Goal: Communication & Community: Answer question/provide support

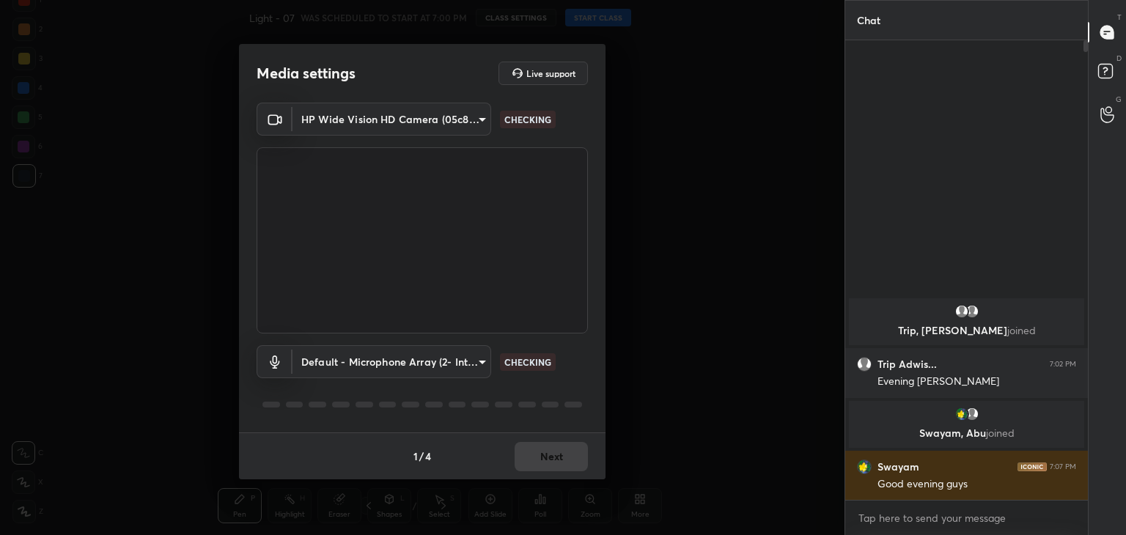
scroll to position [4, 4]
type textarea "x"
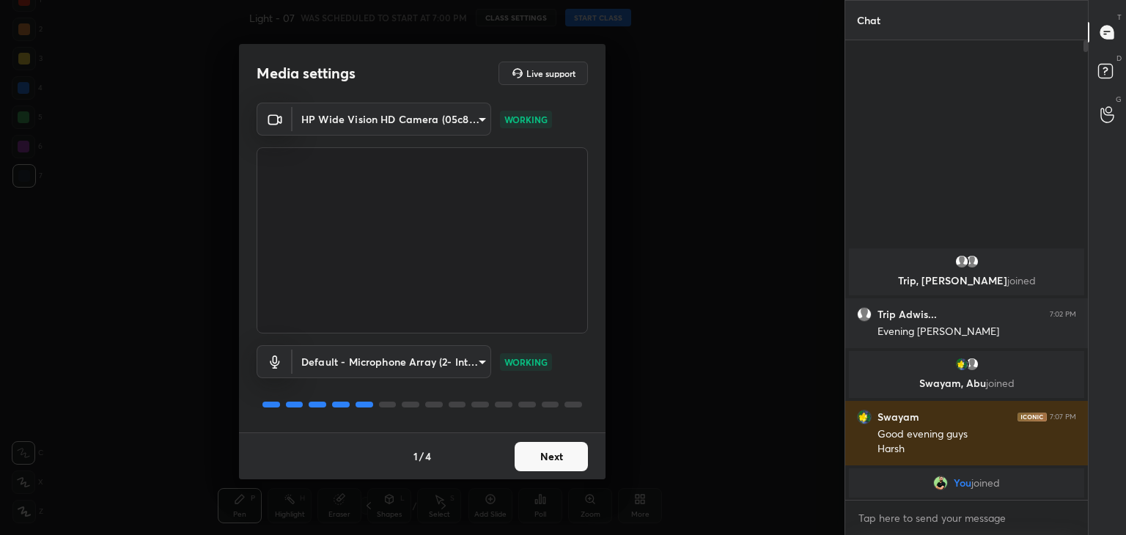
click at [583, 458] on button "Next" at bounding box center [551, 456] width 73 height 29
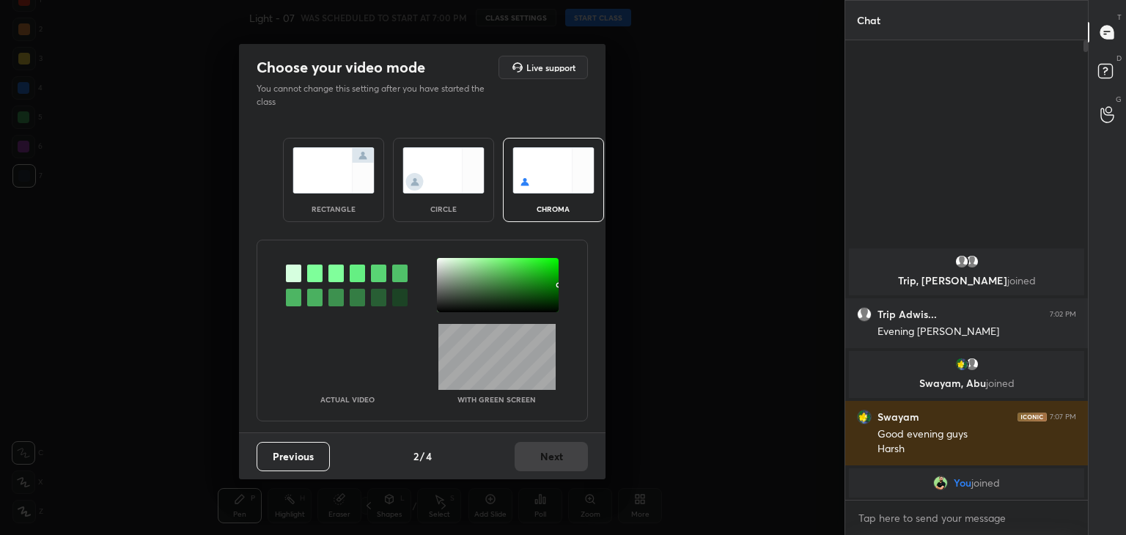
click at [320, 168] on img at bounding box center [334, 170] width 82 height 46
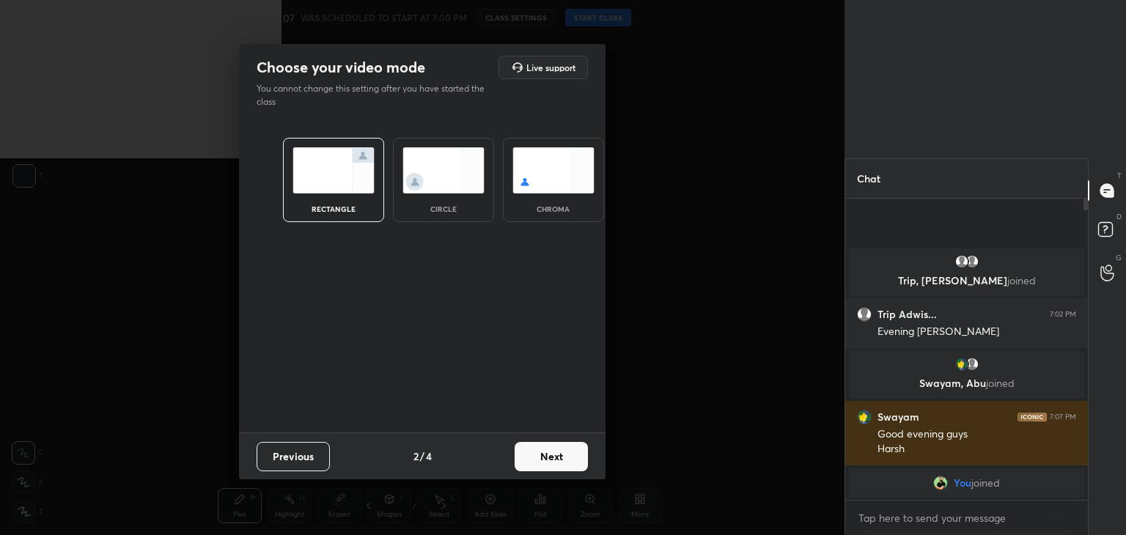
scroll to position [176, 238]
click at [551, 469] on button "Next" at bounding box center [551, 456] width 73 height 29
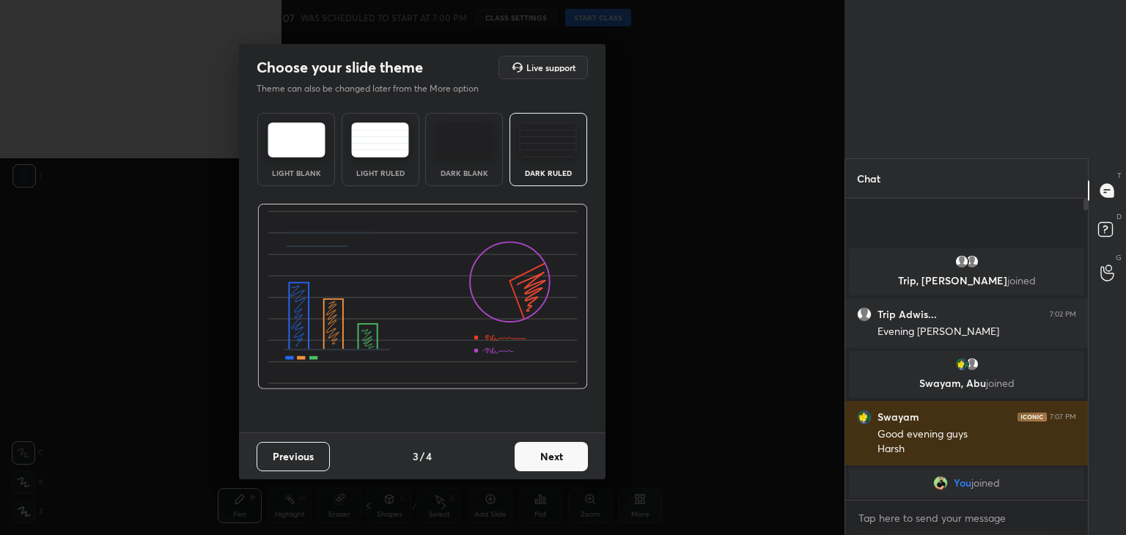
click at [469, 154] on img at bounding box center [465, 139] width 58 height 35
click at [557, 460] on button "Next" at bounding box center [551, 456] width 73 height 29
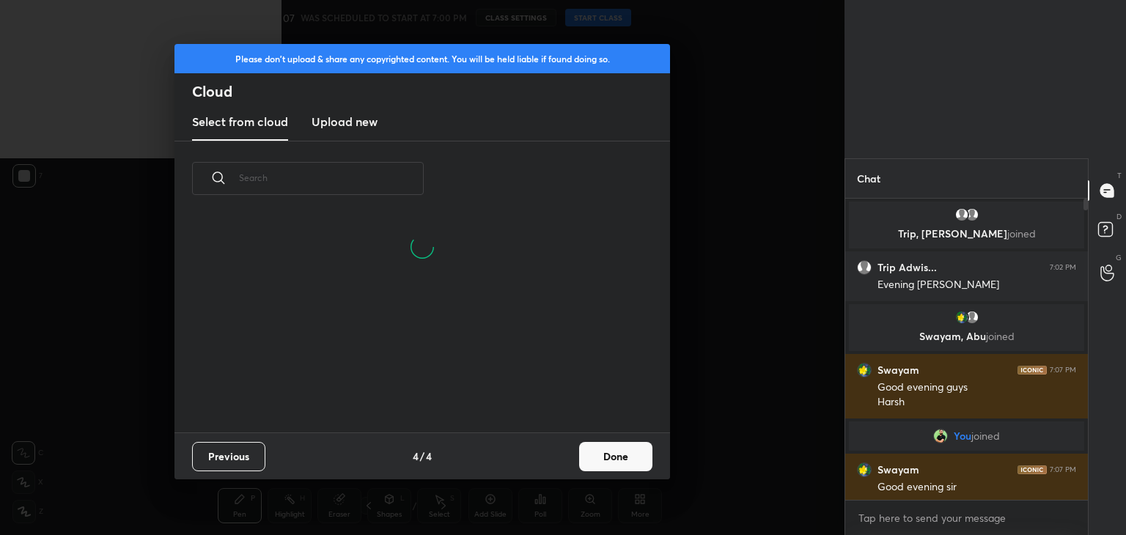
click at [598, 455] on button "Done" at bounding box center [615, 456] width 73 height 29
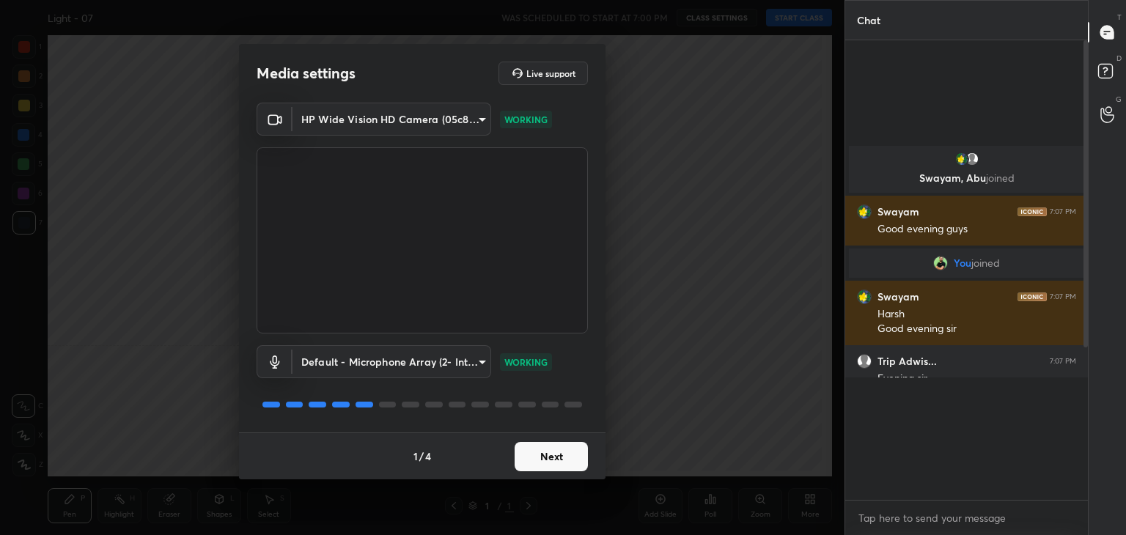
scroll to position [59, 0]
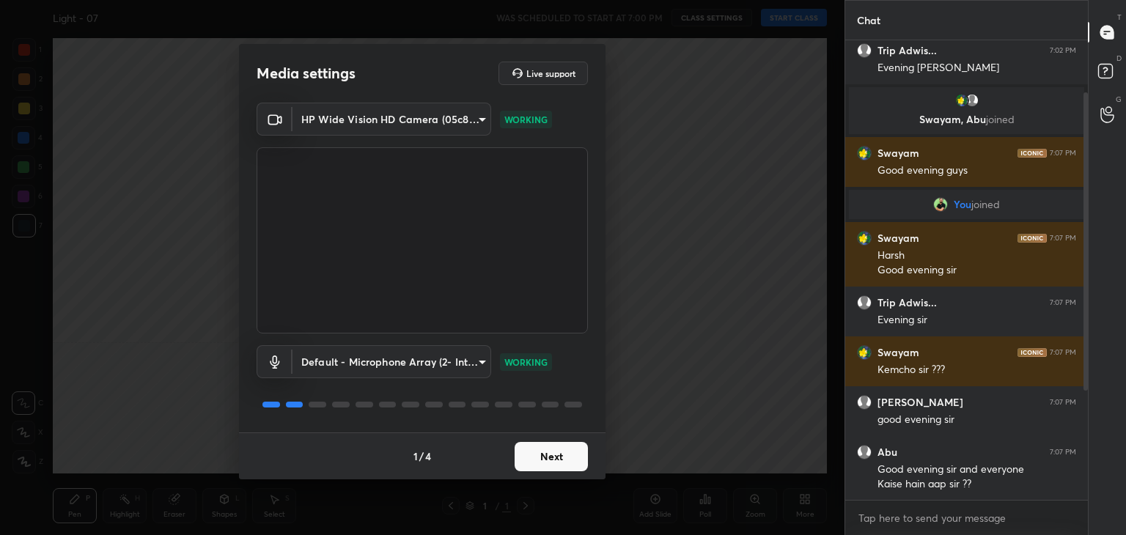
click at [524, 449] on button "Next" at bounding box center [551, 456] width 73 height 29
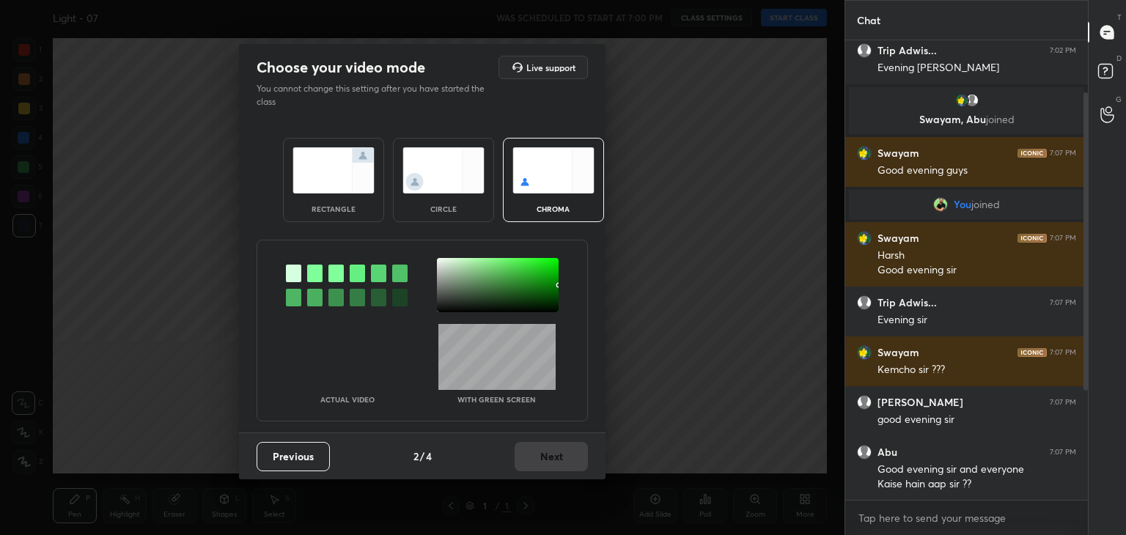
click at [338, 169] on img at bounding box center [334, 170] width 82 height 46
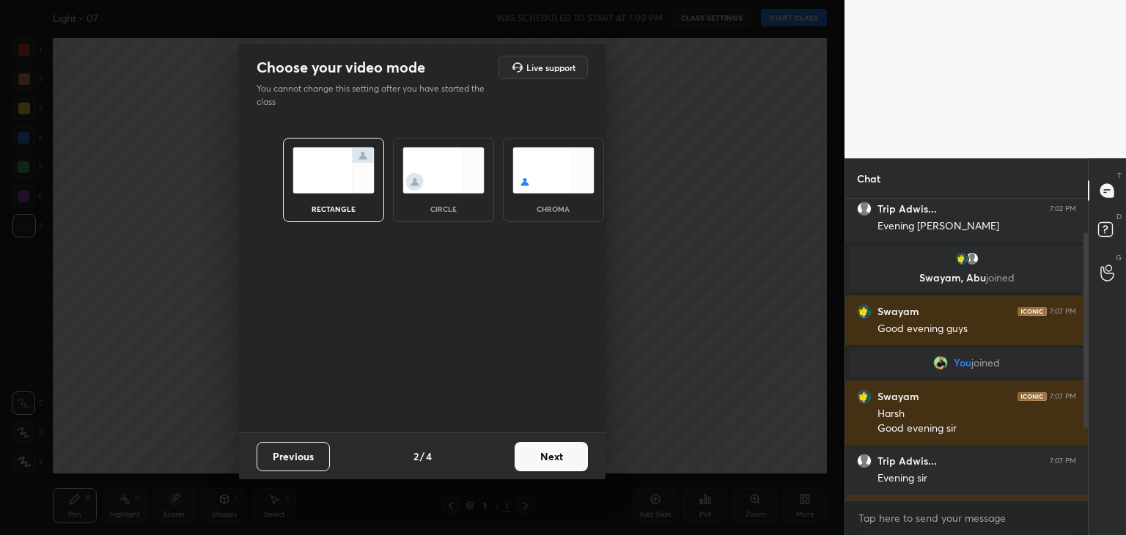
click at [528, 461] on button "Next" at bounding box center [551, 456] width 73 height 29
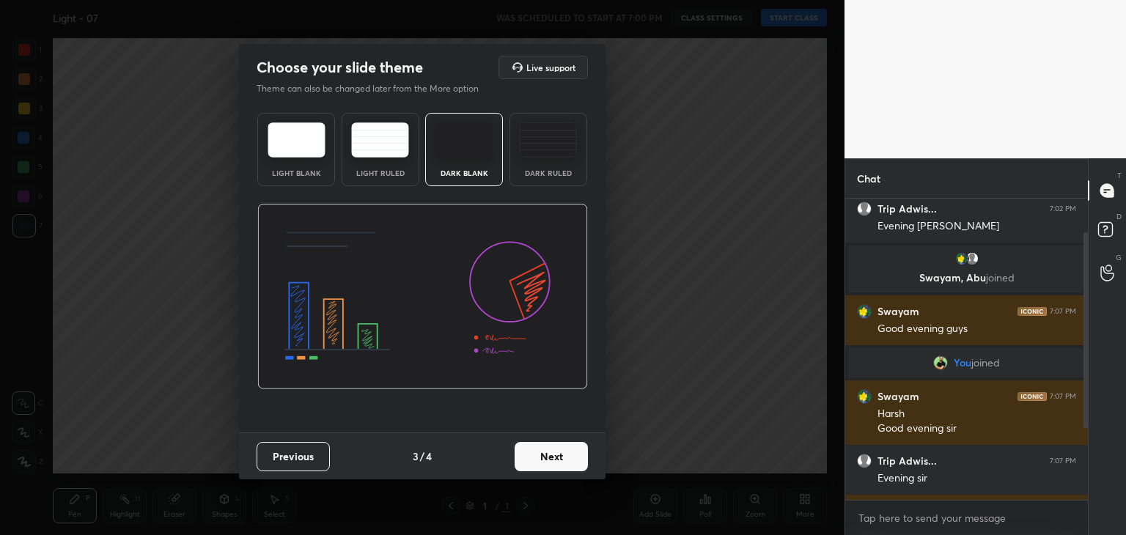
click at [551, 450] on button "Next" at bounding box center [551, 456] width 73 height 29
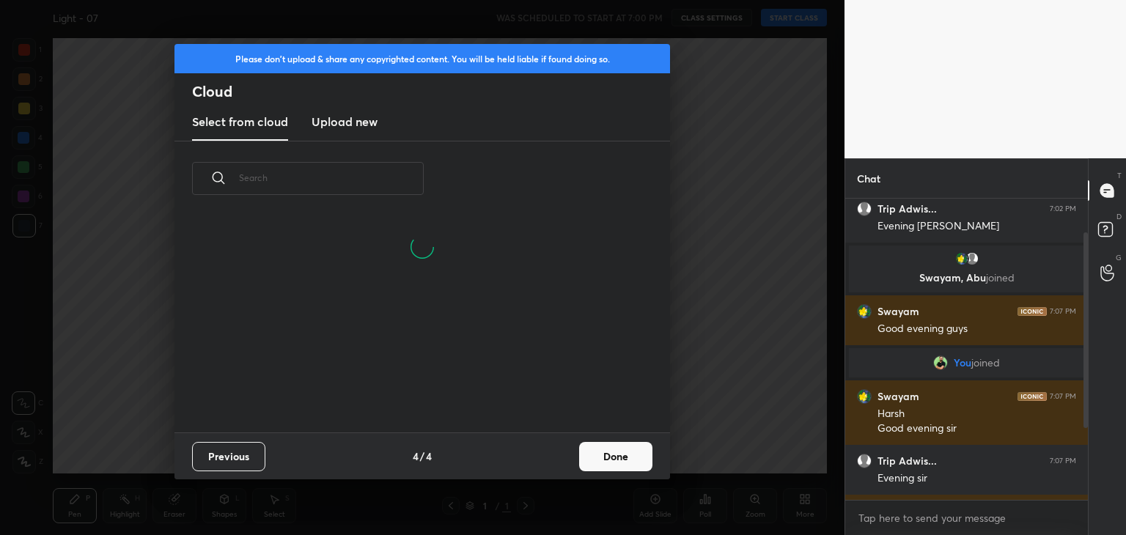
click at [589, 449] on button "Done" at bounding box center [615, 456] width 73 height 29
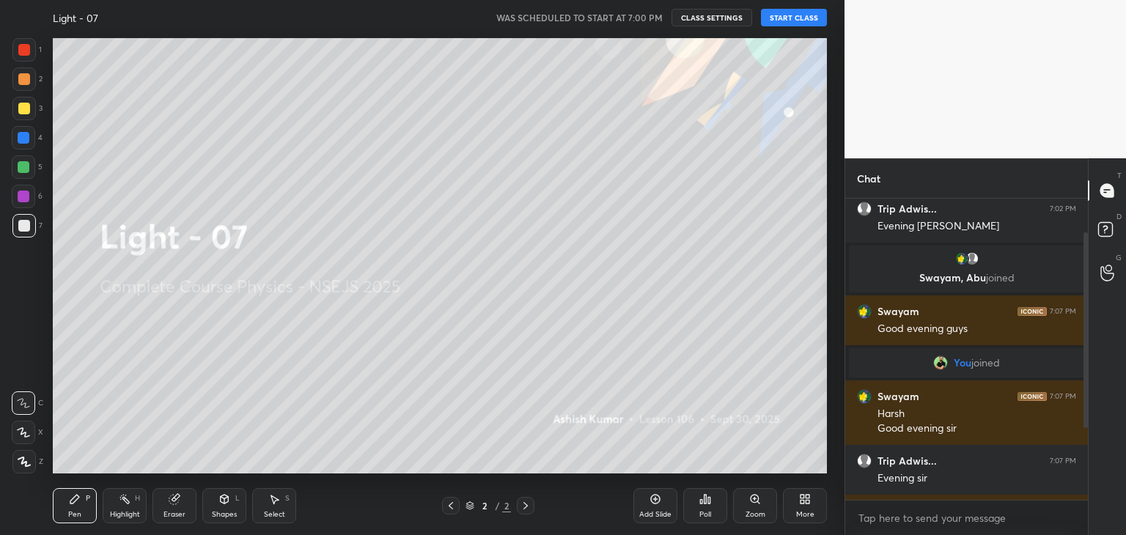
click at [807, 16] on button "START CLASS" at bounding box center [794, 18] width 66 height 18
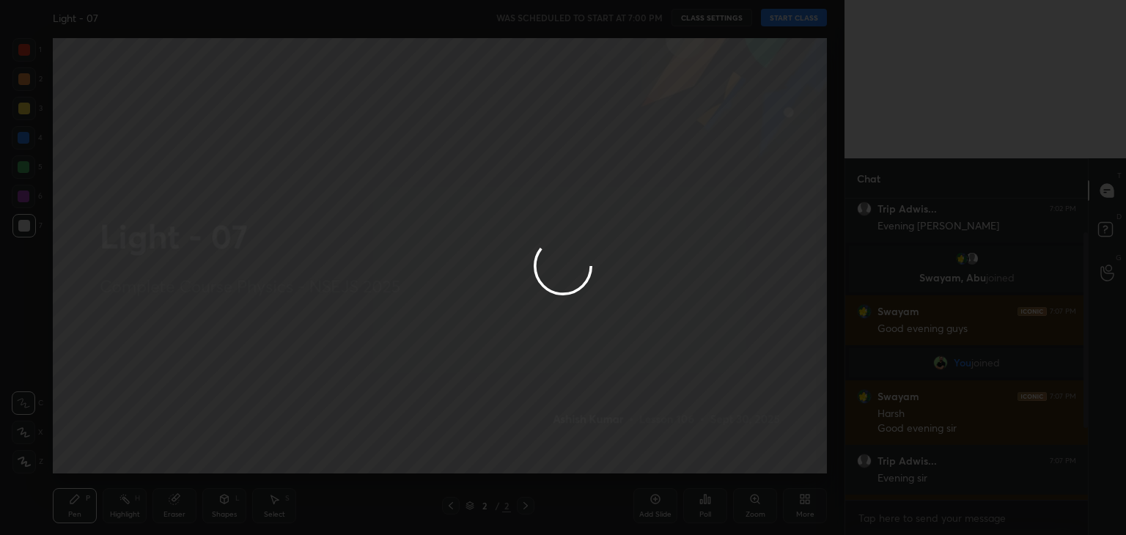
type textarea "x"
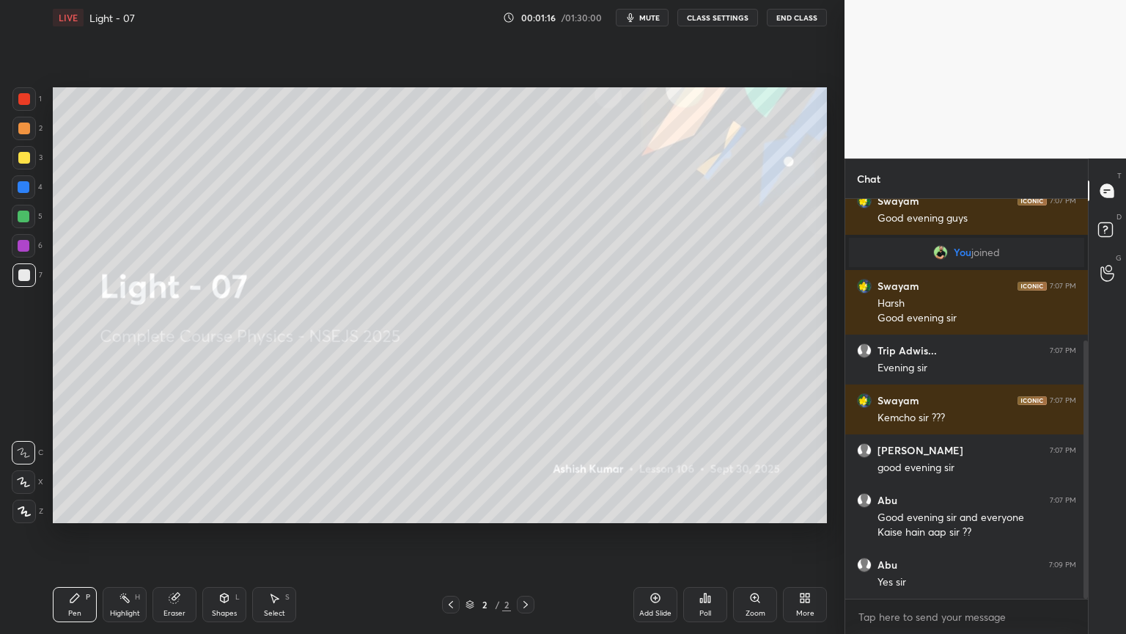
scroll to position [219, 0]
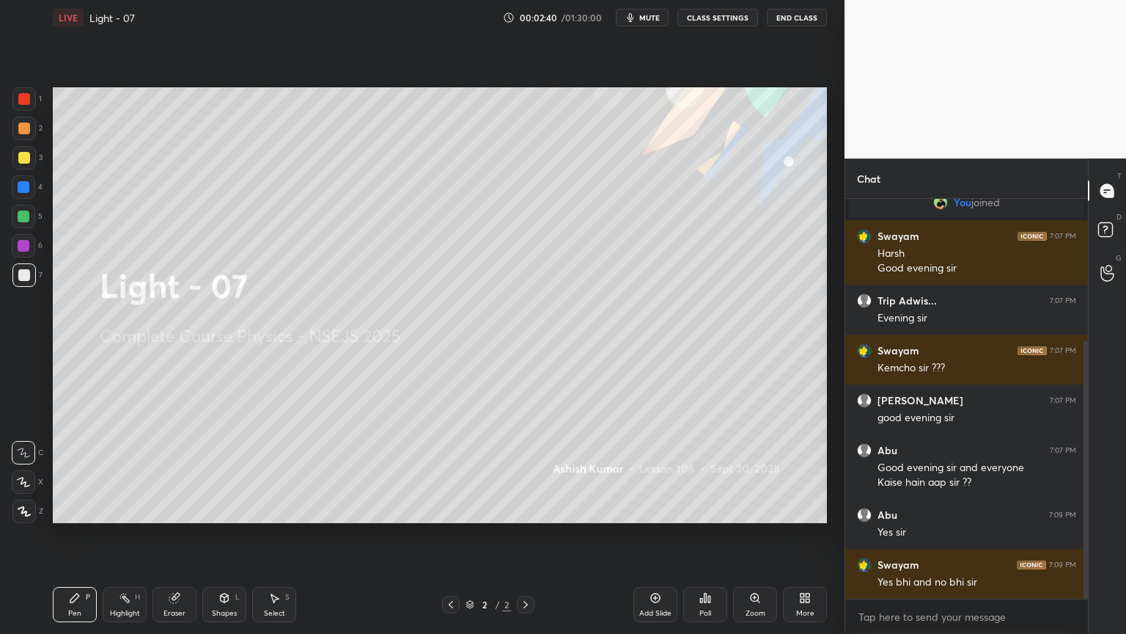
click at [703, 535] on div "Poll" at bounding box center [705, 604] width 44 height 35
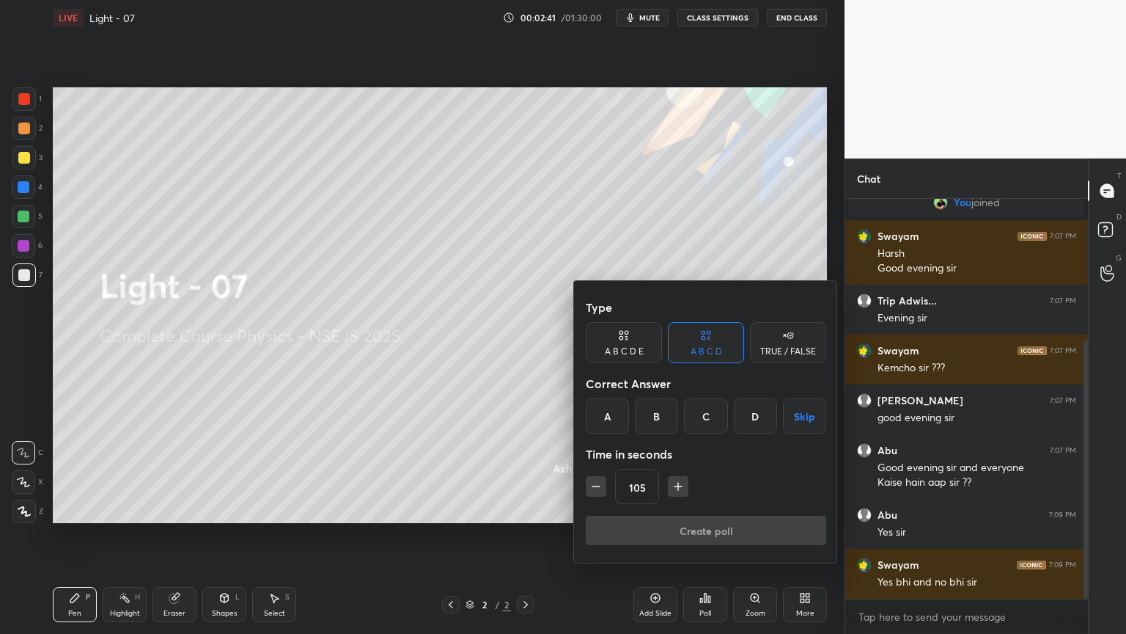
click at [601, 420] on div "A" at bounding box center [607, 415] width 43 height 35
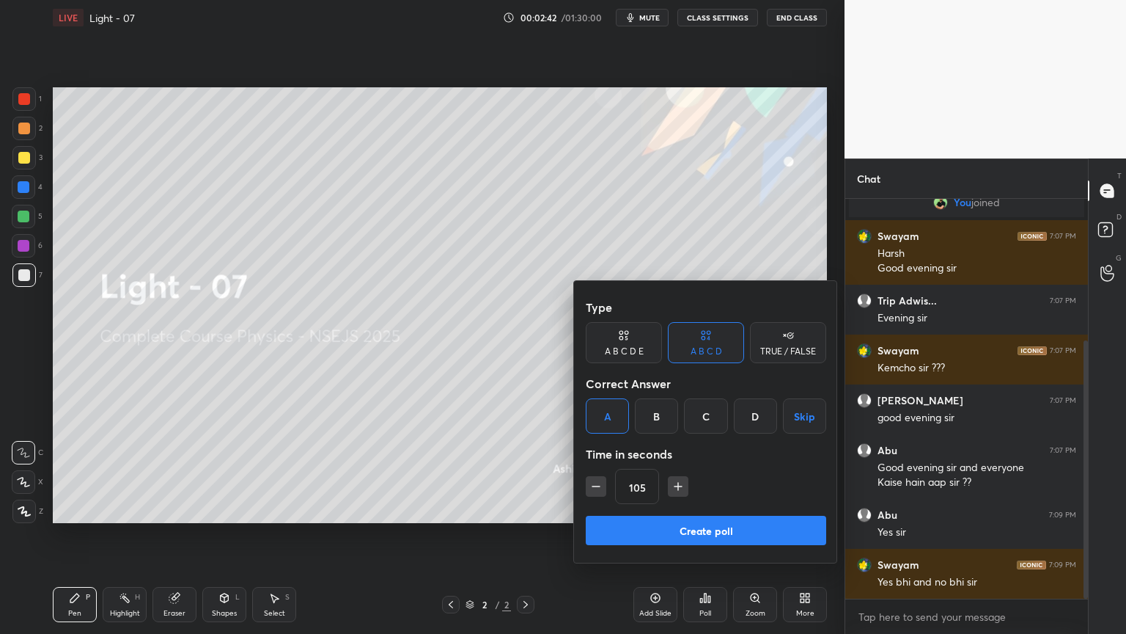
click at [675, 535] on button "Create poll" at bounding box center [706, 529] width 241 height 29
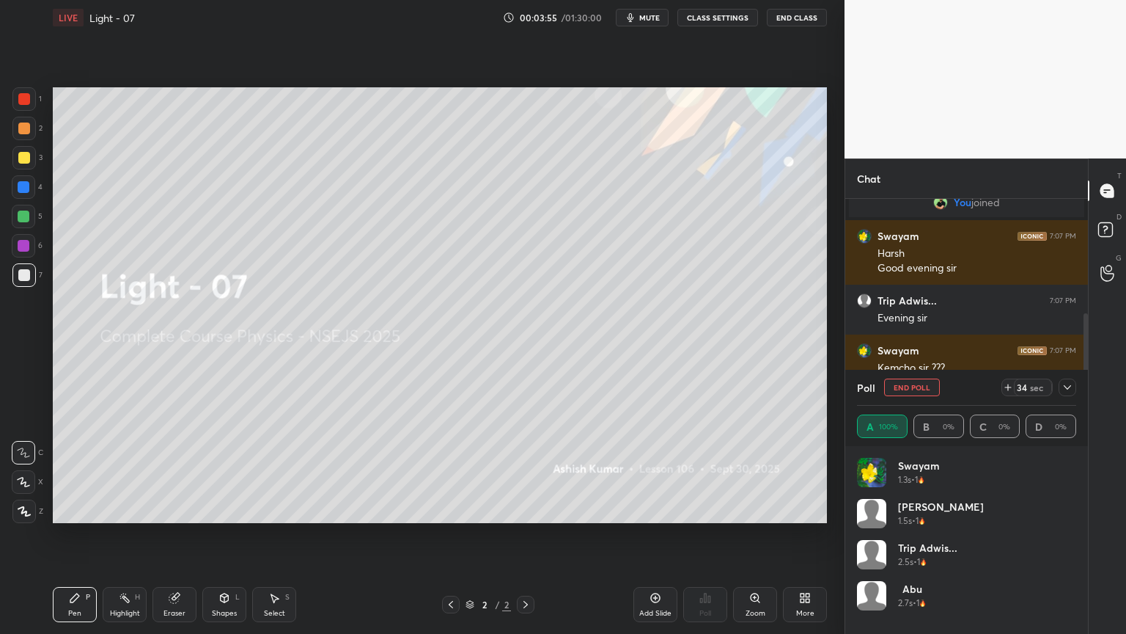
scroll to position [345, 0]
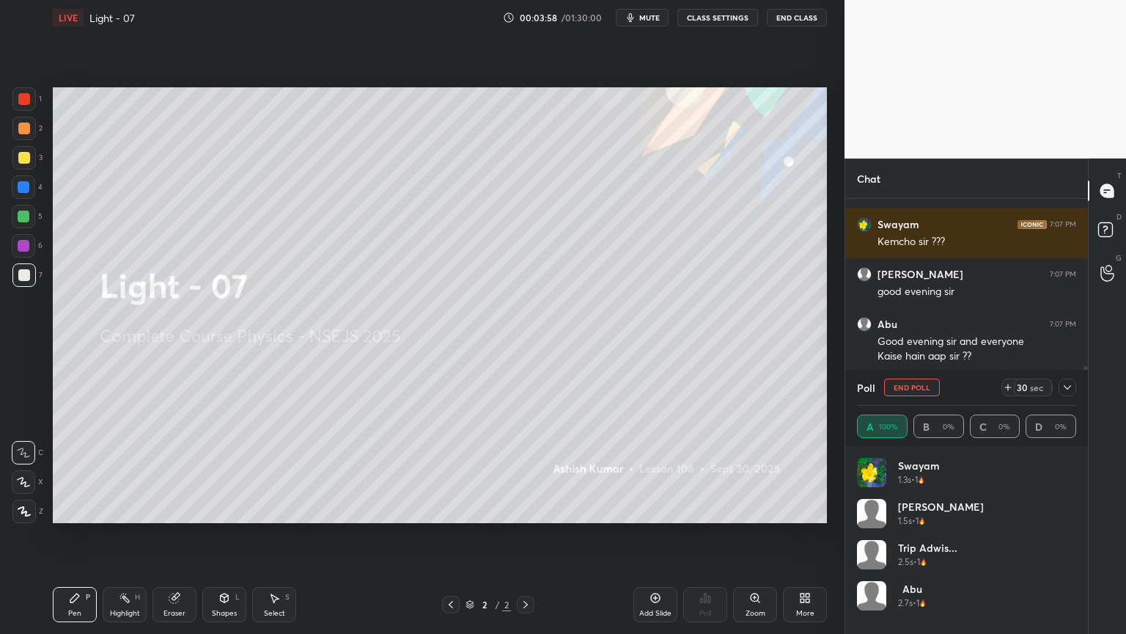
click at [1068, 390] on icon at bounding box center [1068, 387] width 12 height 12
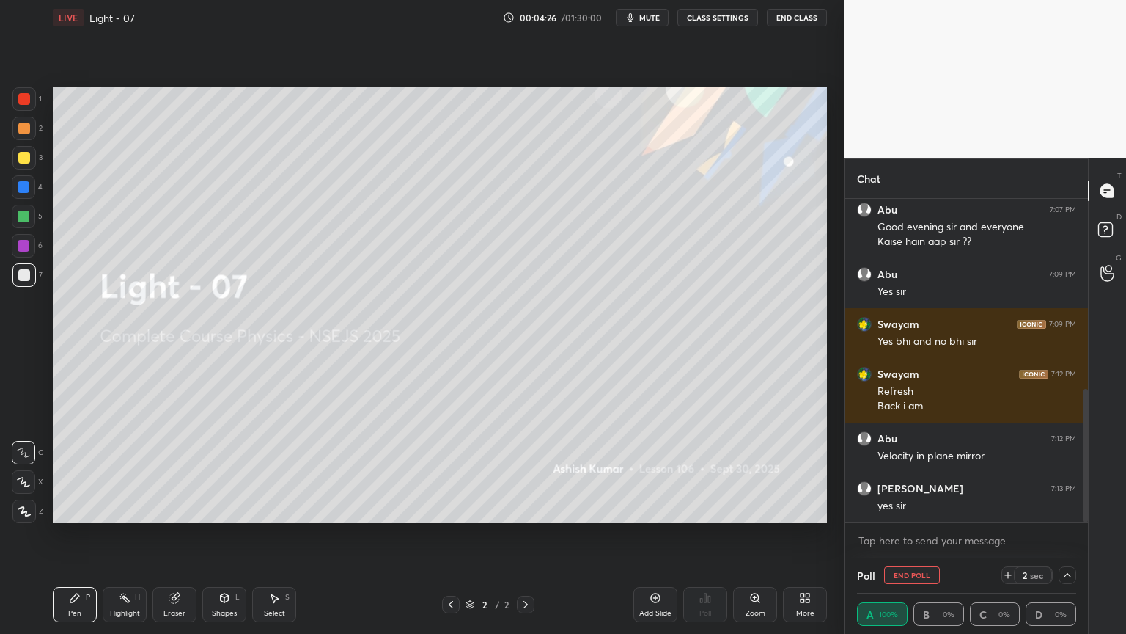
scroll to position [522, 0]
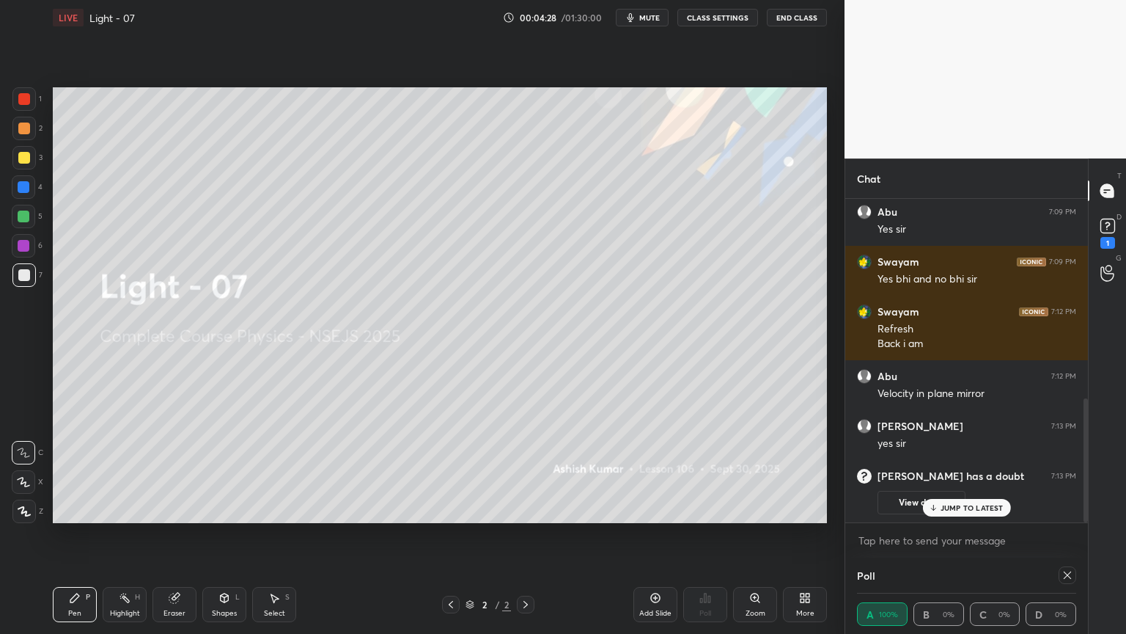
click at [979, 508] on p "JUMP TO LATEST" at bounding box center [972, 507] width 63 height 9
click at [642, 535] on div "Add Slide" at bounding box center [656, 604] width 44 height 35
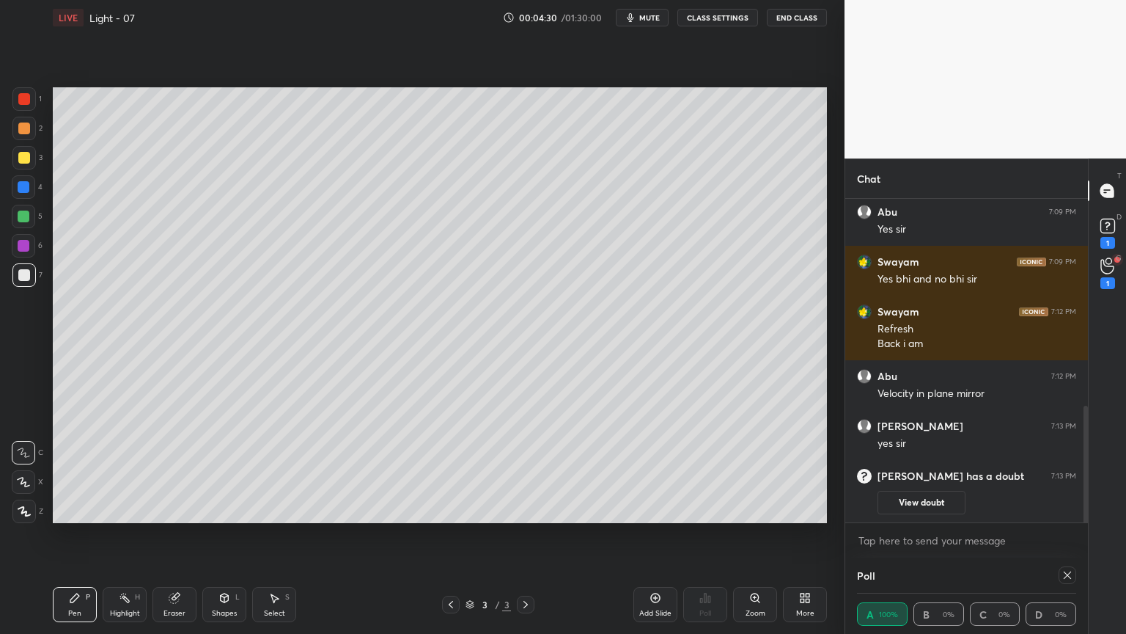
scroll to position [572, 0]
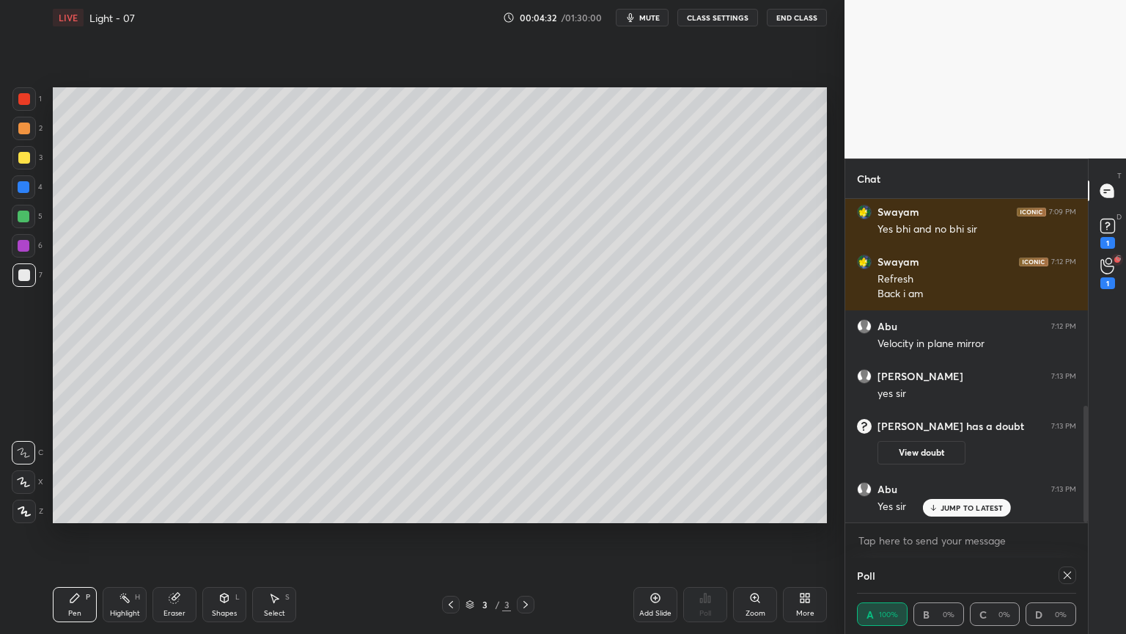
click at [799, 535] on icon at bounding box center [805, 598] width 12 height 12
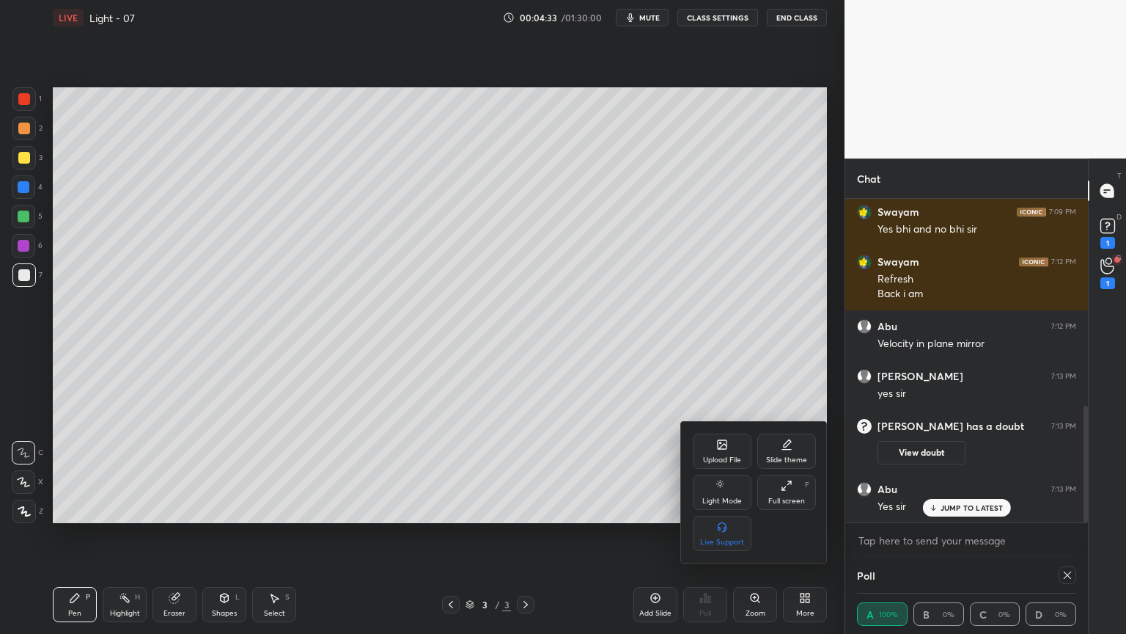
click at [784, 458] on div "Slide theme" at bounding box center [786, 459] width 41 height 7
click at [790, 532] on icon at bounding box center [787, 527] width 12 height 12
click at [694, 434] on div "Slide theme Light Blank Light Ruled Dark Blank Dark Ruled" at bounding box center [754, 492] width 147 height 139
click at [698, 445] on icon at bounding box center [693, 443] width 12 height 12
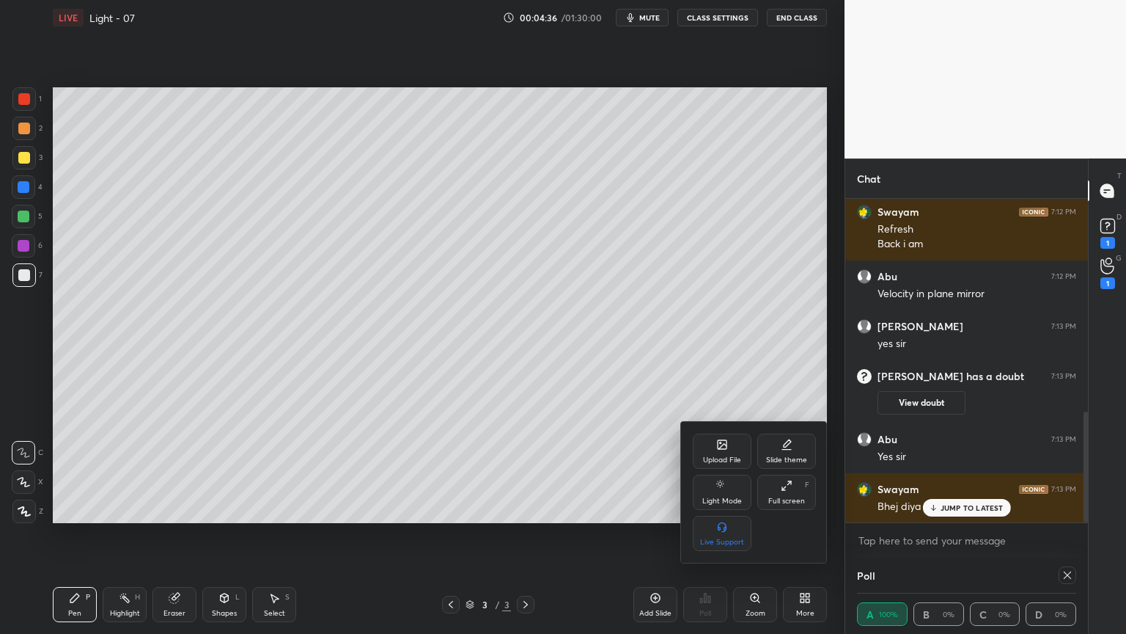
click at [373, 499] on div at bounding box center [563, 317] width 1126 height 634
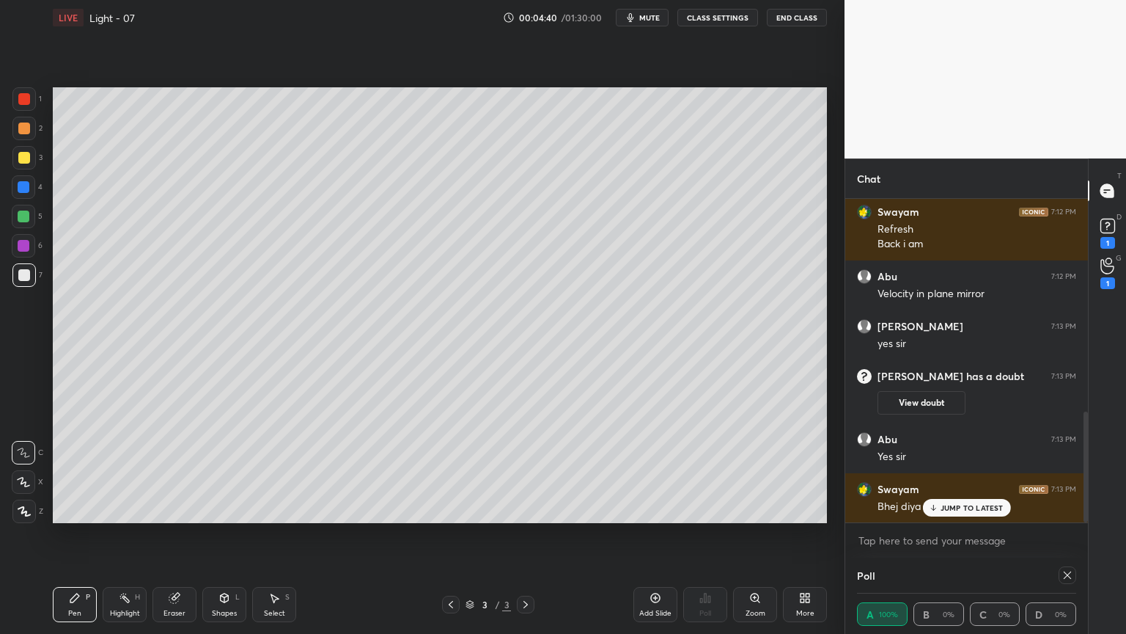
click at [450, 535] on icon at bounding box center [451, 604] width 4 height 7
click at [648, 535] on div "Add Slide" at bounding box center [656, 604] width 44 height 35
click at [21, 486] on icon at bounding box center [23, 482] width 13 height 10
click at [205, 535] on div "Shapes L" at bounding box center [224, 604] width 44 height 35
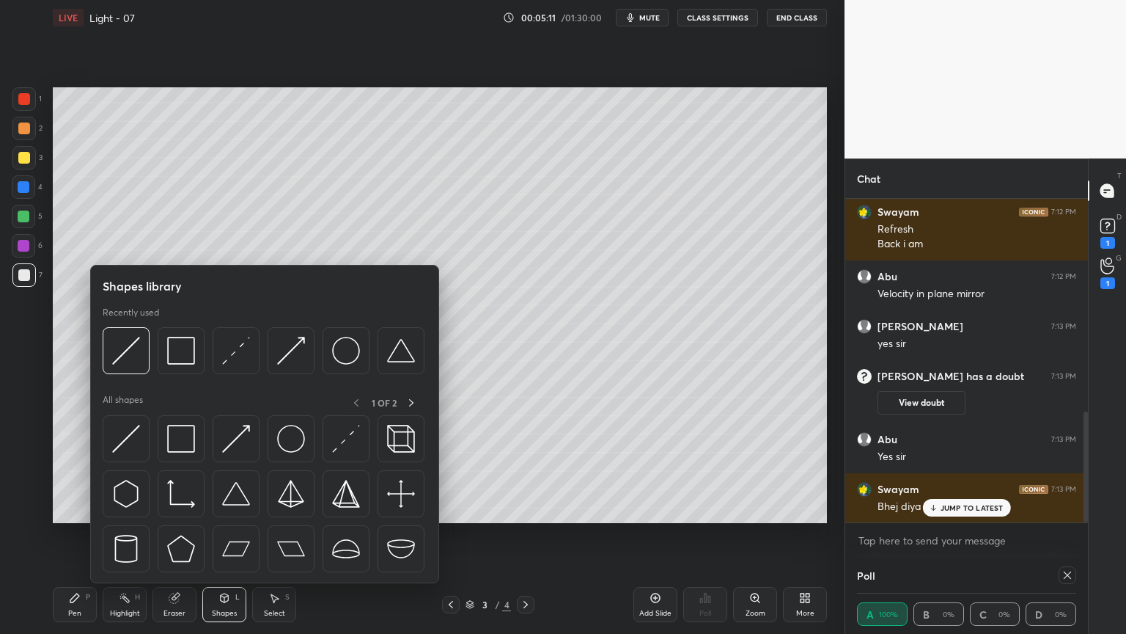
click at [136, 348] on img at bounding box center [126, 351] width 28 height 28
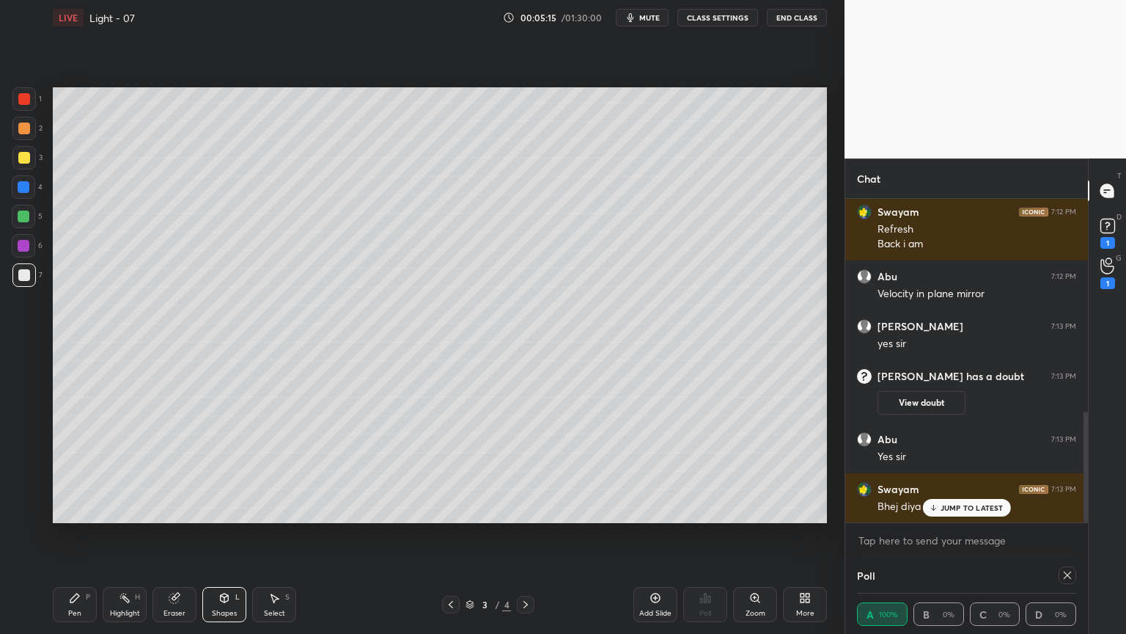
click at [81, 535] on div "Pen P" at bounding box center [75, 604] width 44 height 35
click at [221, 535] on icon at bounding box center [225, 597] width 8 height 9
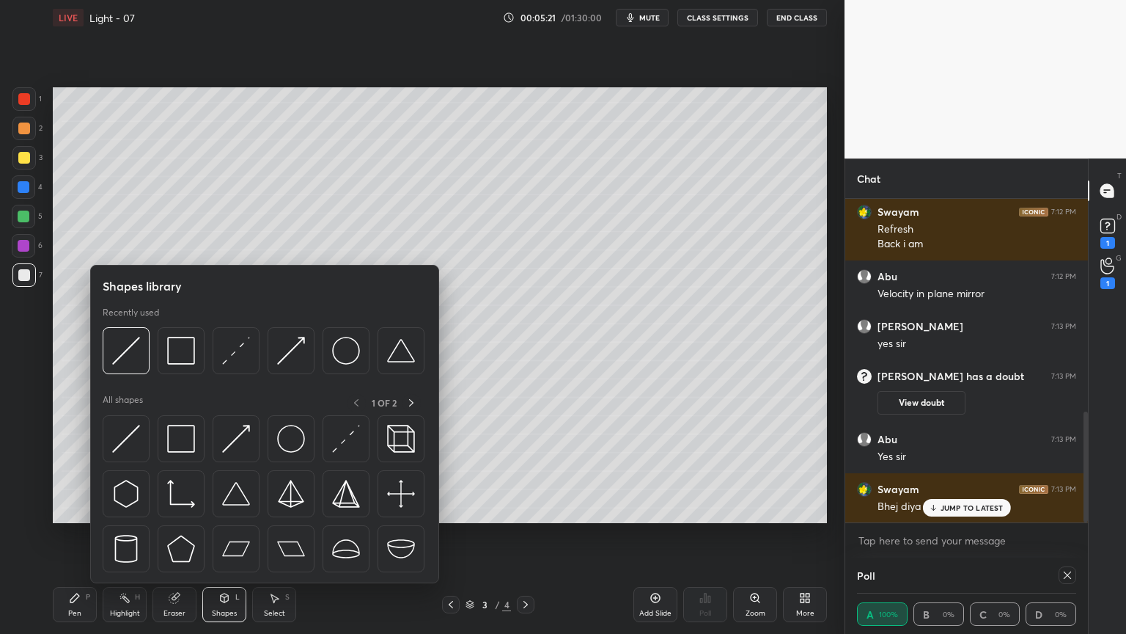
click at [296, 350] on img at bounding box center [291, 351] width 28 height 28
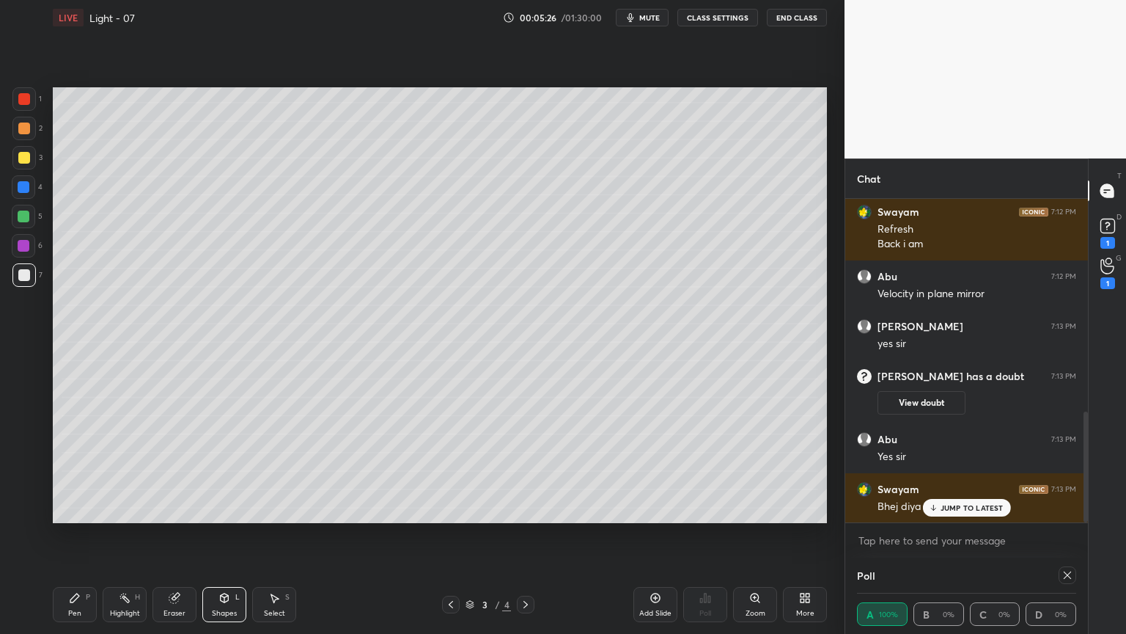
click at [75, 535] on div "Pen P" at bounding box center [75, 604] width 44 height 35
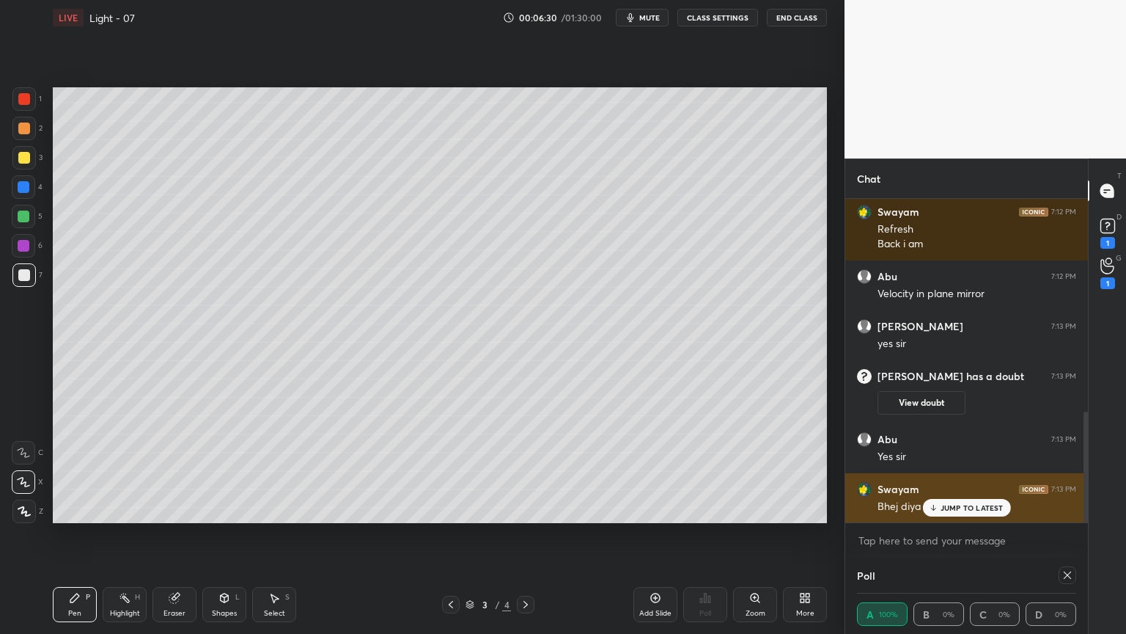
click at [968, 507] on p "JUMP TO LATEST" at bounding box center [972, 507] width 63 height 9
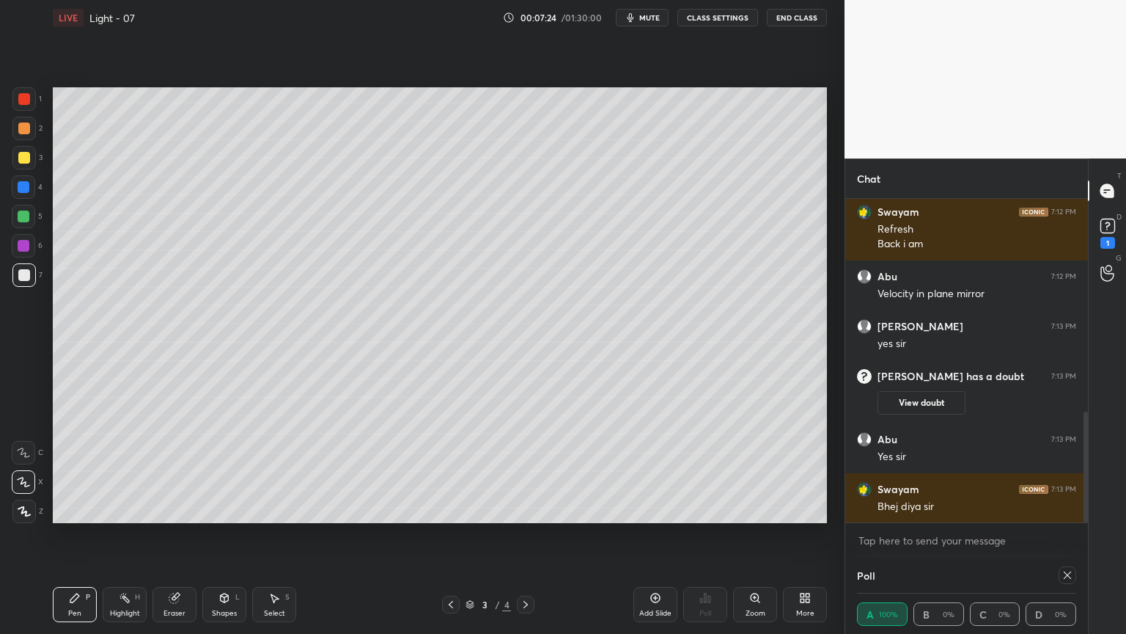
click at [106, 535] on div "Highlight H" at bounding box center [125, 604] width 44 height 35
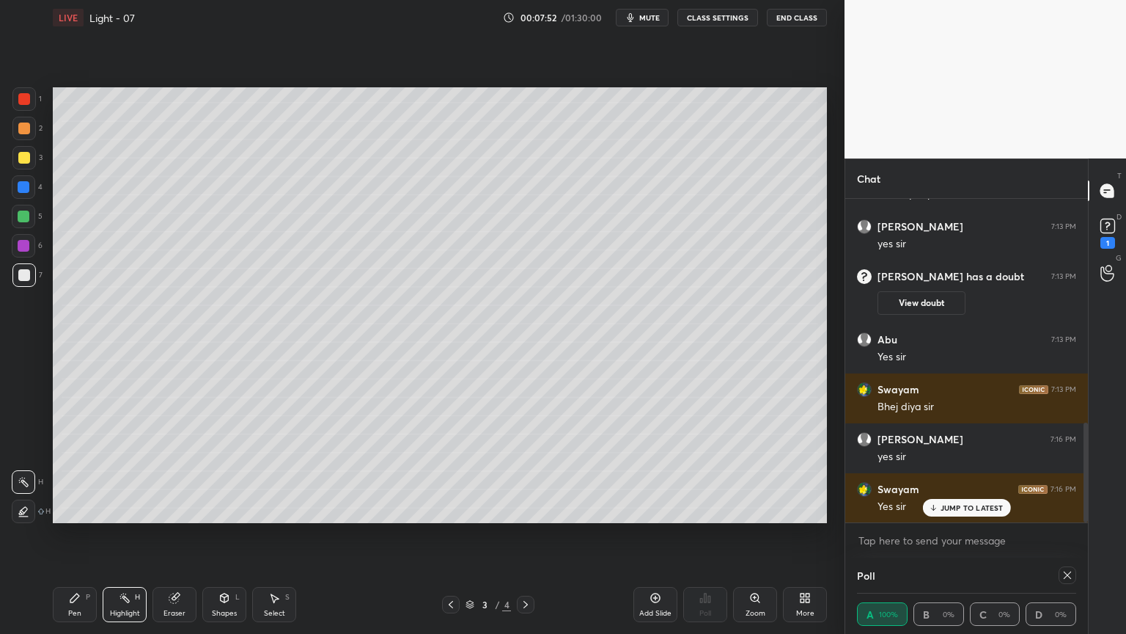
scroll to position [736, 0]
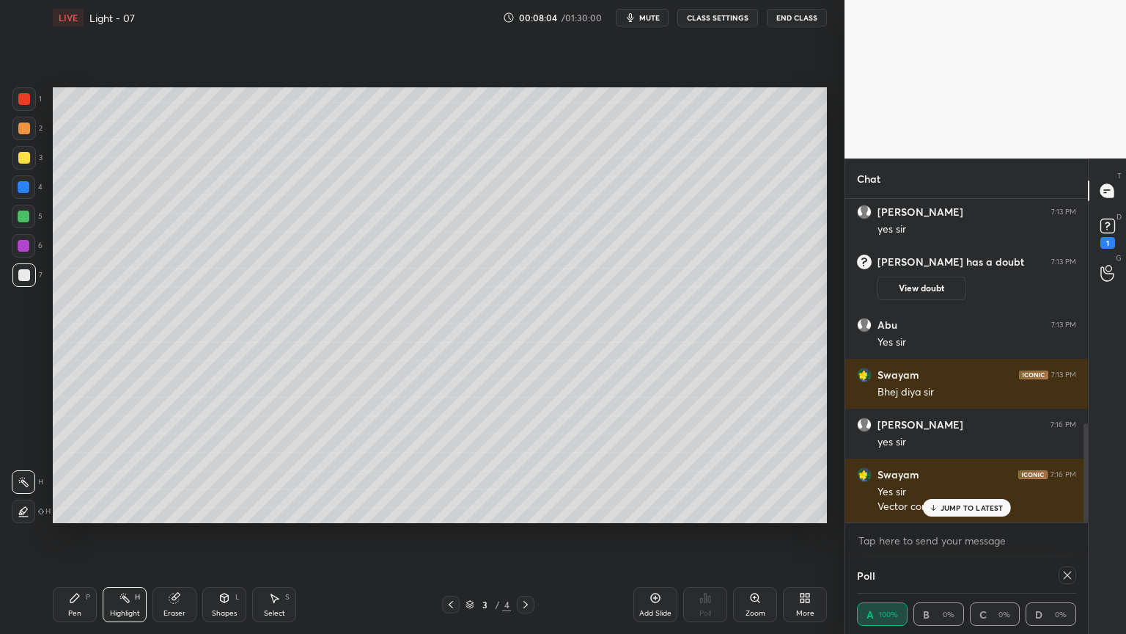
click at [970, 507] on p "JUMP TO LATEST" at bounding box center [972, 507] width 63 height 9
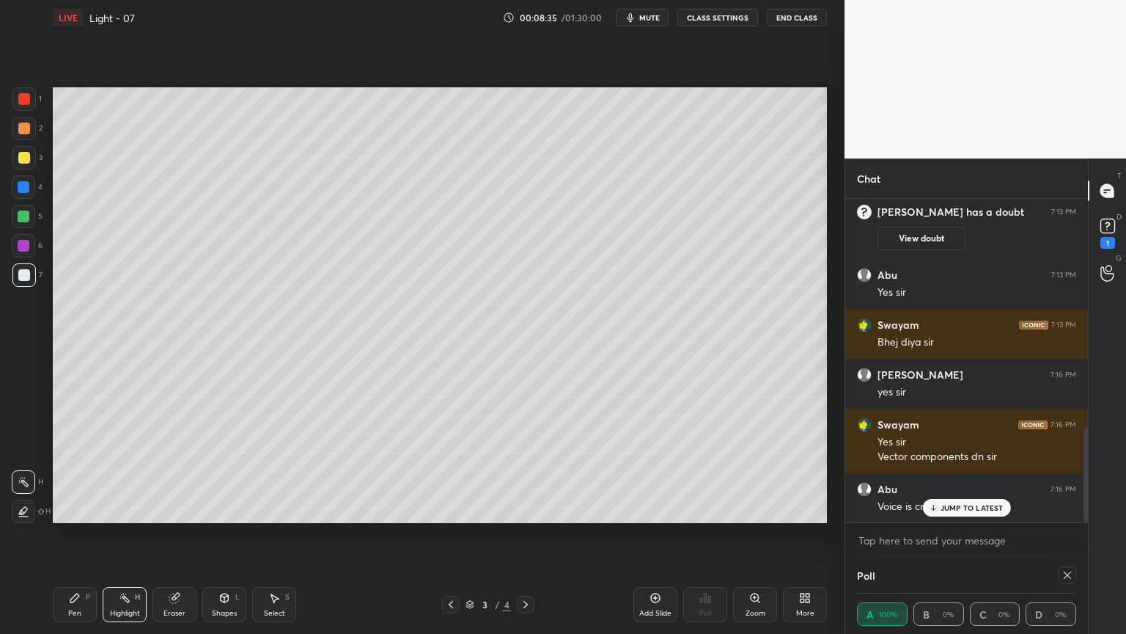
scroll to position [836, 0]
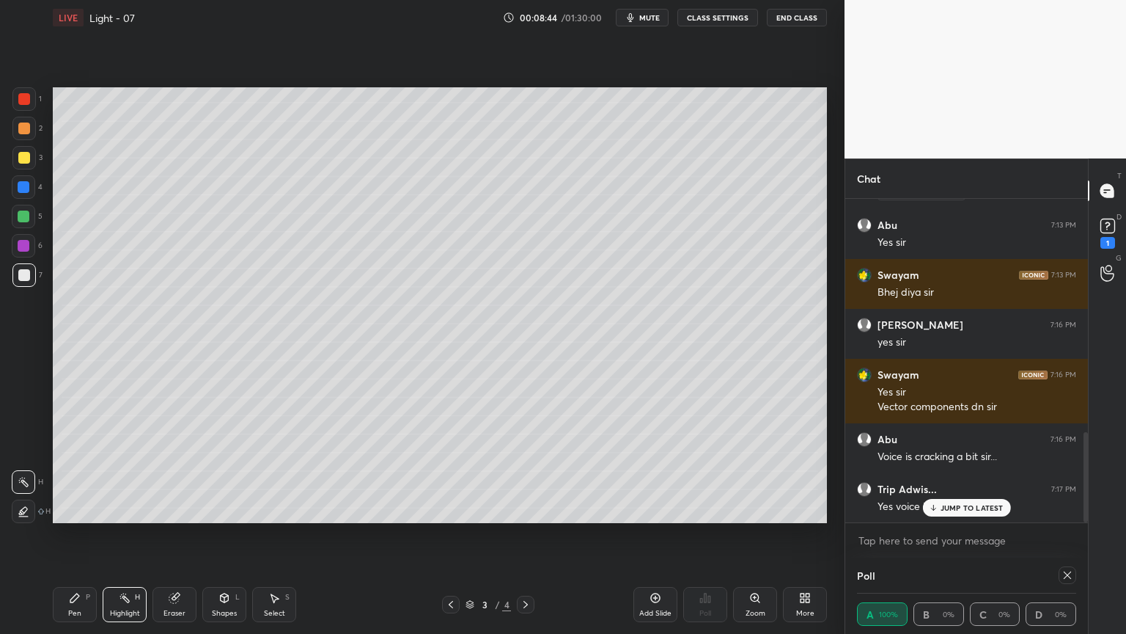
click at [966, 506] on p "JUMP TO LATEST" at bounding box center [972, 507] width 63 height 9
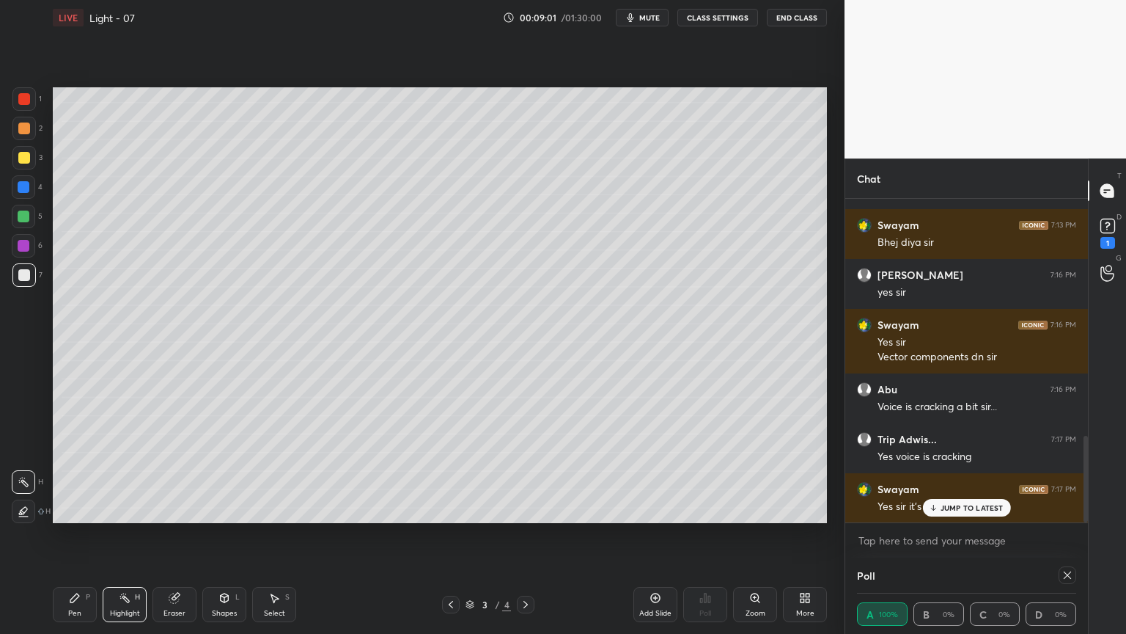
click at [953, 504] on p "JUMP TO LATEST" at bounding box center [972, 507] width 63 height 9
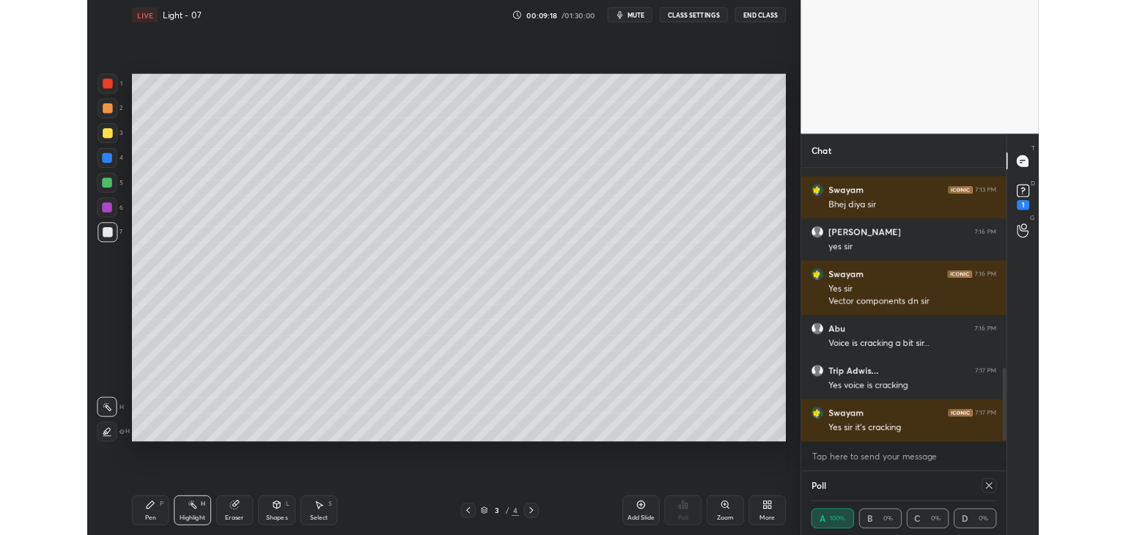
scroll to position [4, 4]
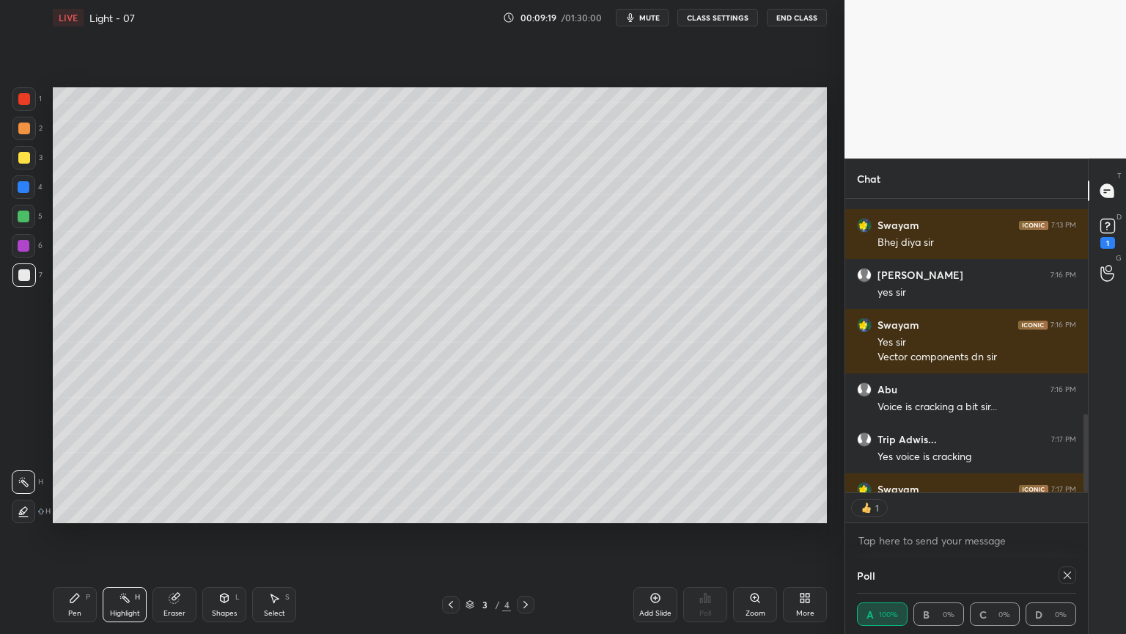
click at [661, 535] on icon at bounding box center [656, 598] width 12 height 12
click at [452, 535] on icon at bounding box center [451, 604] width 12 height 12
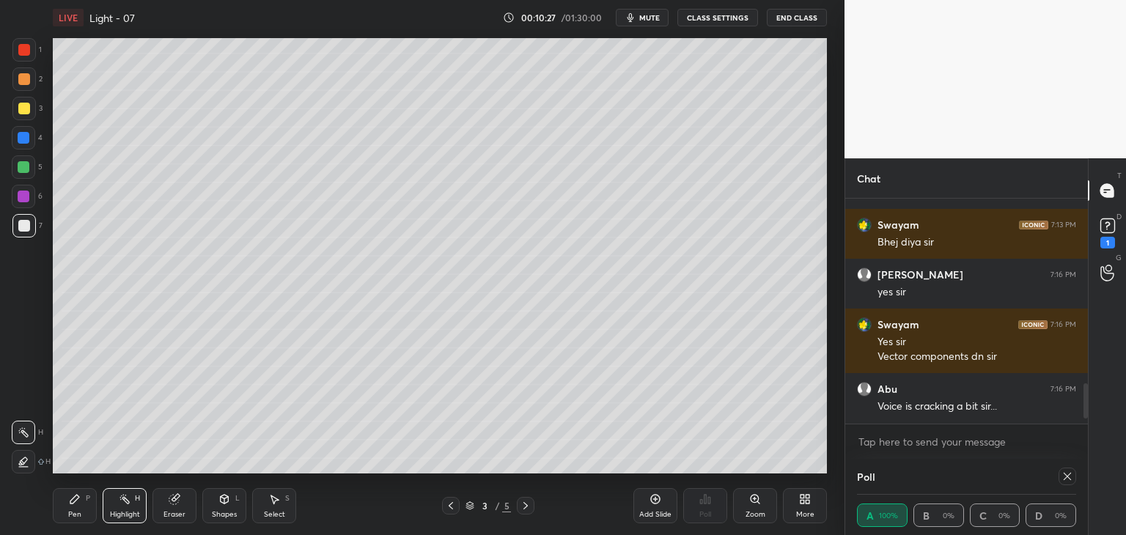
scroll to position [221, 238]
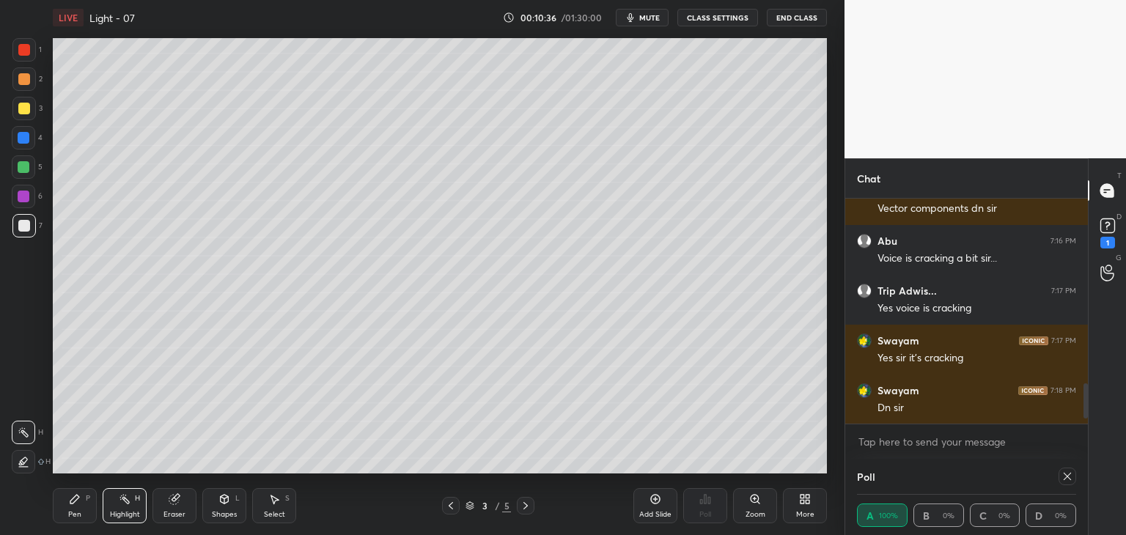
click at [654, 502] on icon at bounding box center [656, 499] width 12 height 12
click at [63, 508] on div "Pen P" at bounding box center [75, 505] width 44 height 35
click at [650, 15] on span "mute" at bounding box center [649, 17] width 21 height 10
click at [634, 20] on button "unmute" at bounding box center [642, 18] width 53 height 18
click at [223, 505] on div "Shapes L" at bounding box center [224, 505] width 44 height 35
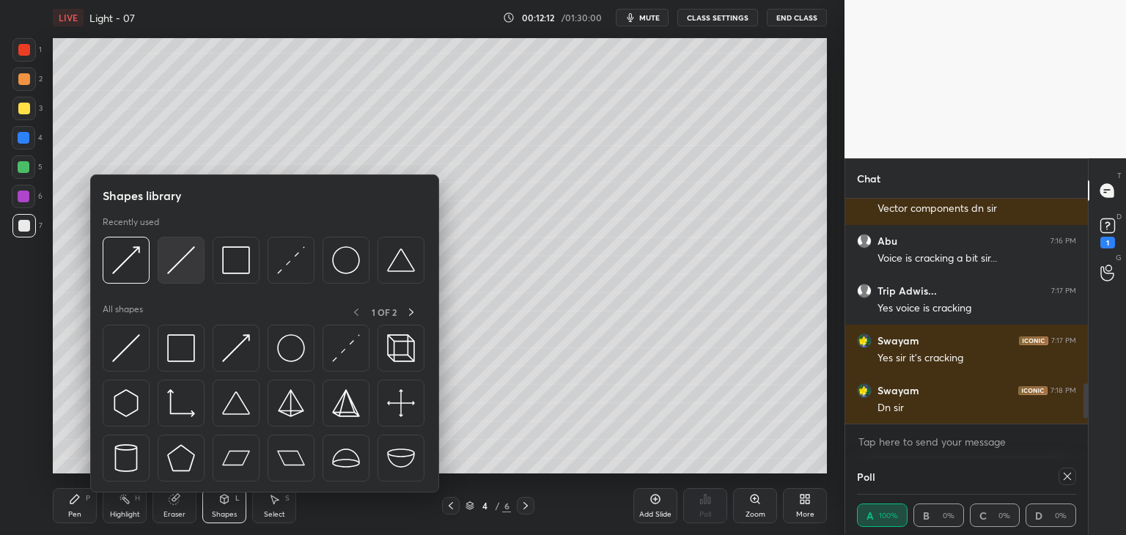
click at [185, 256] on img at bounding box center [181, 260] width 28 height 28
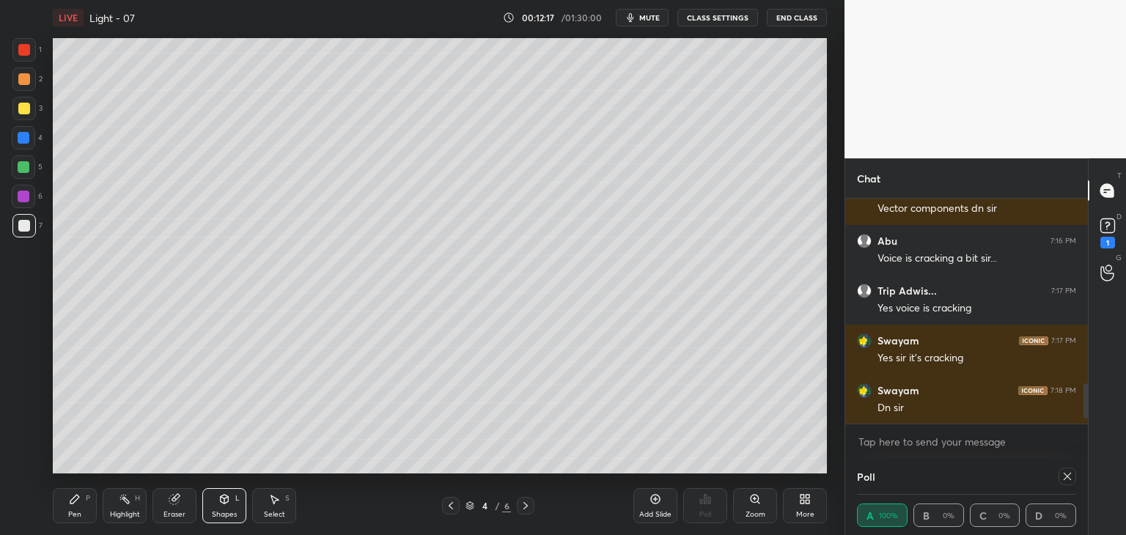
click at [63, 504] on div "Pen P" at bounding box center [75, 505] width 44 height 35
click at [264, 514] on div "Select" at bounding box center [274, 514] width 21 height 7
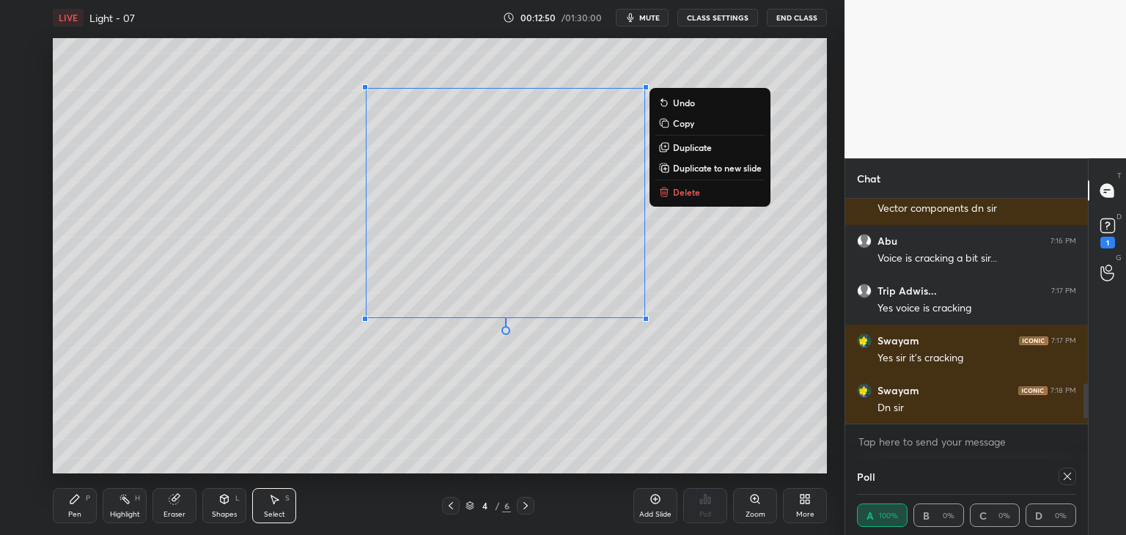
click at [220, 439] on div "0 ° Undo Copy Duplicate Duplicate to new slide Delete" at bounding box center [440, 256] width 774 height 436
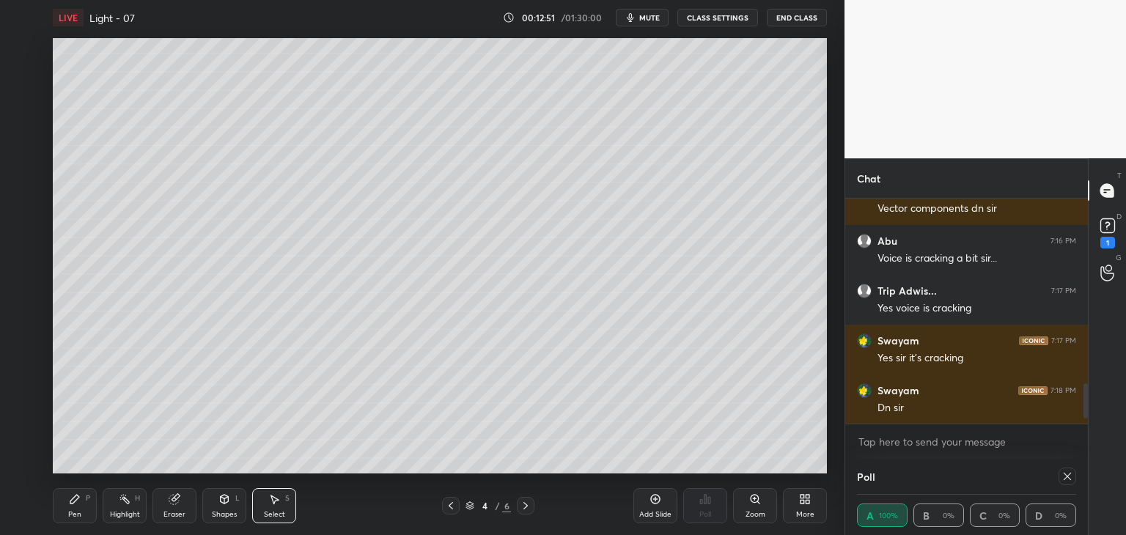
click at [67, 515] on div "Pen P" at bounding box center [75, 505] width 44 height 35
click at [214, 499] on div "Shapes L" at bounding box center [224, 505] width 44 height 35
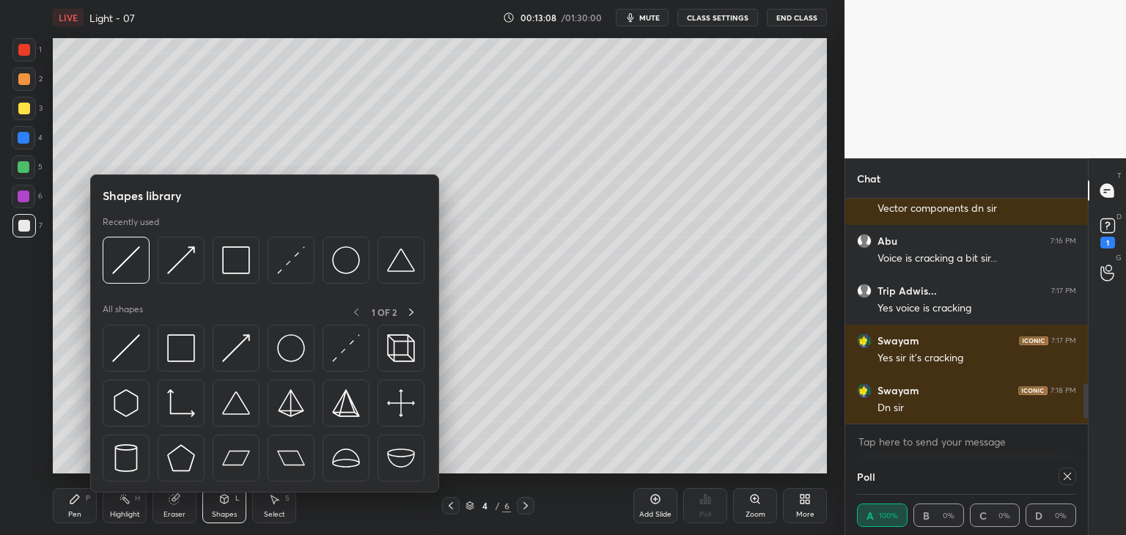
click at [114, 249] on img at bounding box center [126, 260] width 28 height 28
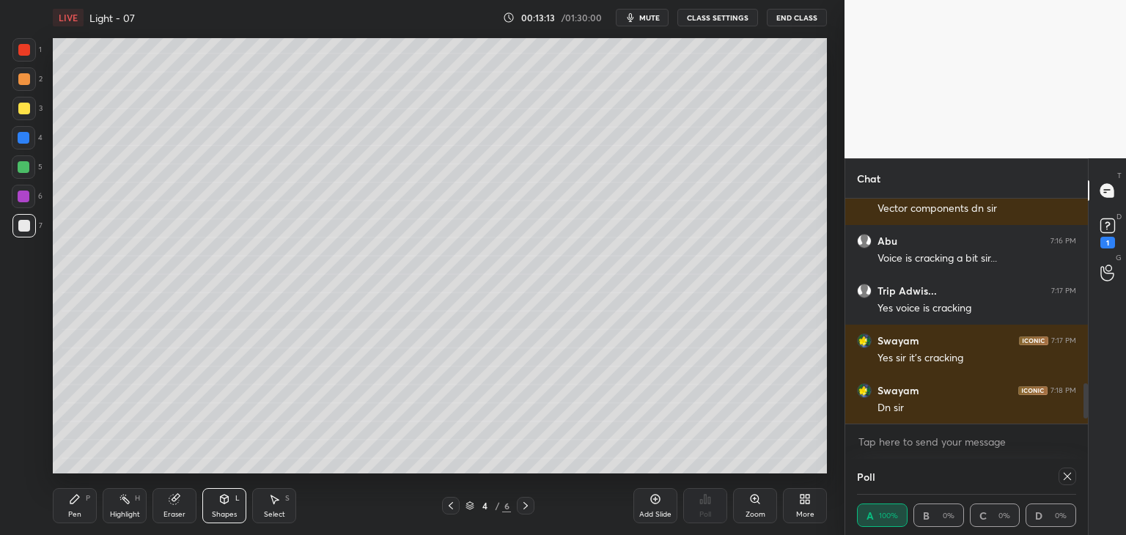
click at [127, 497] on icon at bounding box center [125, 499] width 12 height 12
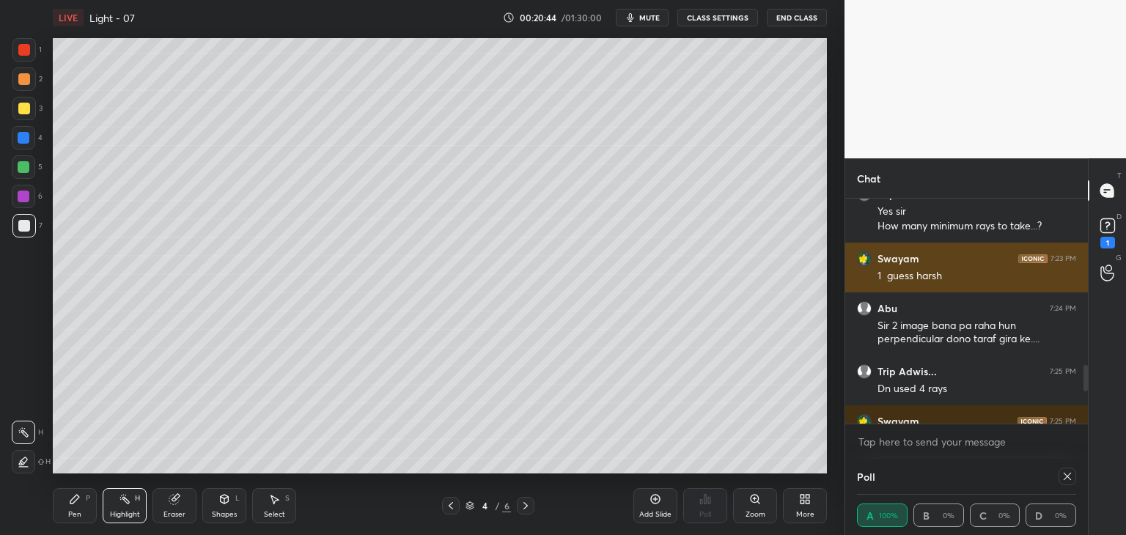
scroll to position [1500, 0]
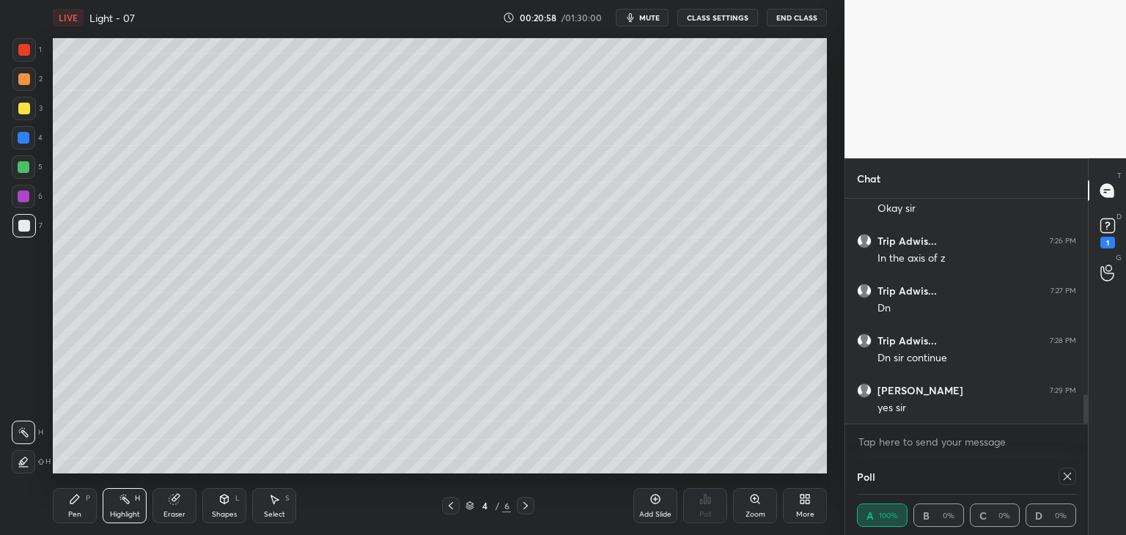
click at [291, 499] on div "Select S" at bounding box center [274, 505] width 44 height 35
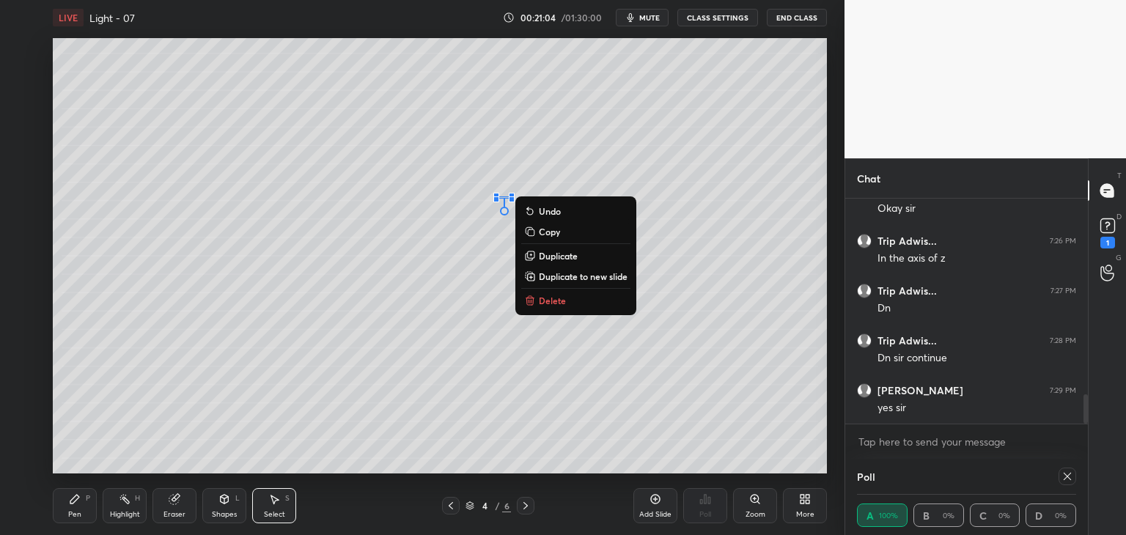
click at [167, 499] on div "Eraser" at bounding box center [175, 505] width 44 height 35
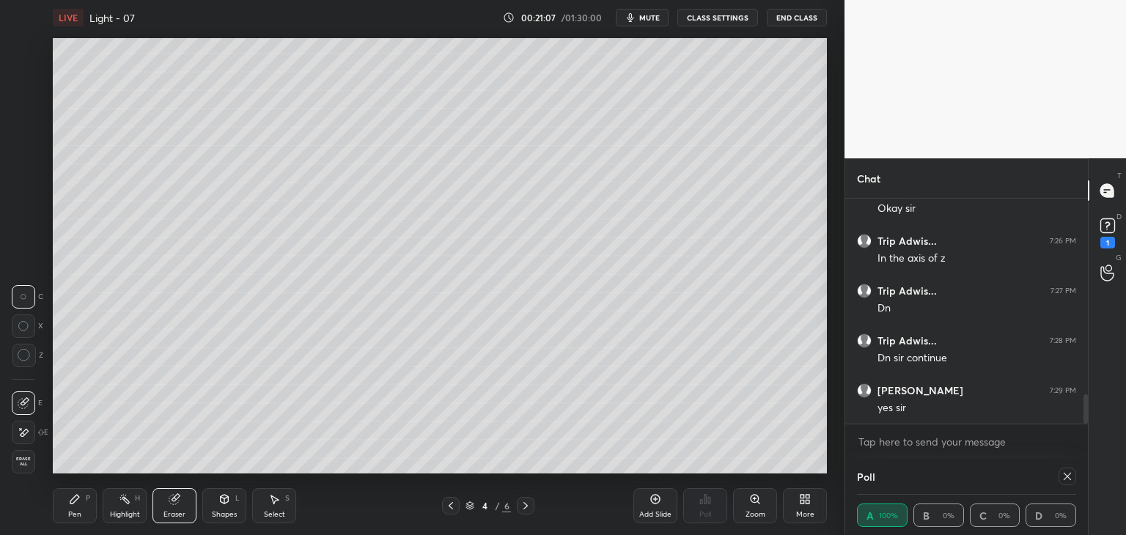
click at [73, 514] on div "Pen" at bounding box center [74, 514] width 13 height 7
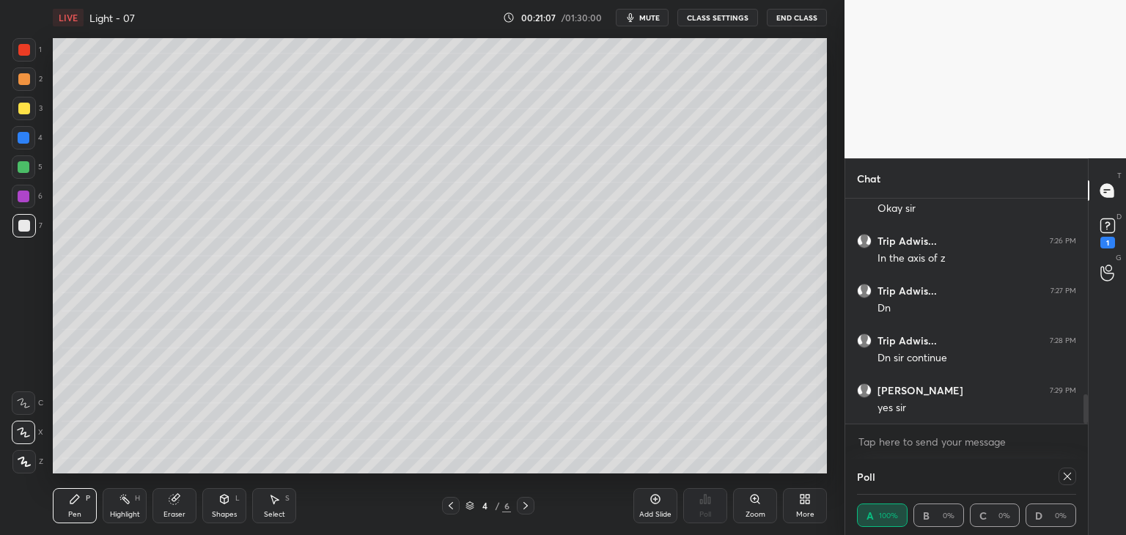
click at [79, 507] on div "Pen P" at bounding box center [75, 505] width 44 height 35
click at [220, 514] on div "Shapes" at bounding box center [224, 514] width 25 height 7
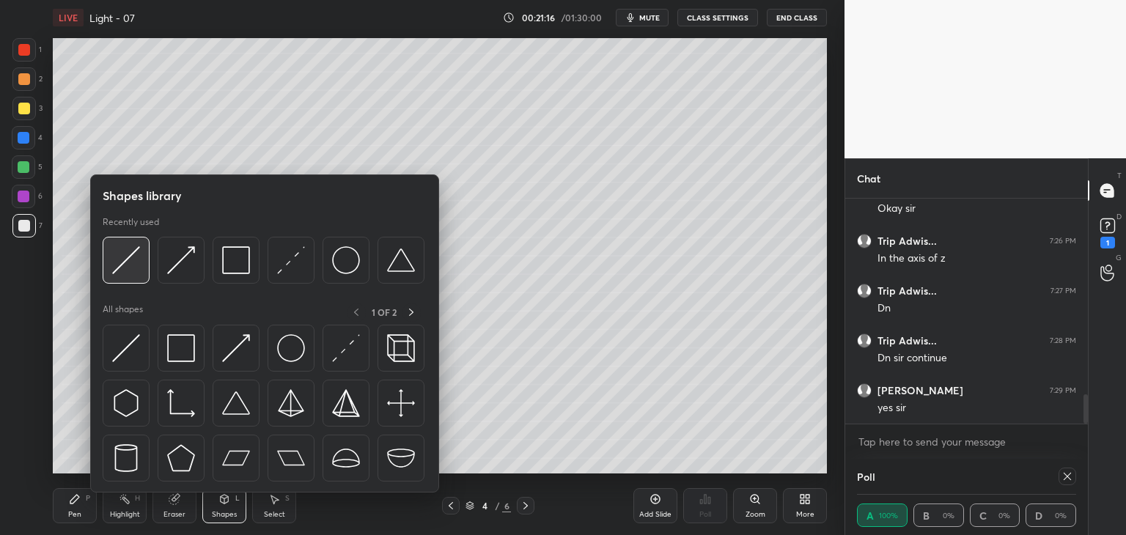
click at [131, 256] on img at bounding box center [126, 260] width 28 height 28
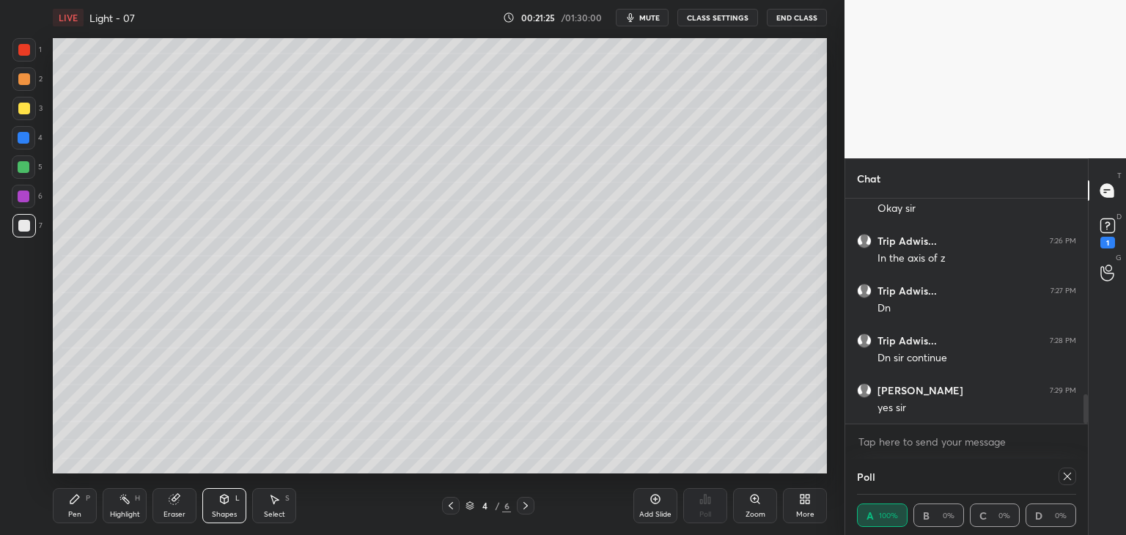
click at [217, 509] on div "Shapes L" at bounding box center [224, 505] width 44 height 35
click at [172, 494] on icon at bounding box center [175, 499] width 12 height 12
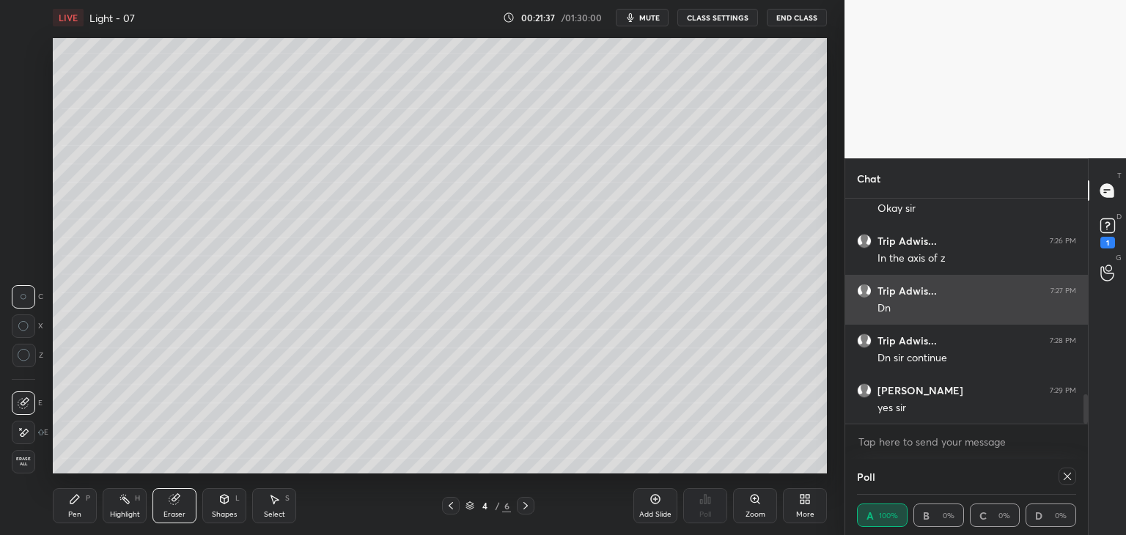
click at [226, 517] on div "Shapes" at bounding box center [224, 514] width 25 height 7
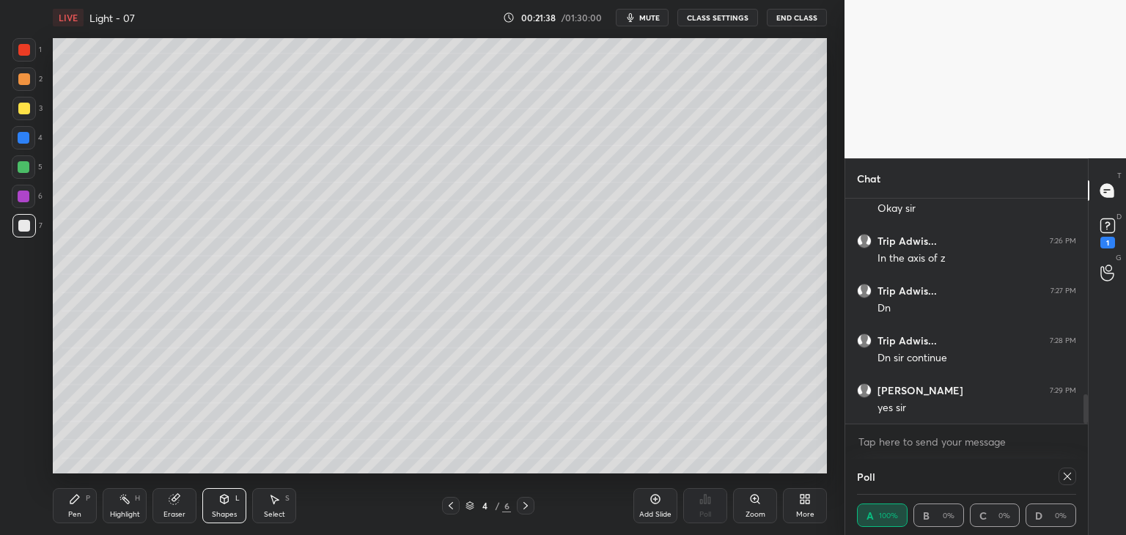
click at [267, 499] on div "Select S" at bounding box center [274, 505] width 44 height 35
click at [282, 395] on div "0 ° Undo Copy Duplicate Duplicate to new slide Delete" at bounding box center [440, 256] width 774 height 436
click at [223, 514] on div "Shapes" at bounding box center [224, 514] width 25 height 7
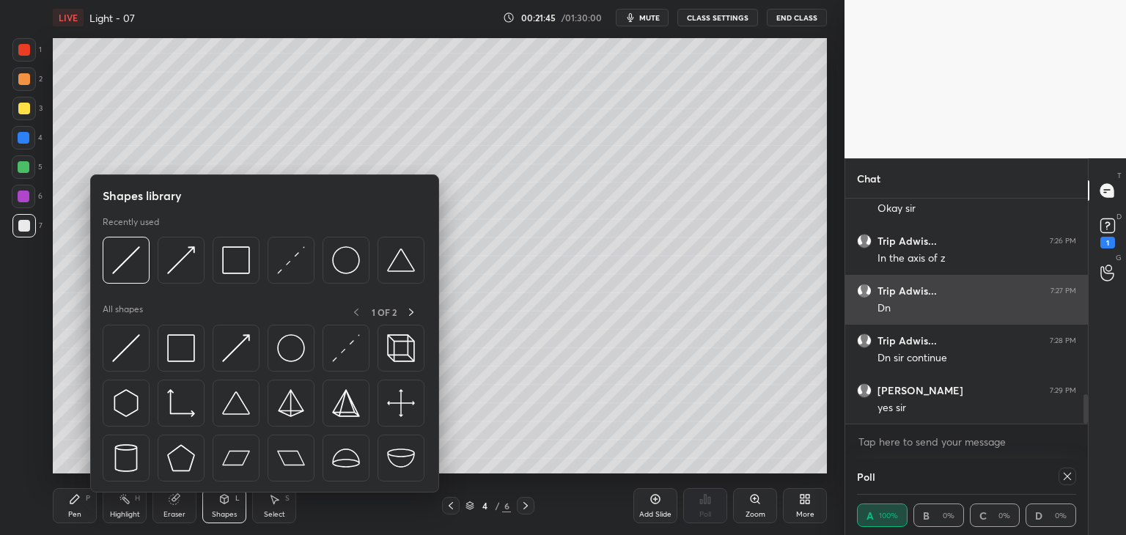
click at [293, 262] on img at bounding box center [291, 260] width 28 height 28
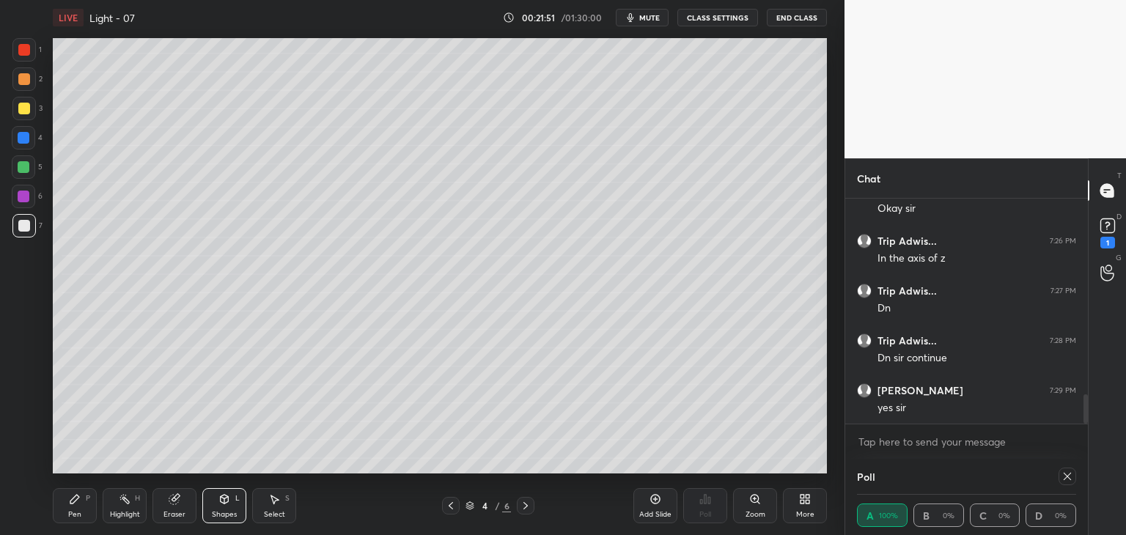
click at [67, 505] on div "Pen P" at bounding box center [75, 505] width 44 height 35
click at [233, 502] on div "Shapes L" at bounding box center [224, 505] width 44 height 35
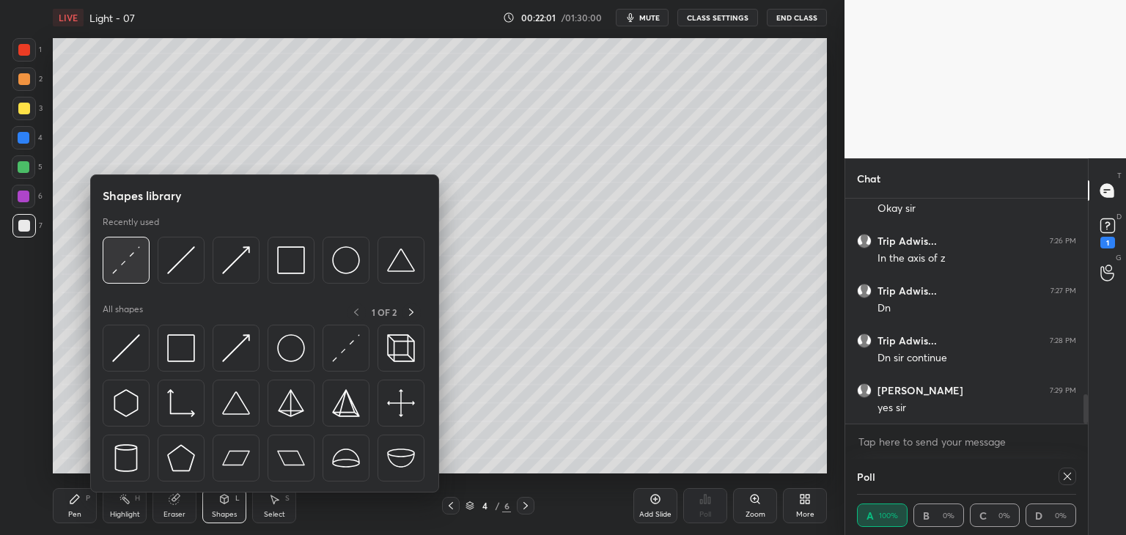
click at [131, 250] on img at bounding box center [126, 260] width 28 height 28
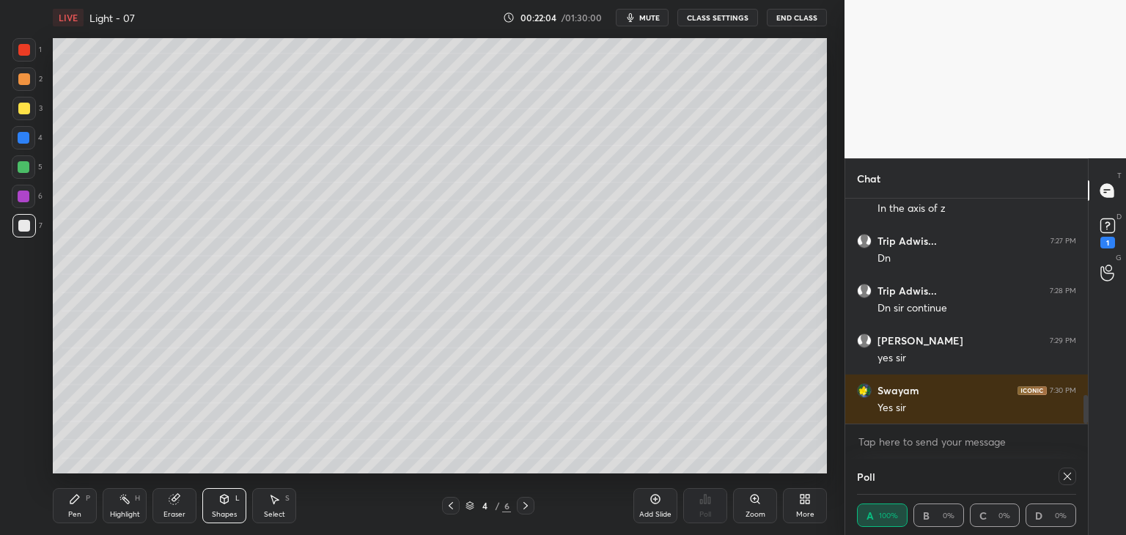
scroll to position [1600, 0]
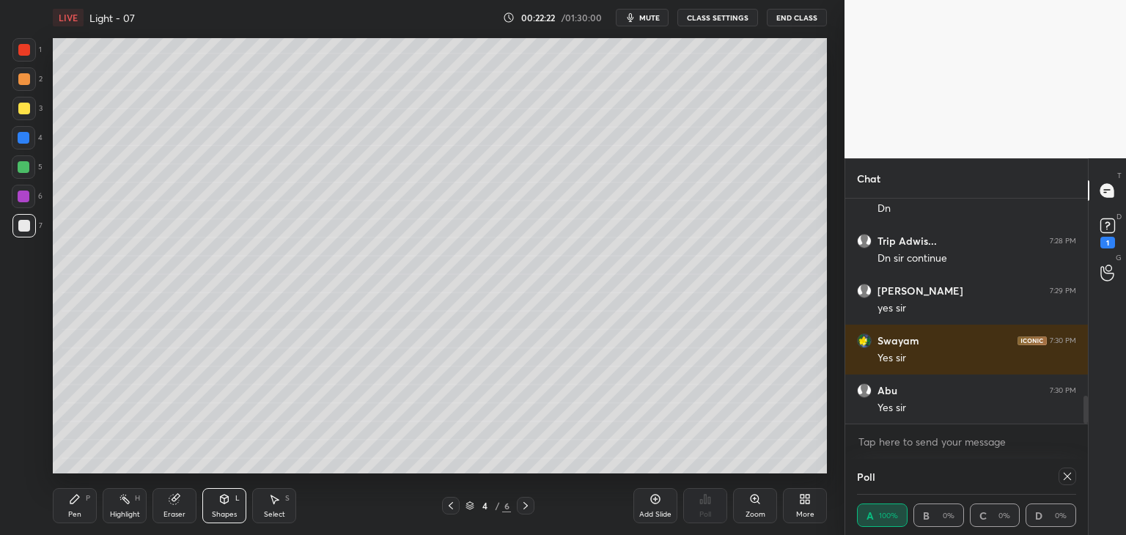
click at [62, 506] on div "Pen P" at bounding box center [75, 505] width 44 height 35
click at [119, 508] on div "Highlight H" at bounding box center [125, 505] width 44 height 35
click at [82, 502] on div "Pen P" at bounding box center [75, 505] width 44 height 35
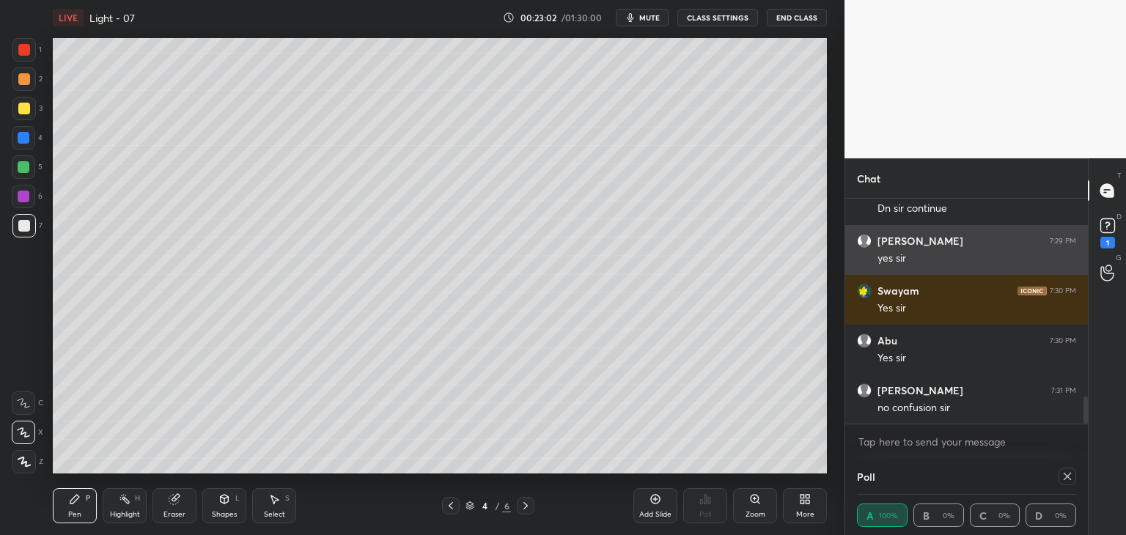
scroll to position [1700, 0]
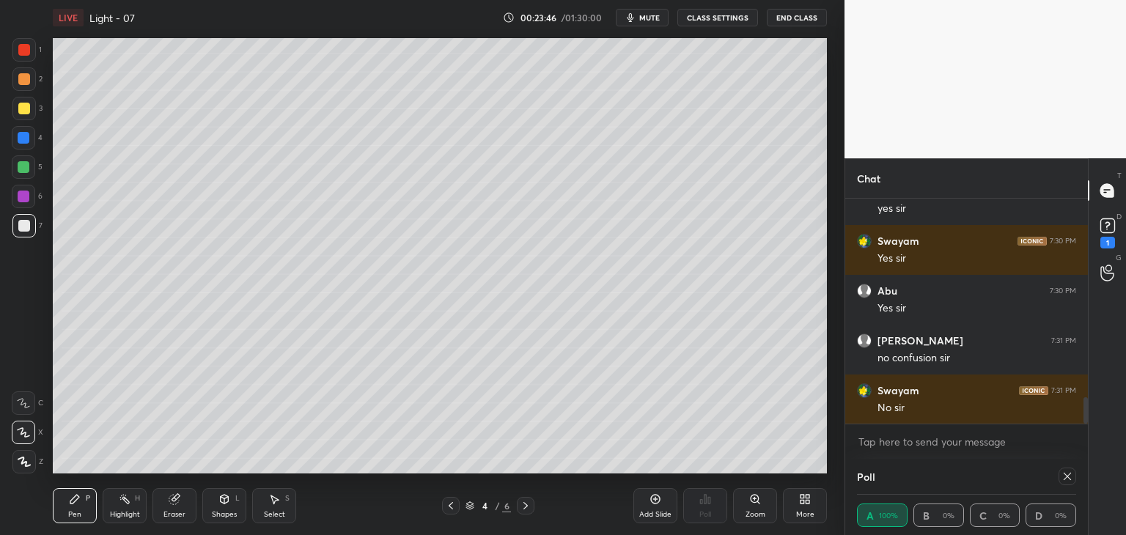
click at [216, 505] on div "Shapes L" at bounding box center [224, 505] width 44 height 35
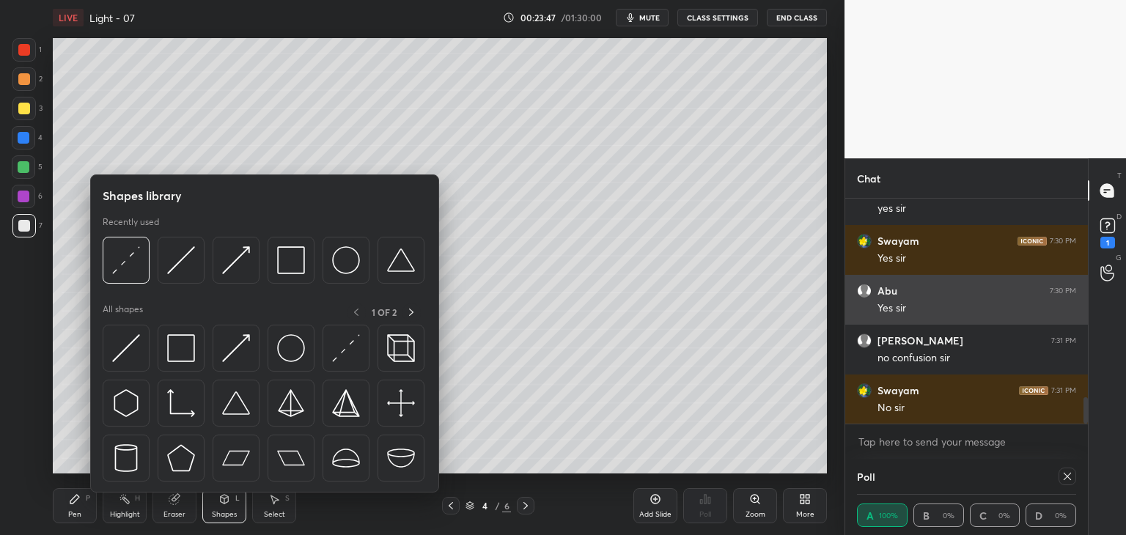
click at [197, 253] on div at bounding box center [181, 260] width 47 height 47
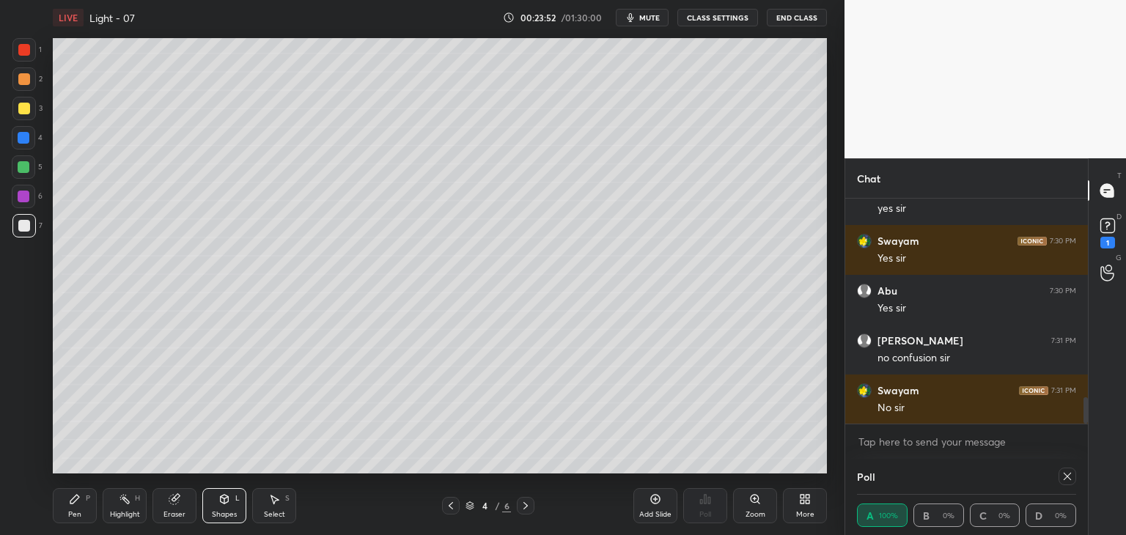
click at [66, 503] on div "Pen P" at bounding box center [75, 505] width 44 height 35
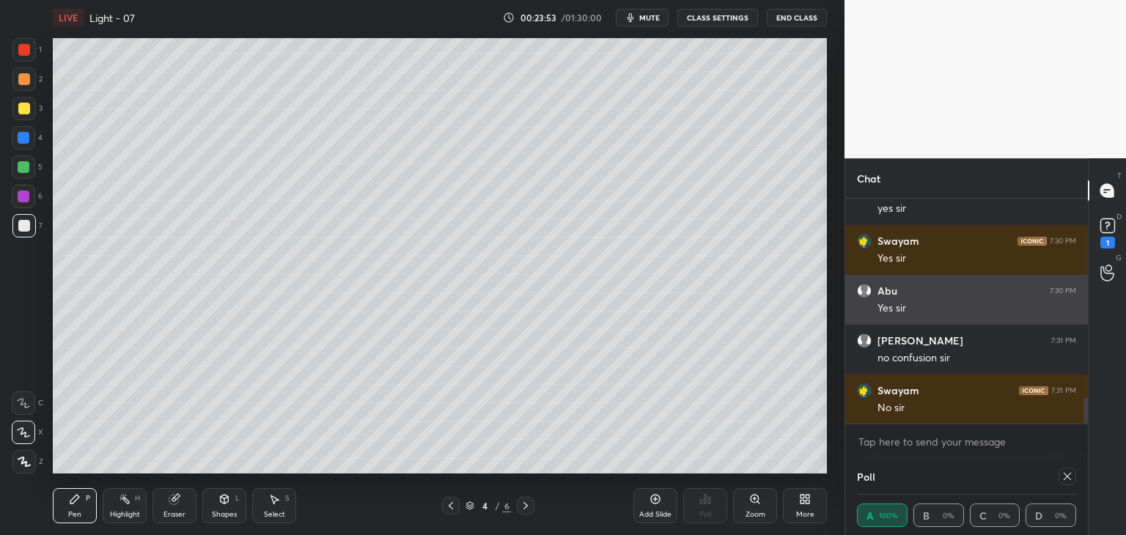
click at [227, 499] on icon at bounding box center [225, 499] width 8 height 9
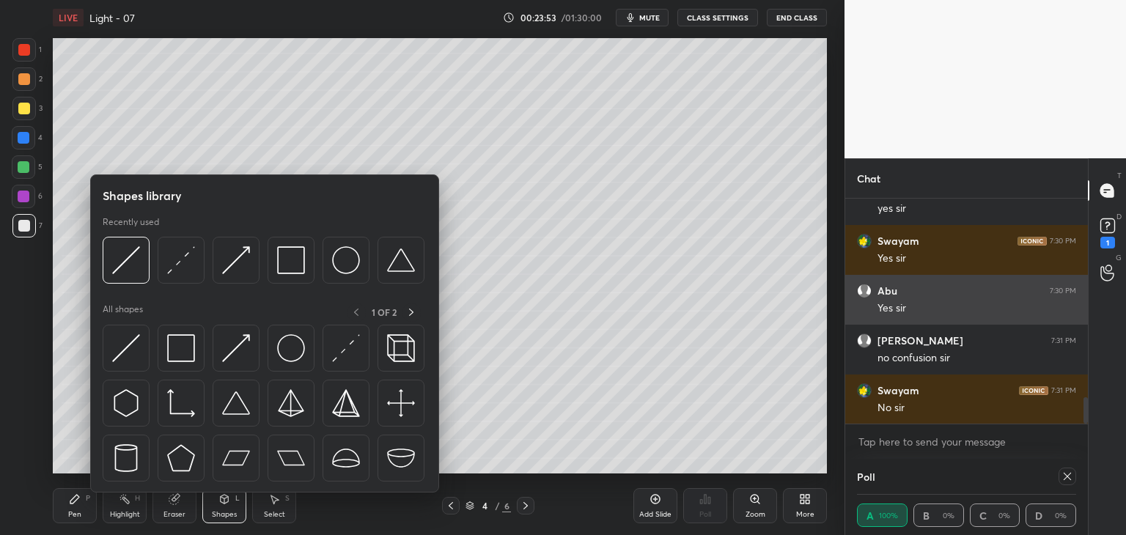
click at [183, 250] on img at bounding box center [181, 260] width 28 height 28
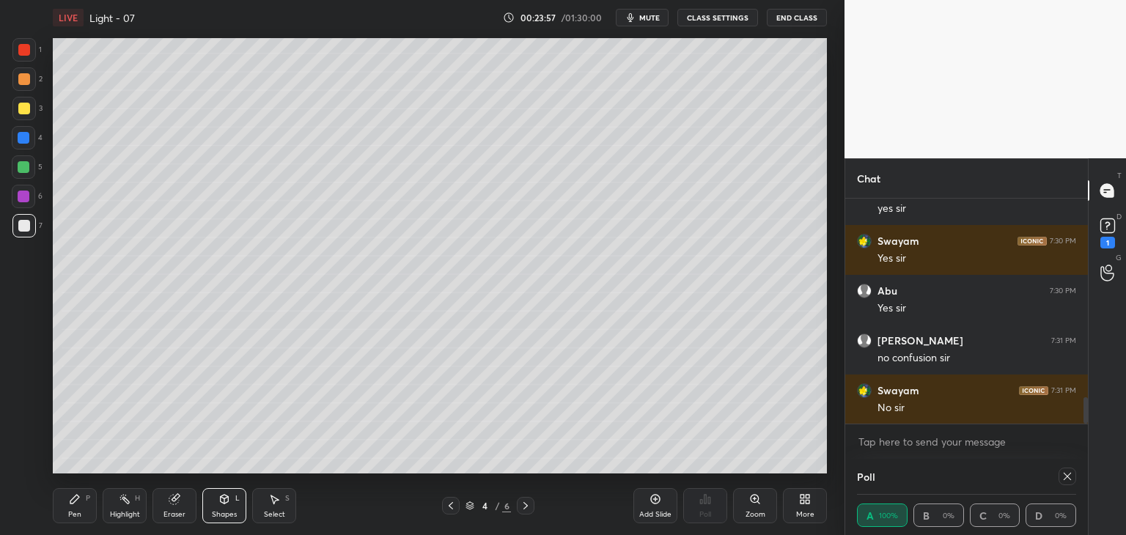
click at [230, 506] on div "Shapes L" at bounding box center [224, 505] width 44 height 35
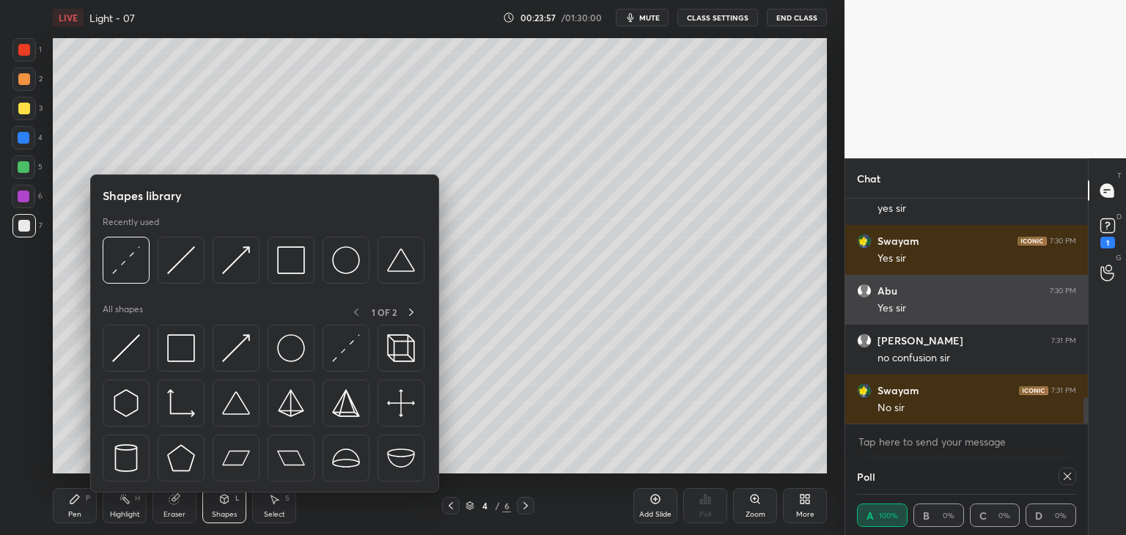
click at [186, 255] on img at bounding box center [181, 260] width 28 height 28
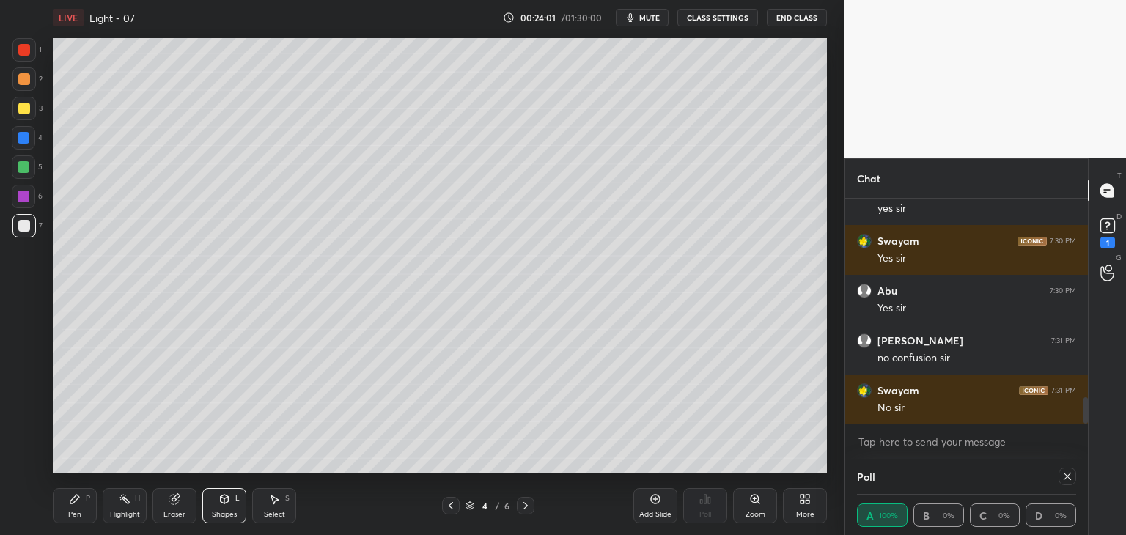
click at [222, 501] on icon at bounding box center [225, 499] width 8 height 9
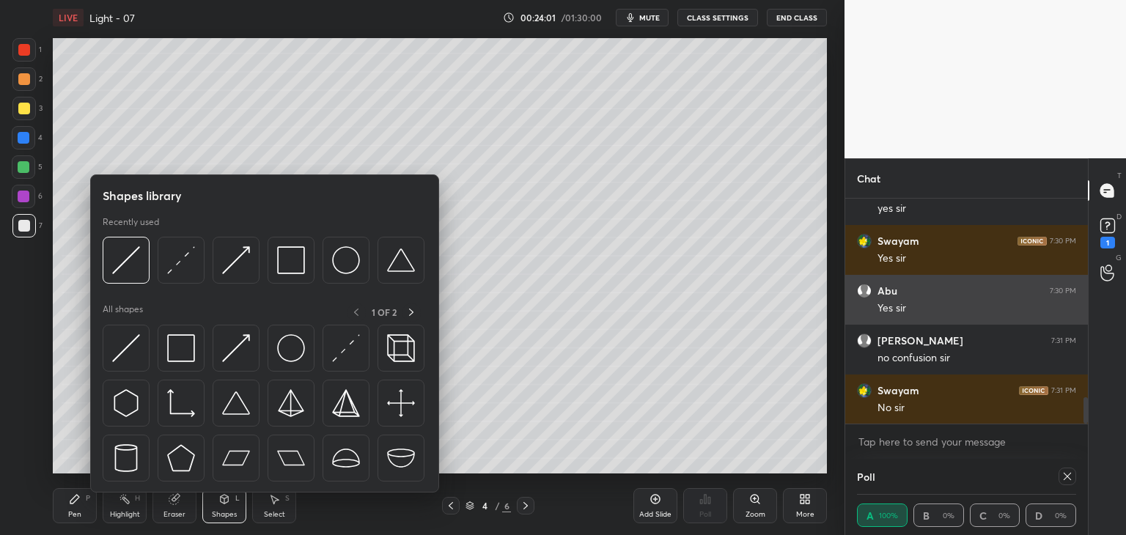
click at [174, 250] on img at bounding box center [181, 260] width 28 height 28
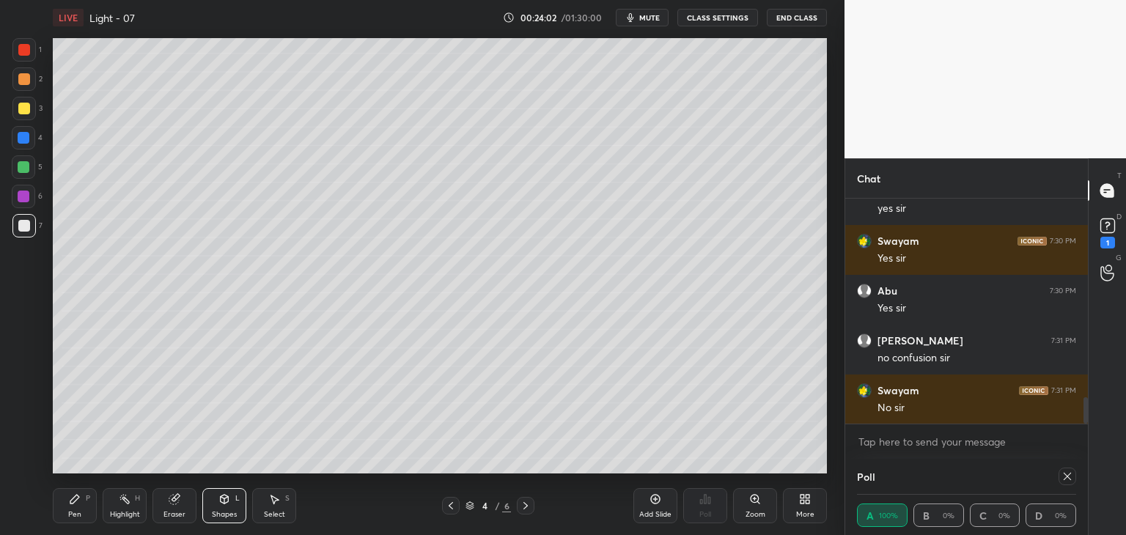
click at [26, 169] on div at bounding box center [24, 167] width 12 height 12
click at [64, 508] on div "Pen P" at bounding box center [75, 505] width 44 height 35
click at [126, 500] on rect at bounding box center [125, 500] width 7 height 7
click at [223, 508] on div "Shapes L" at bounding box center [224, 505] width 44 height 35
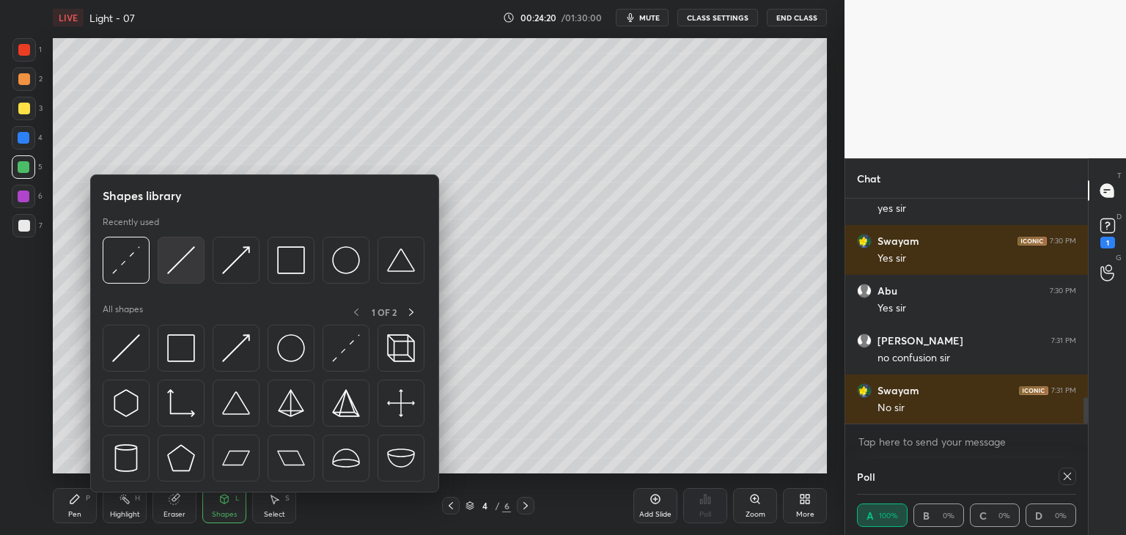
click at [183, 253] on img at bounding box center [181, 260] width 28 height 28
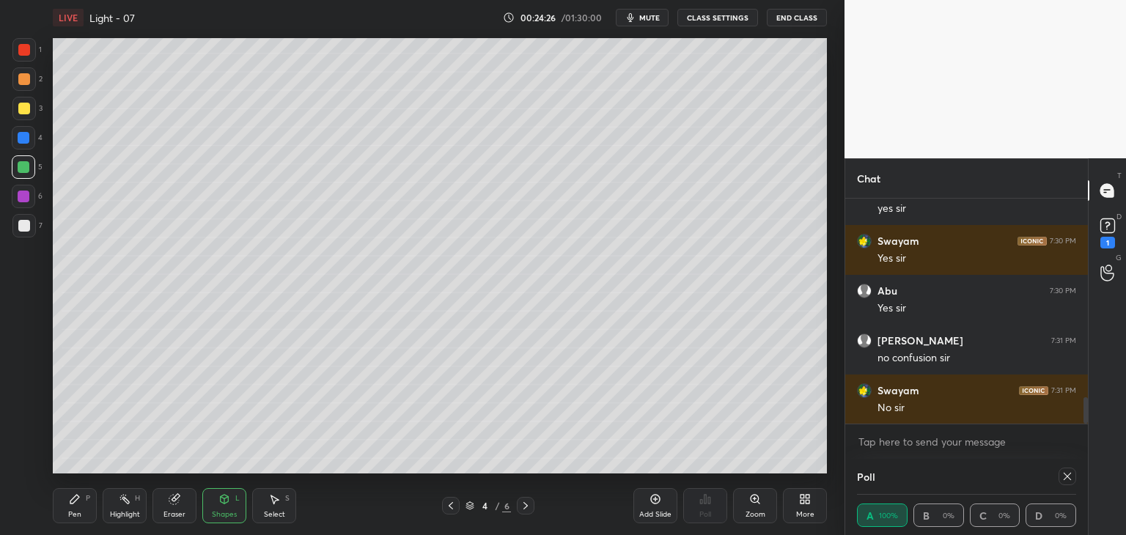
click at [208, 500] on div "Shapes L" at bounding box center [224, 505] width 44 height 35
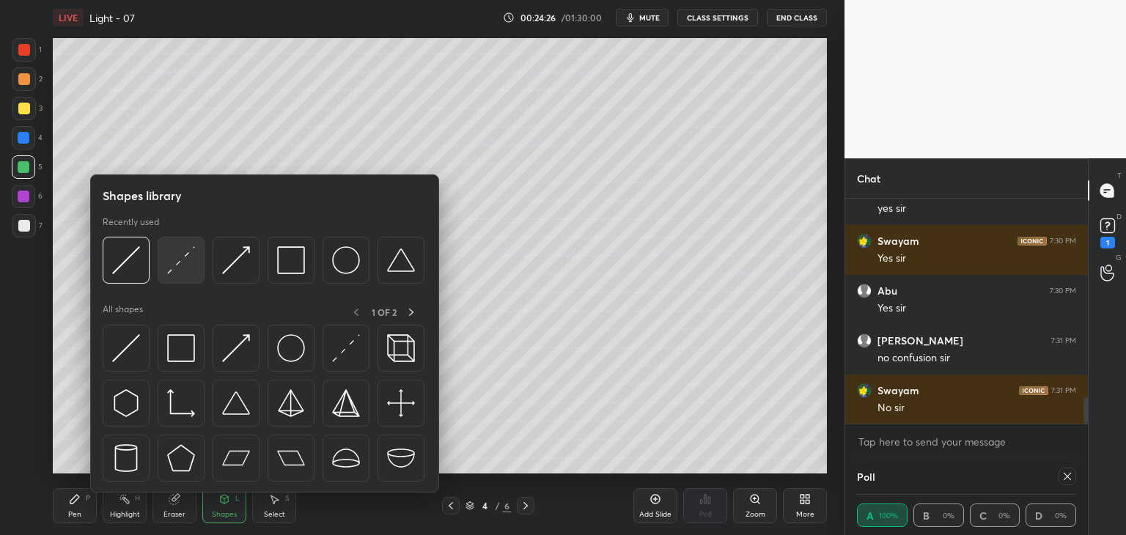
click at [182, 253] on img at bounding box center [181, 260] width 28 height 28
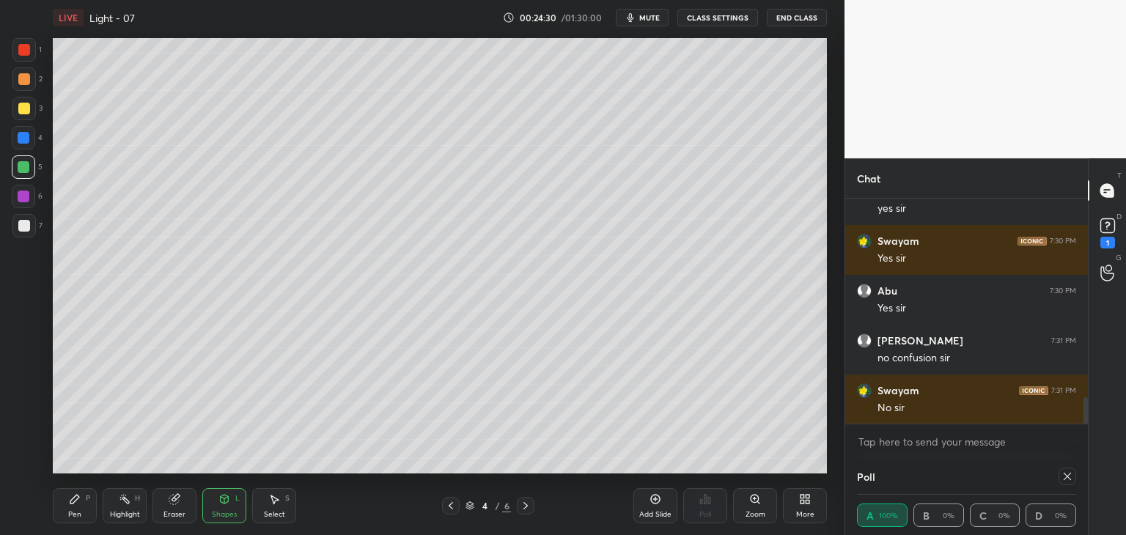
click at [232, 488] on div "Pen P Highlight H Eraser Shapes L Select S 4 / 6 Add Slide Poll Zoom More" at bounding box center [440, 506] width 774 height 59
click at [215, 488] on div "Pen P Highlight H Eraser Shapes L Select S 4 / 6 Add Slide Poll Zoom More" at bounding box center [440, 506] width 774 height 59
click at [219, 507] on div "Shapes L" at bounding box center [224, 505] width 44 height 35
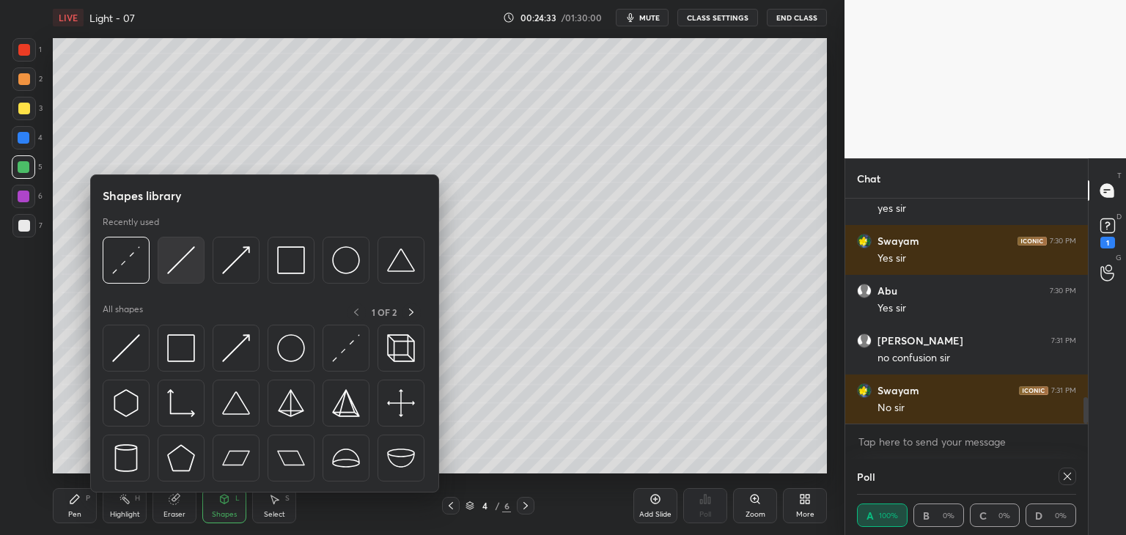
click at [183, 273] on img at bounding box center [181, 260] width 28 height 28
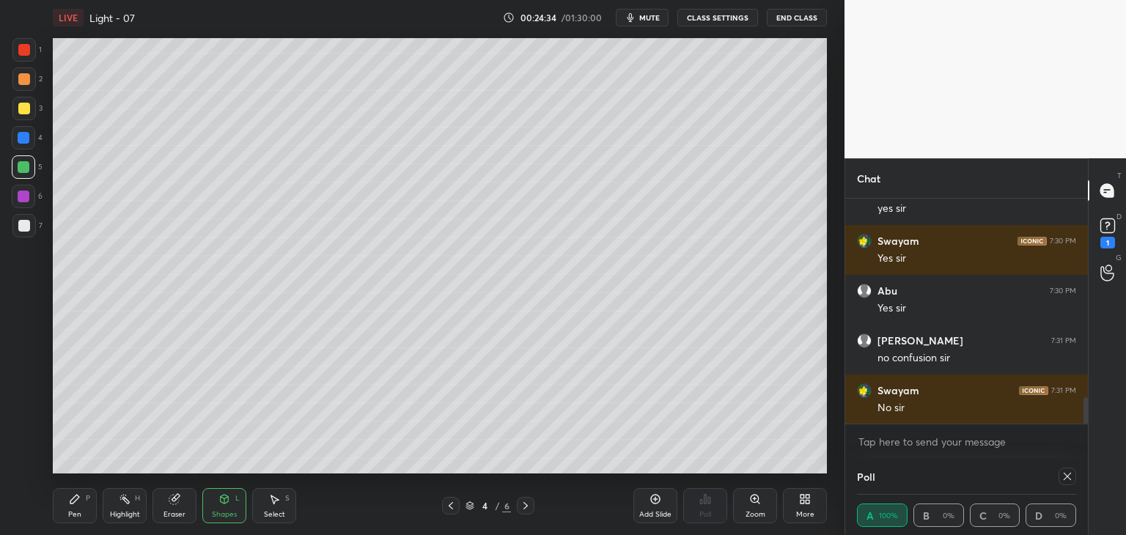
click at [26, 119] on div at bounding box center [23, 108] width 23 height 23
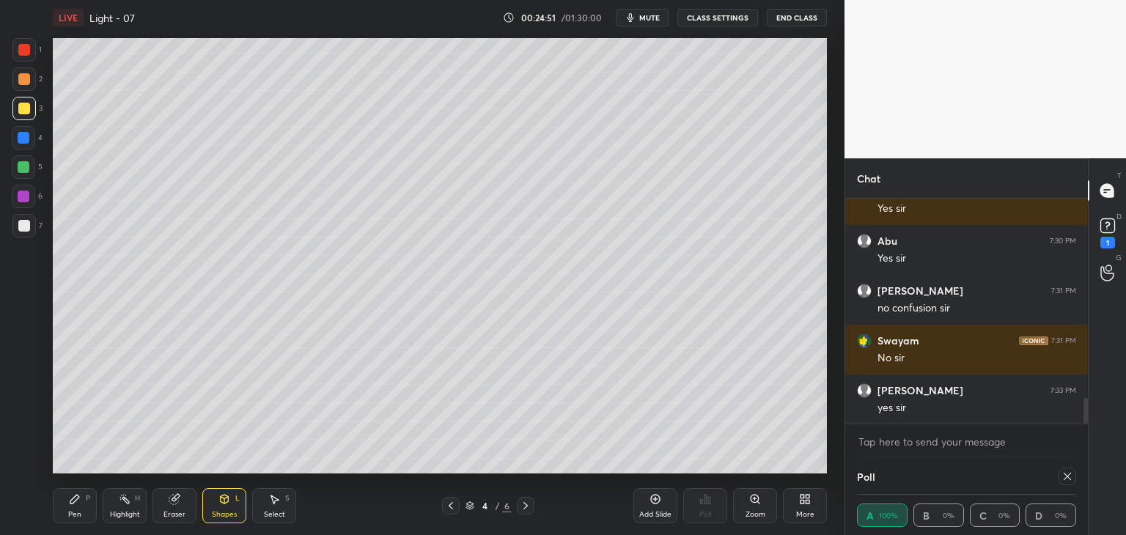
click at [71, 515] on div "Pen" at bounding box center [74, 514] width 13 height 7
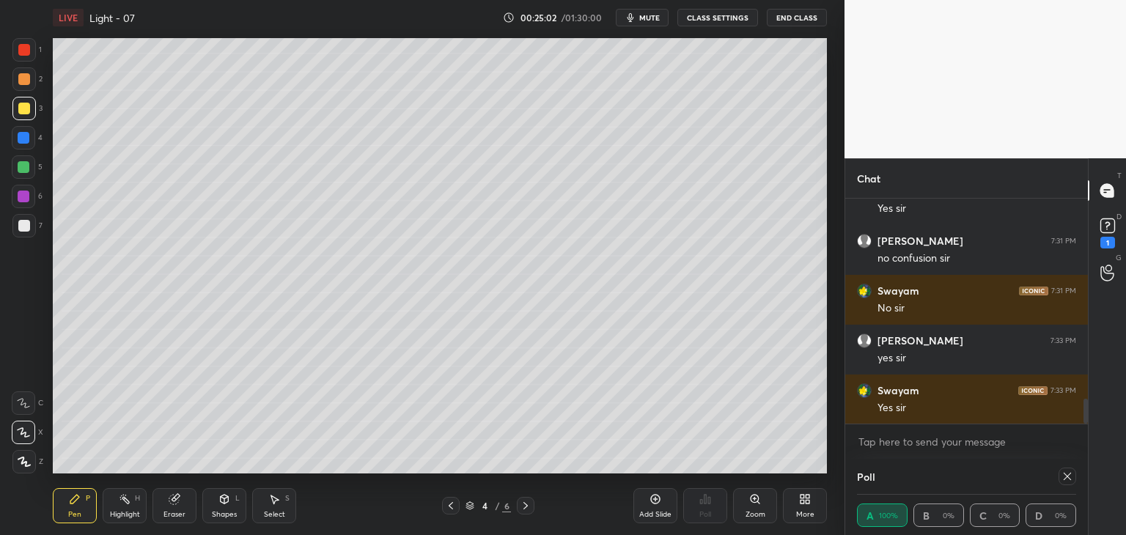
click at [114, 515] on div "Highlight" at bounding box center [125, 514] width 30 height 7
click at [217, 502] on div "Shapes L" at bounding box center [224, 505] width 44 height 35
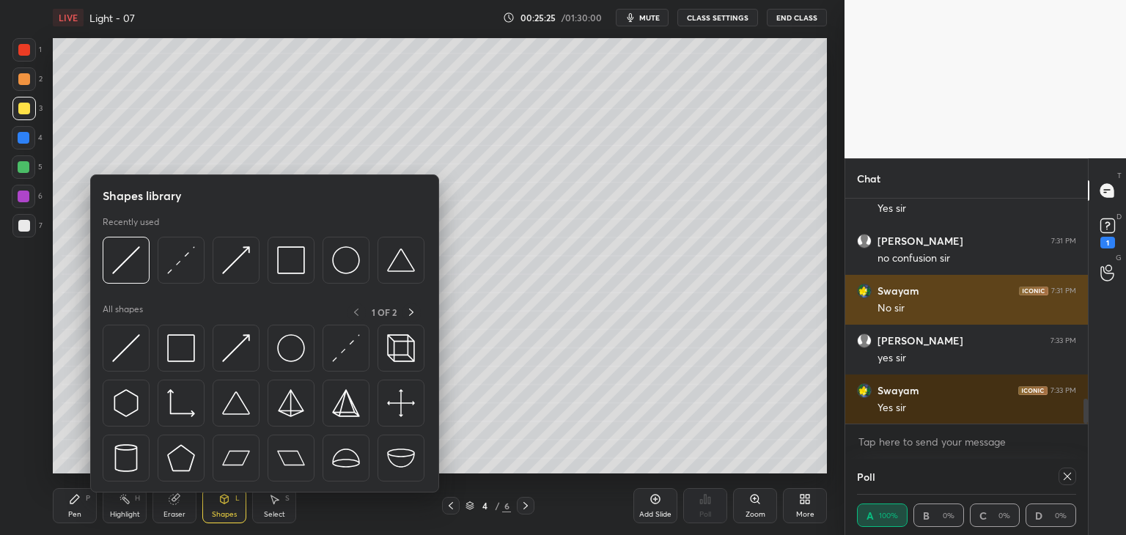
click at [194, 244] on div at bounding box center [181, 260] width 47 height 47
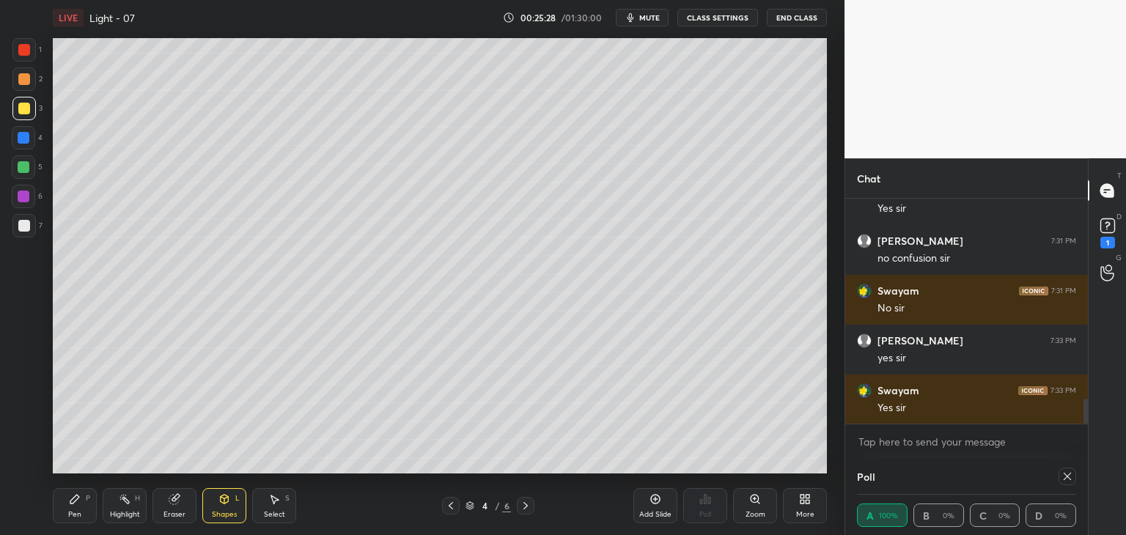
click at [223, 504] on icon at bounding box center [225, 499] width 8 height 9
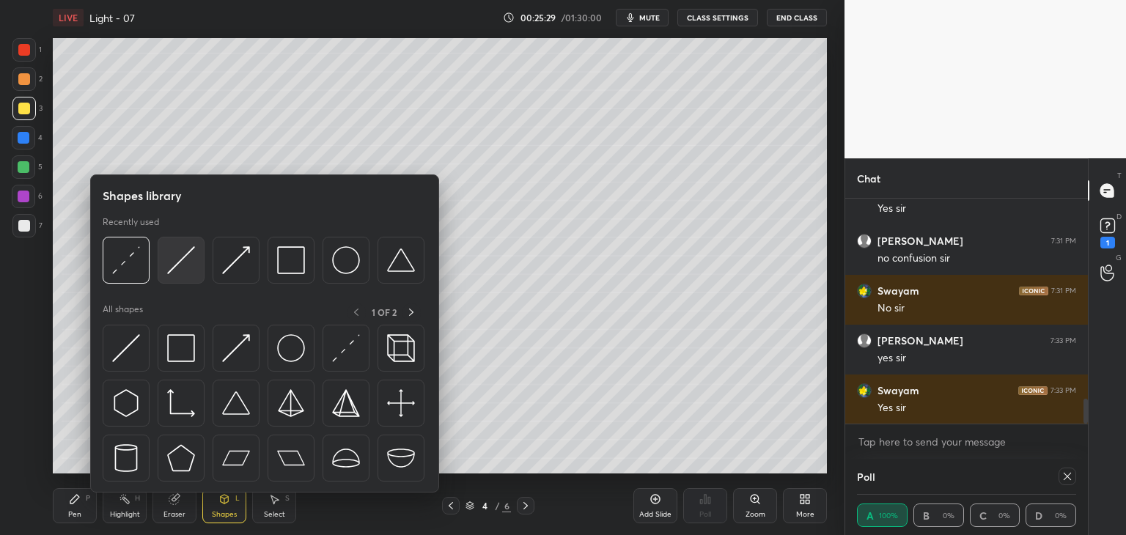
click at [188, 250] on img at bounding box center [181, 260] width 28 height 28
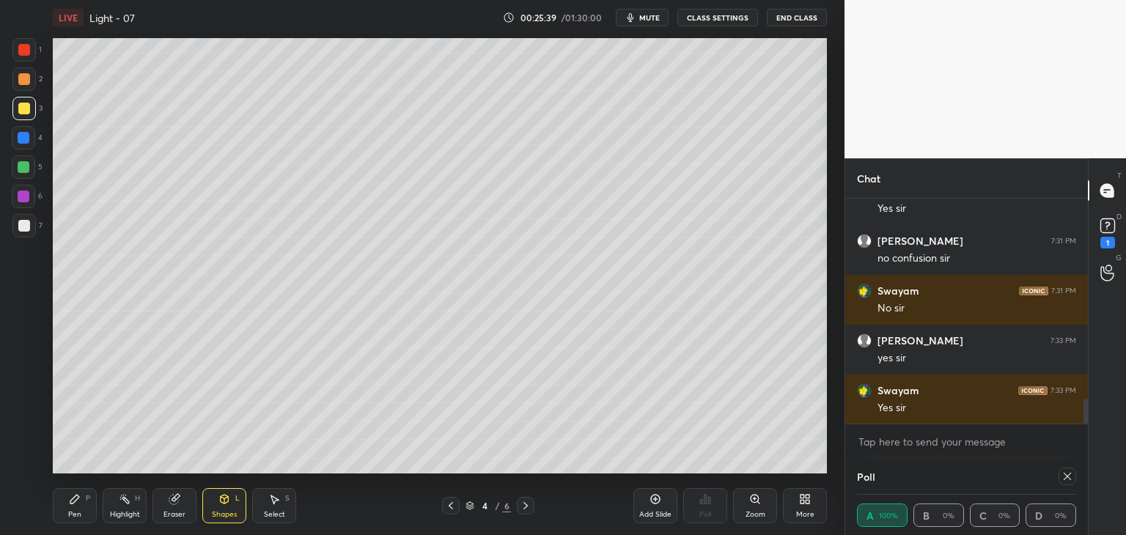
click at [61, 502] on div "Pen P" at bounding box center [75, 505] width 44 height 35
click at [219, 495] on icon at bounding box center [225, 499] width 12 height 12
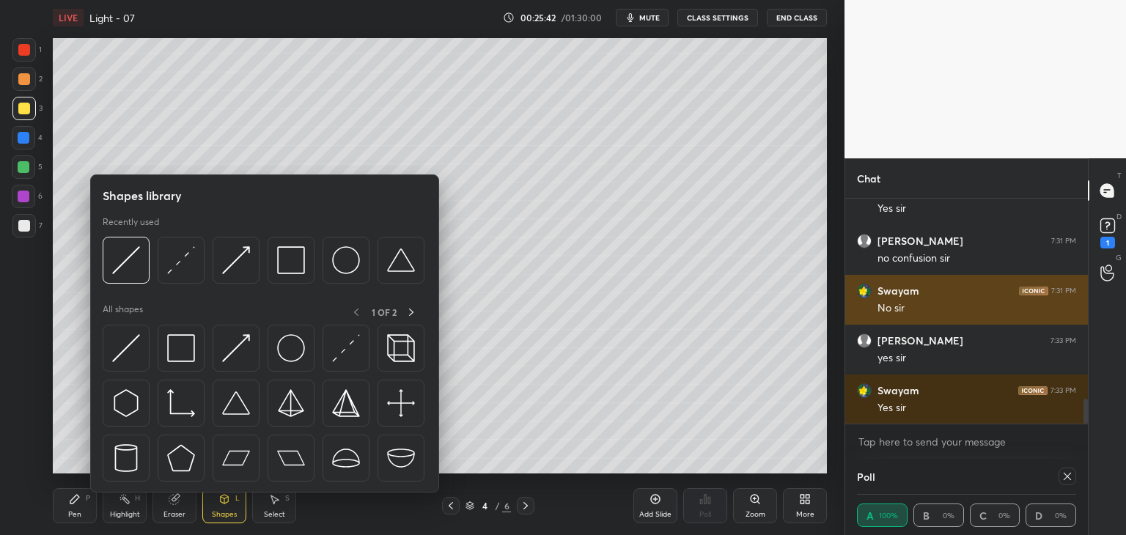
click at [185, 250] on img at bounding box center [181, 260] width 28 height 28
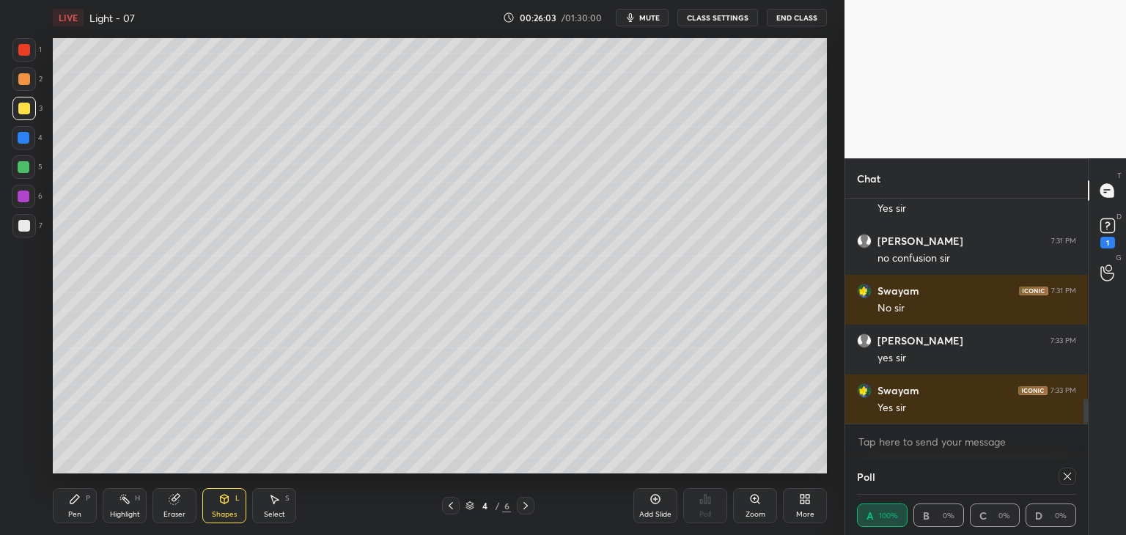
click at [33, 136] on div at bounding box center [23, 137] width 23 height 23
click at [224, 508] on div "Shapes L" at bounding box center [224, 505] width 44 height 35
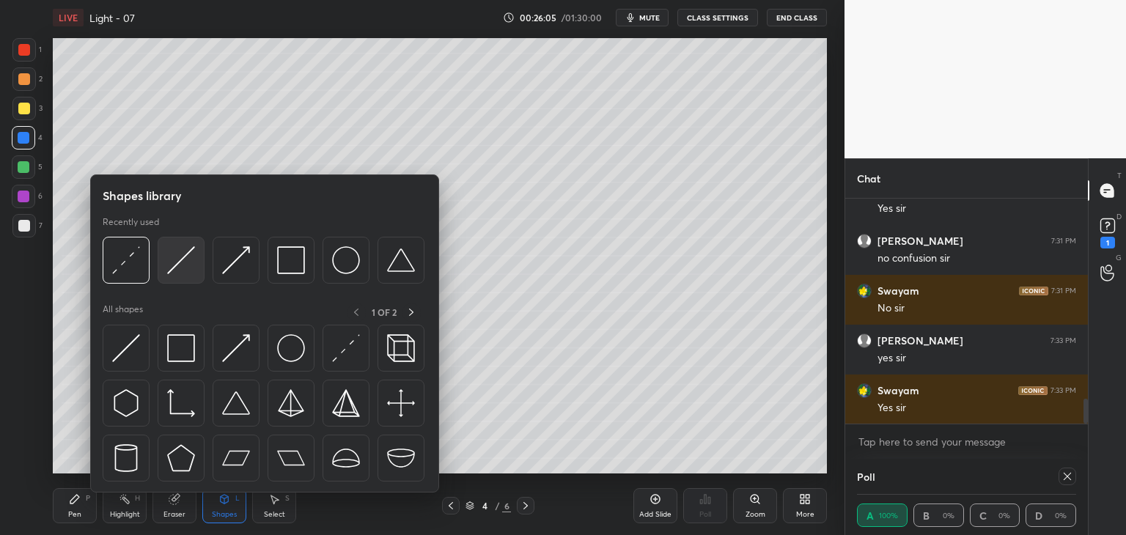
click at [184, 258] on img at bounding box center [181, 260] width 28 height 28
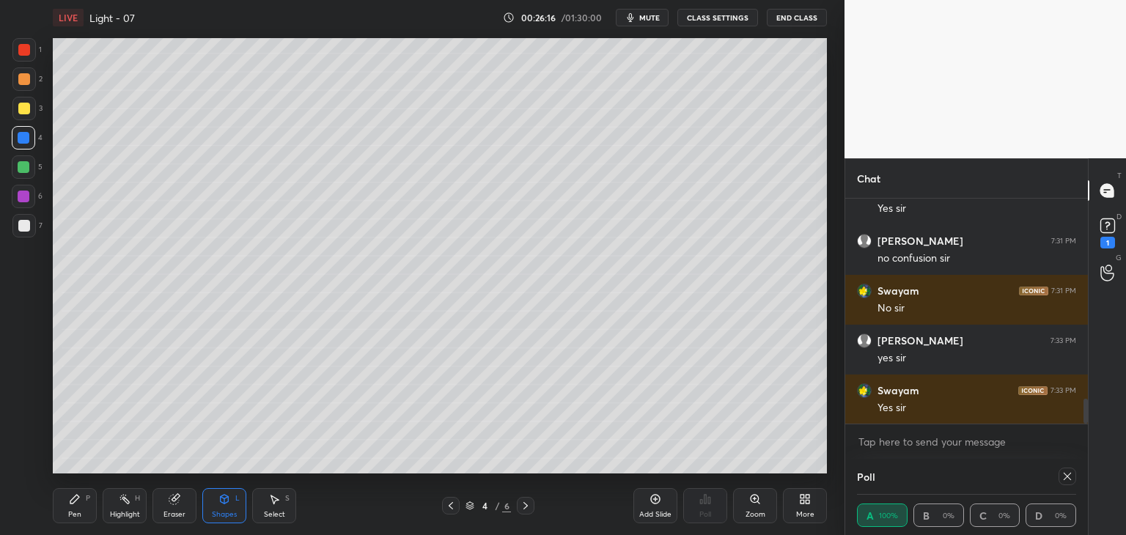
click at [211, 508] on div "Shapes L" at bounding box center [224, 505] width 44 height 35
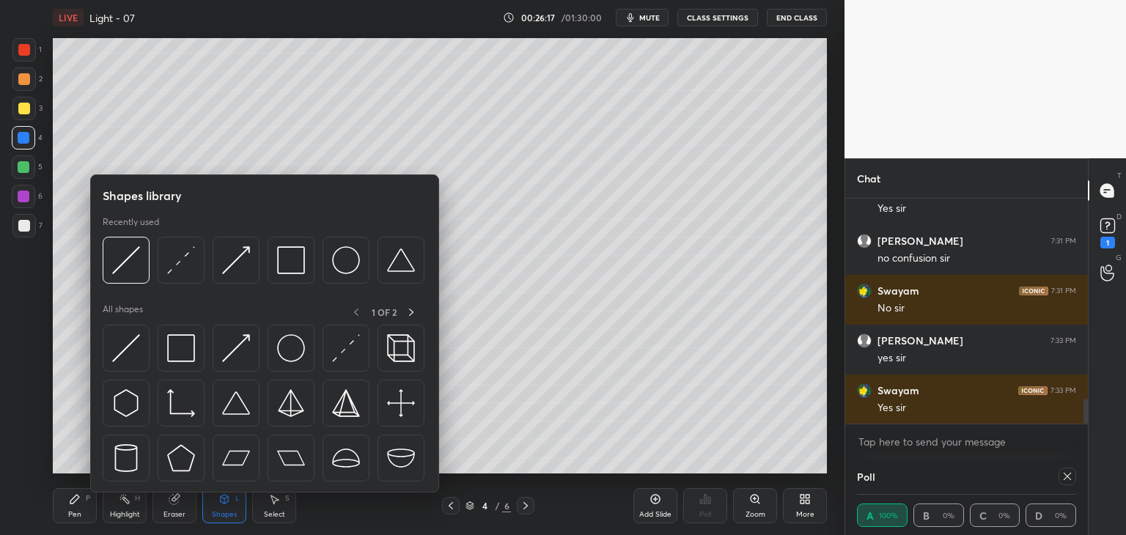
click at [158, 234] on div "Recently used" at bounding box center [264, 254] width 322 height 76
click at [190, 258] on img at bounding box center [181, 260] width 28 height 28
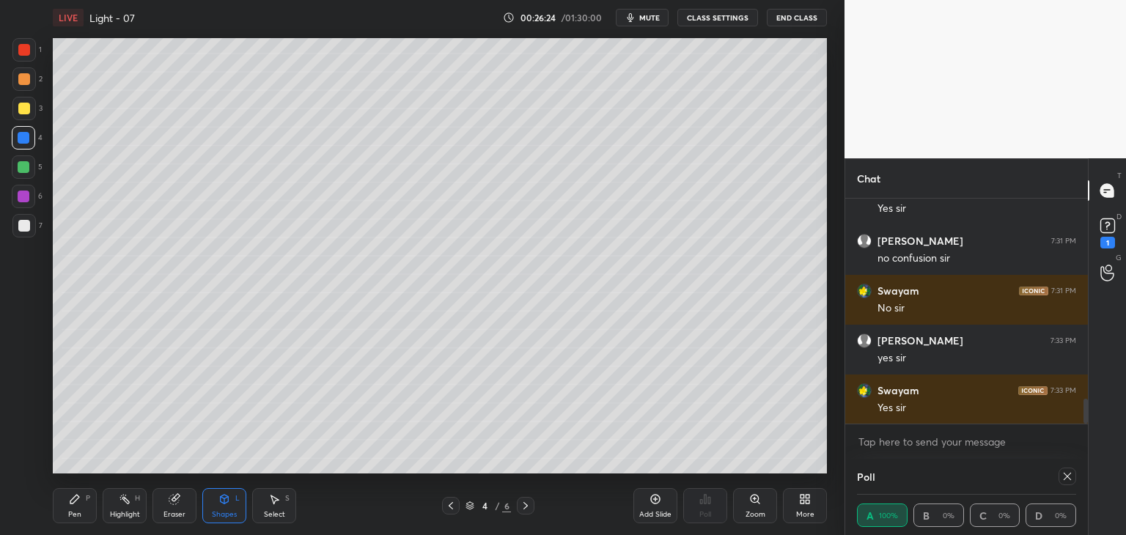
click at [199, 507] on div "Pen P Highlight H Eraser Shapes L Select S" at bounding box center [198, 505] width 290 height 35
click at [216, 502] on div "Shapes L" at bounding box center [224, 505] width 44 height 35
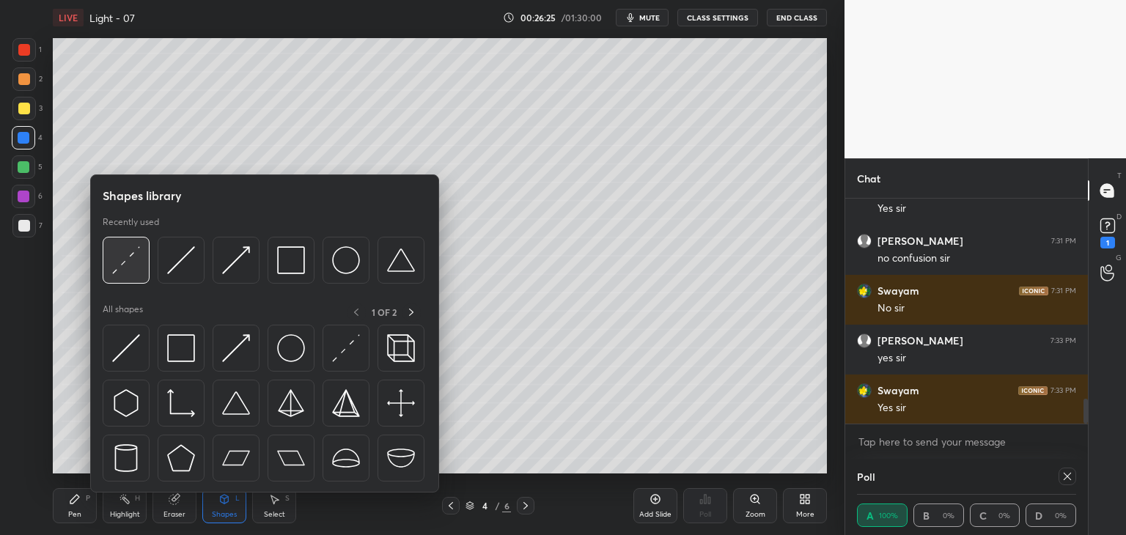
click at [130, 257] on img at bounding box center [126, 260] width 28 height 28
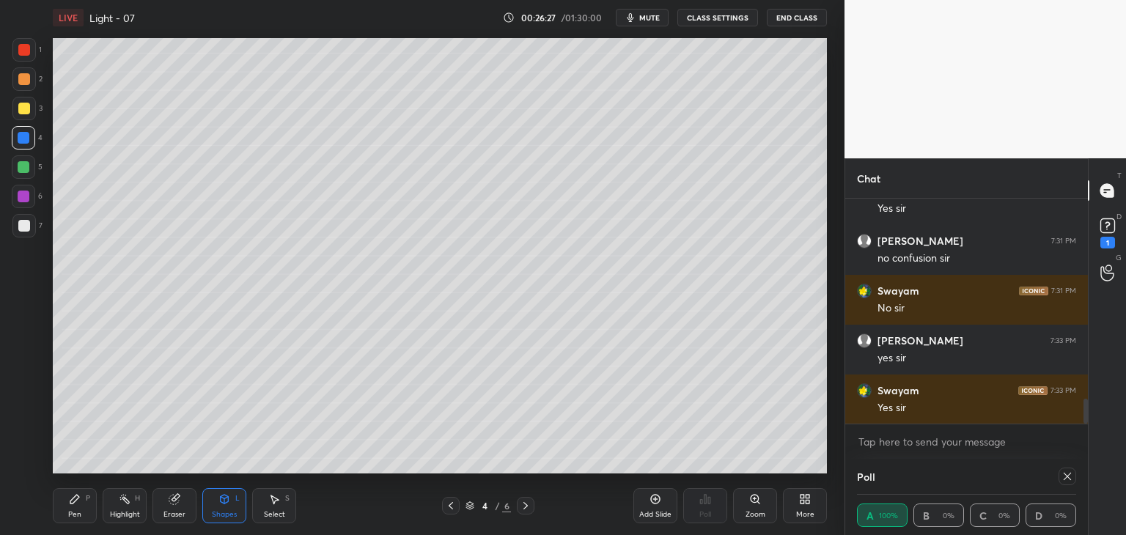
click at [217, 501] on div "Shapes L" at bounding box center [224, 505] width 44 height 35
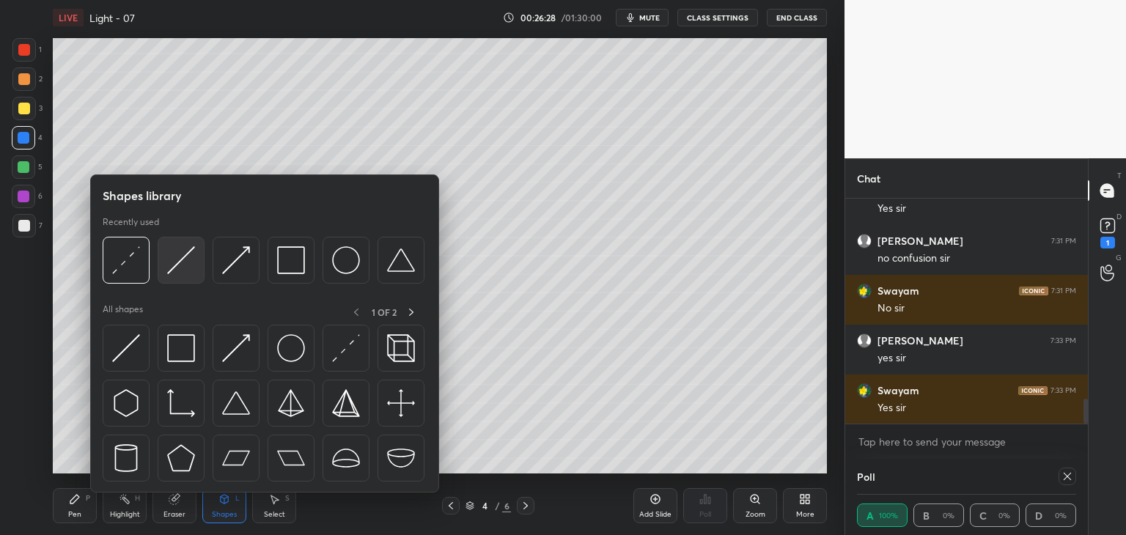
click at [177, 255] on img at bounding box center [181, 260] width 28 height 28
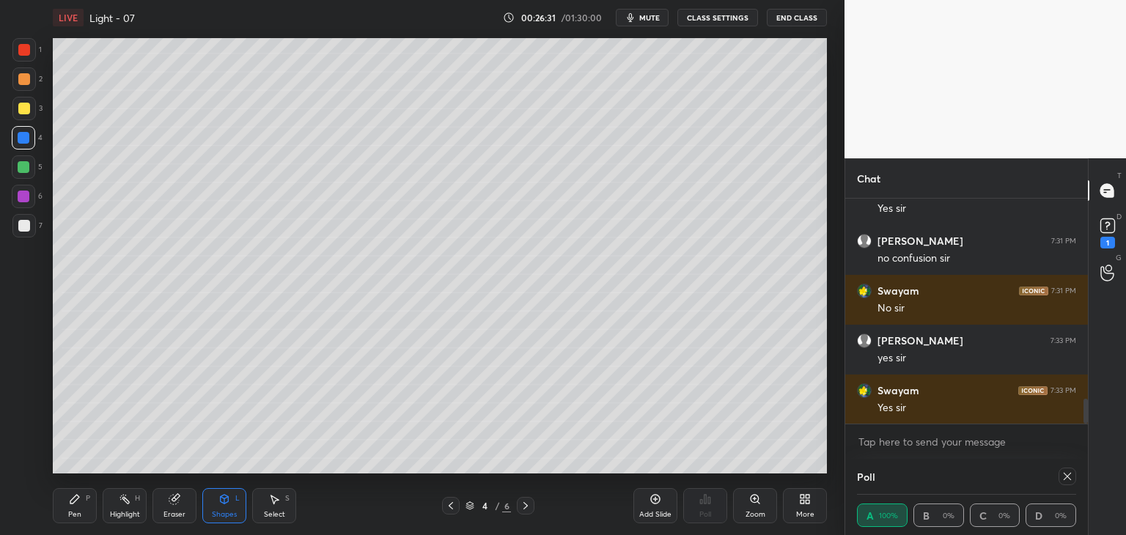
click at [217, 511] on div "Shapes" at bounding box center [224, 514] width 25 height 7
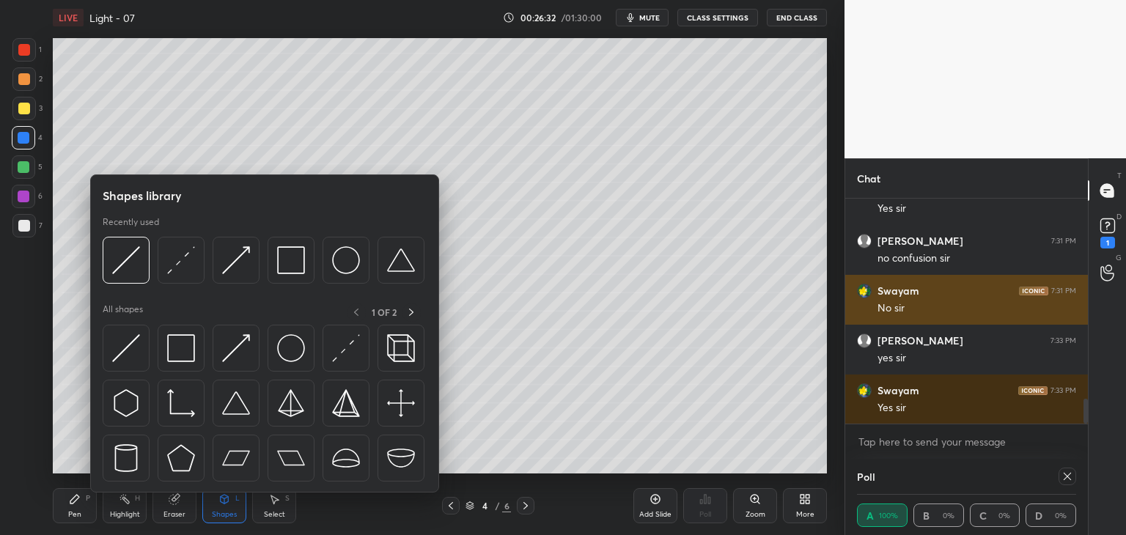
click at [176, 266] on img at bounding box center [181, 260] width 28 height 28
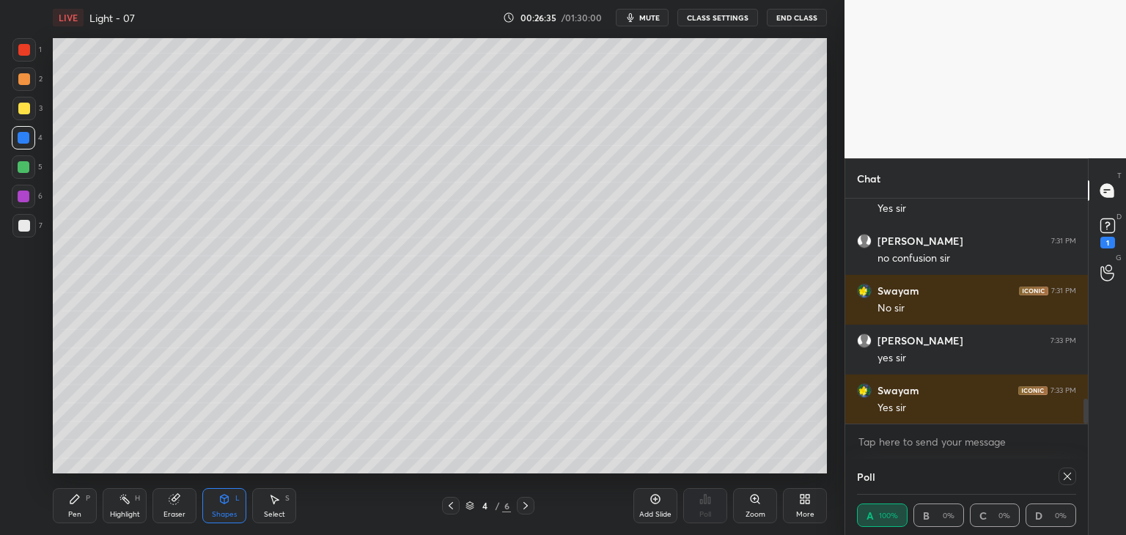
click at [73, 503] on icon at bounding box center [74, 499] width 9 height 9
click at [22, 48] on div at bounding box center [24, 50] width 12 height 12
click at [210, 512] on div "Shapes L" at bounding box center [224, 505] width 44 height 35
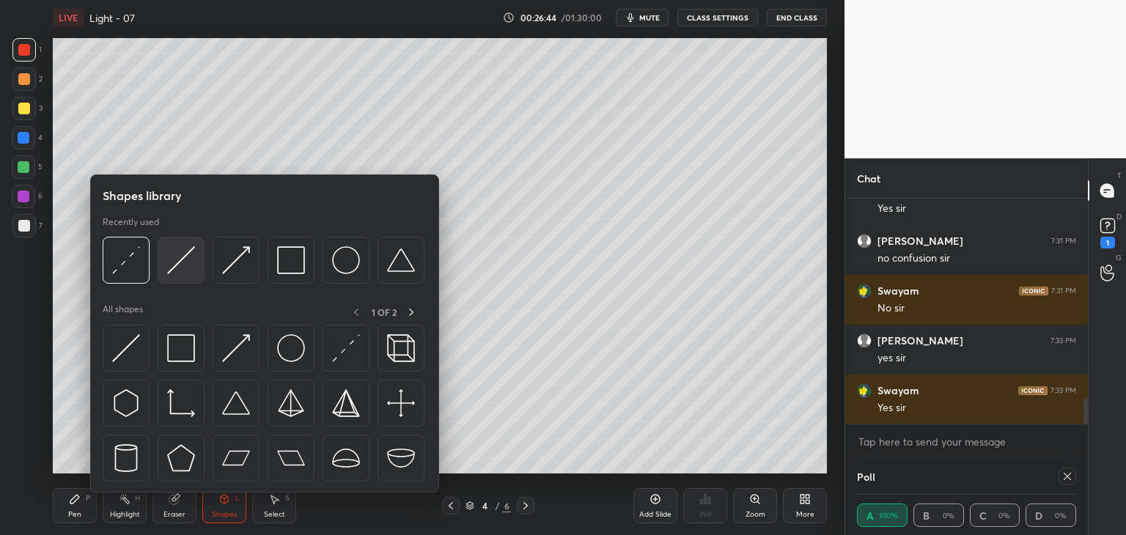
click at [184, 252] on img at bounding box center [181, 260] width 28 height 28
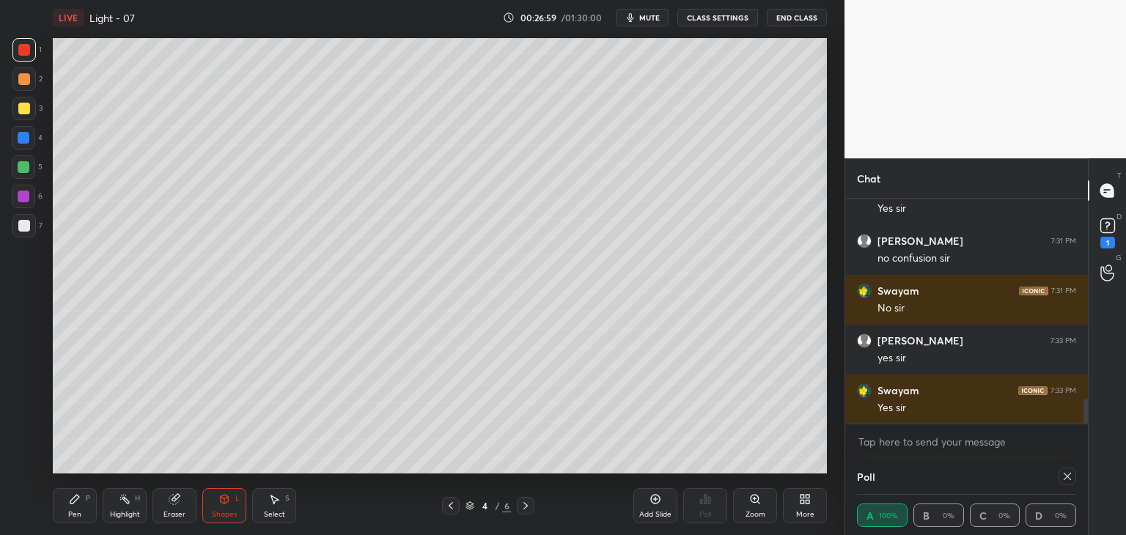
click at [216, 511] on div "Shapes" at bounding box center [224, 514] width 25 height 7
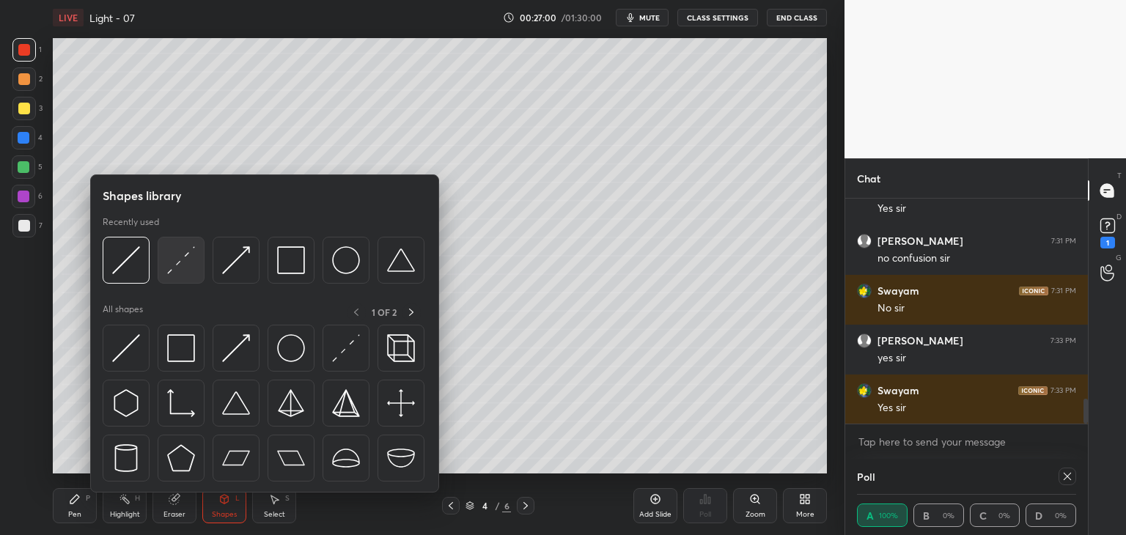
click at [188, 255] on img at bounding box center [181, 260] width 28 height 28
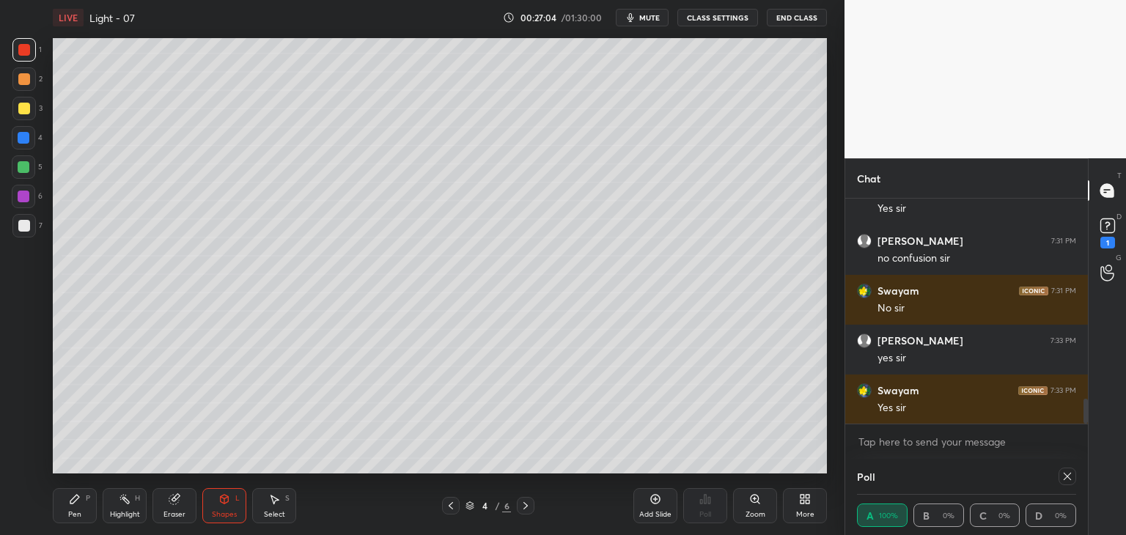
click at [216, 498] on div "Shapes L" at bounding box center [224, 505] width 44 height 35
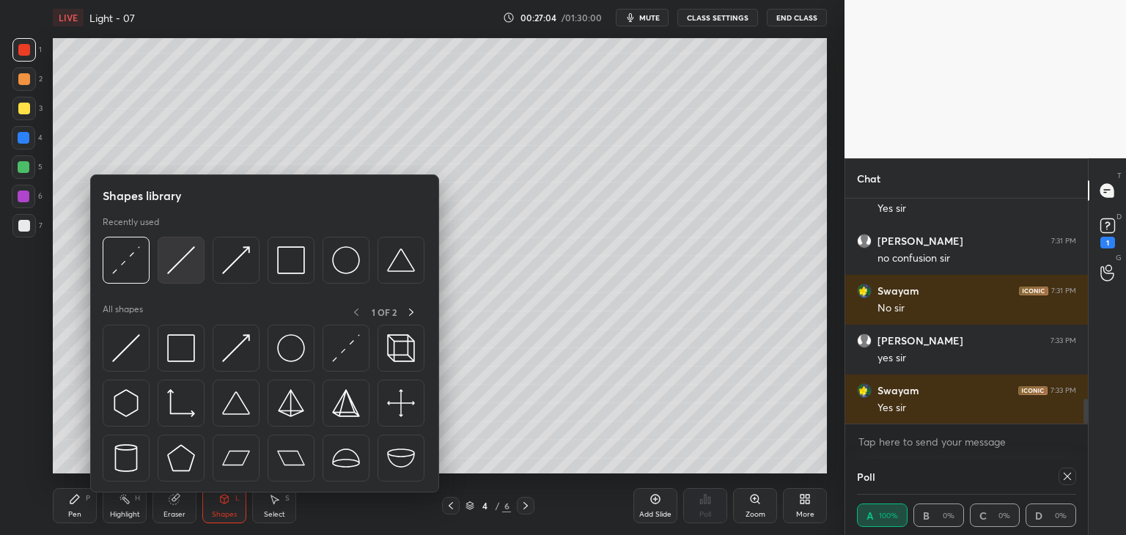
click at [182, 253] on img at bounding box center [181, 260] width 28 height 28
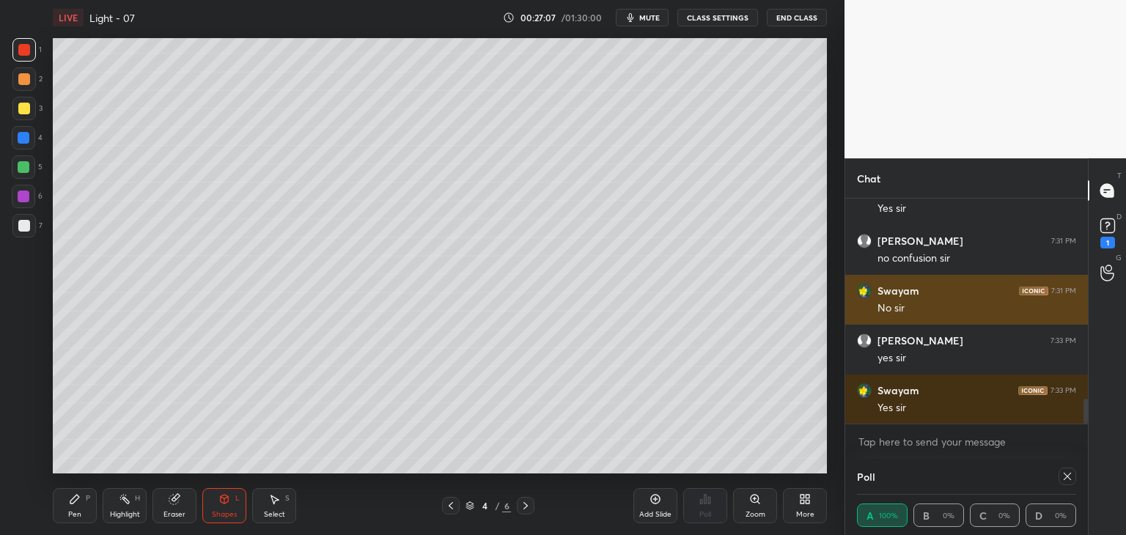
scroll to position [1852, 0]
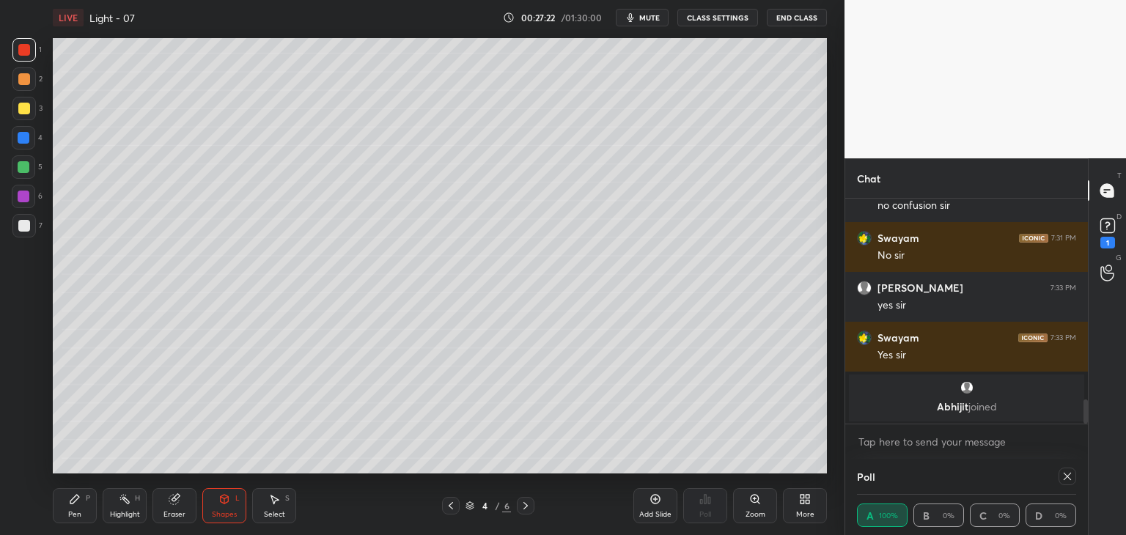
click at [229, 513] on div "Shapes" at bounding box center [224, 514] width 25 height 7
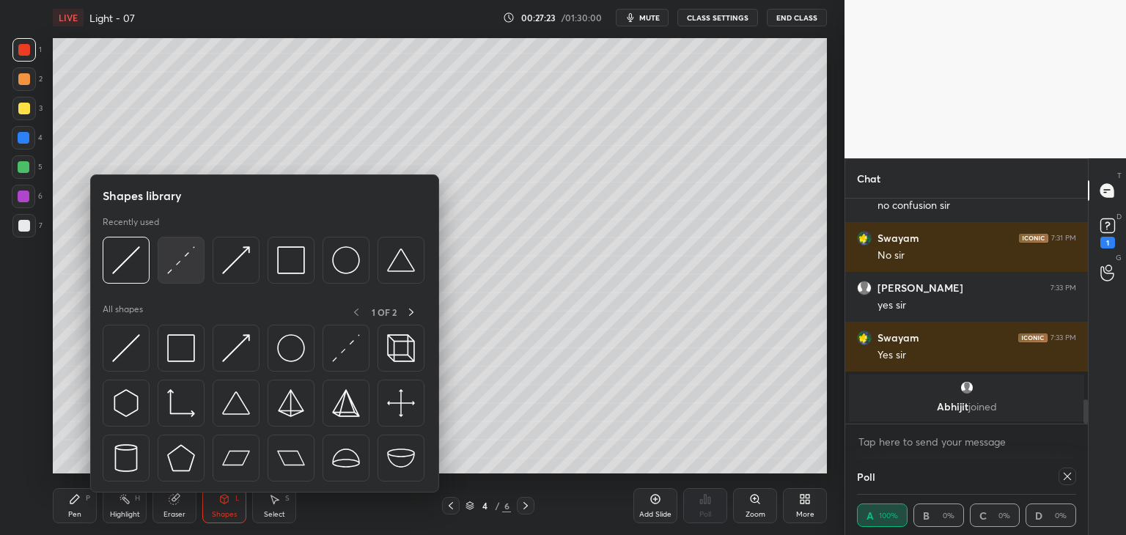
click at [182, 252] on img at bounding box center [181, 260] width 28 height 28
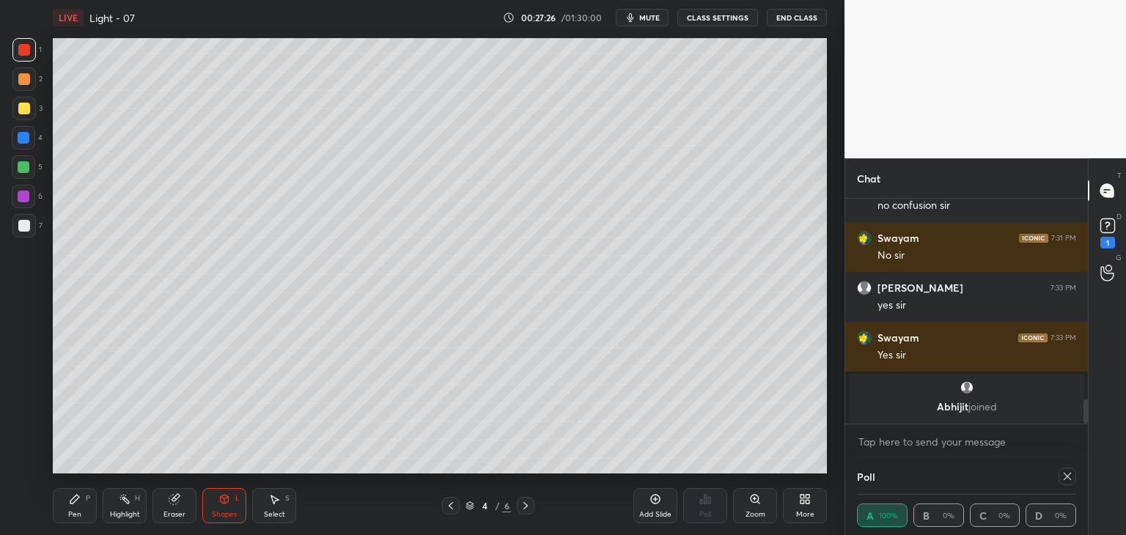
click at [209, 505] on div "Shapes L" at bounding box center [224, 505] width 44 height 35
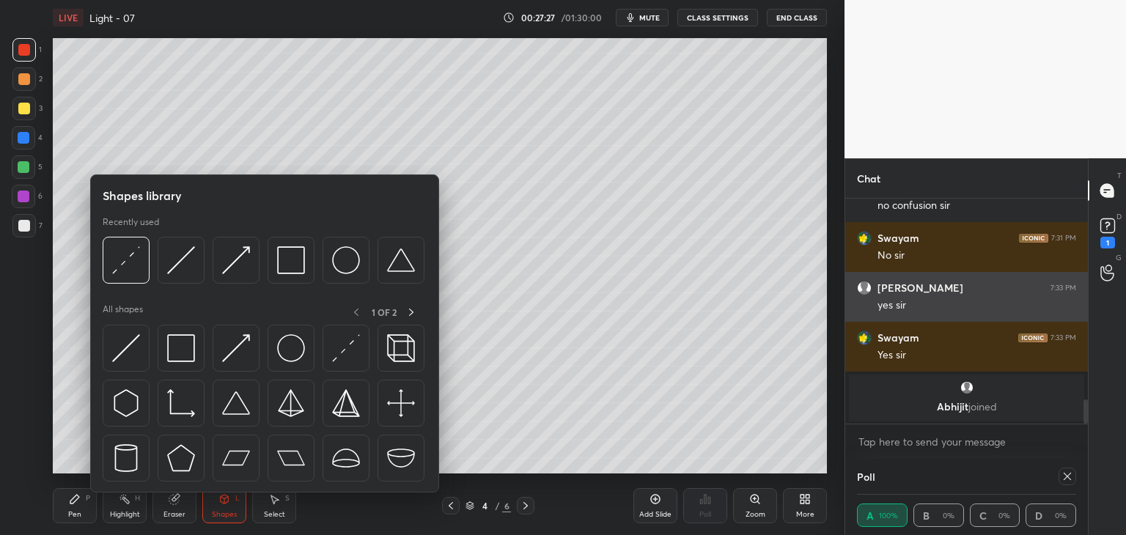
click at [179, 263] on img at bounding box center [181, 260] width 28 height 28
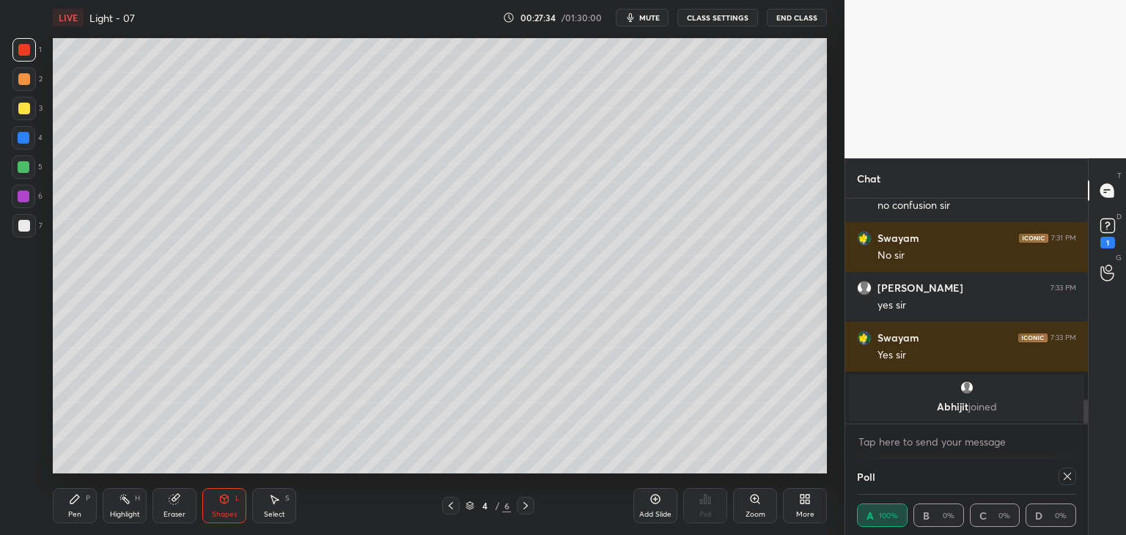
click at [73, 508] on div "Pen P" at bounding box center [75, 505] width 44 height 35
click at [212, 503] on div "Shapes L" at bounding box center [224, 505] width 44 height 35
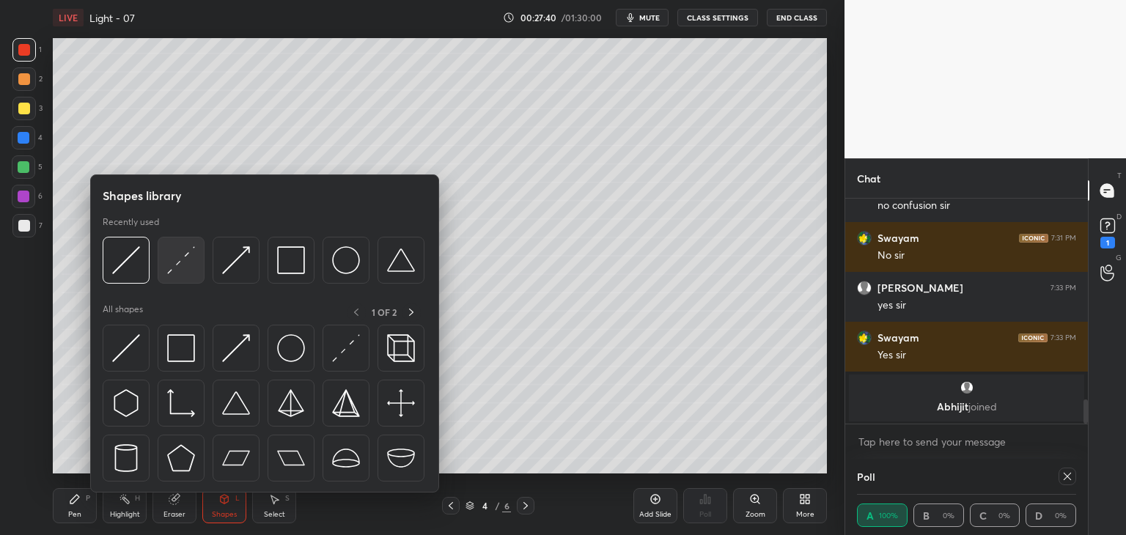
click at [186, 261] on img at bounding box center [181, 260] width 28 height 28
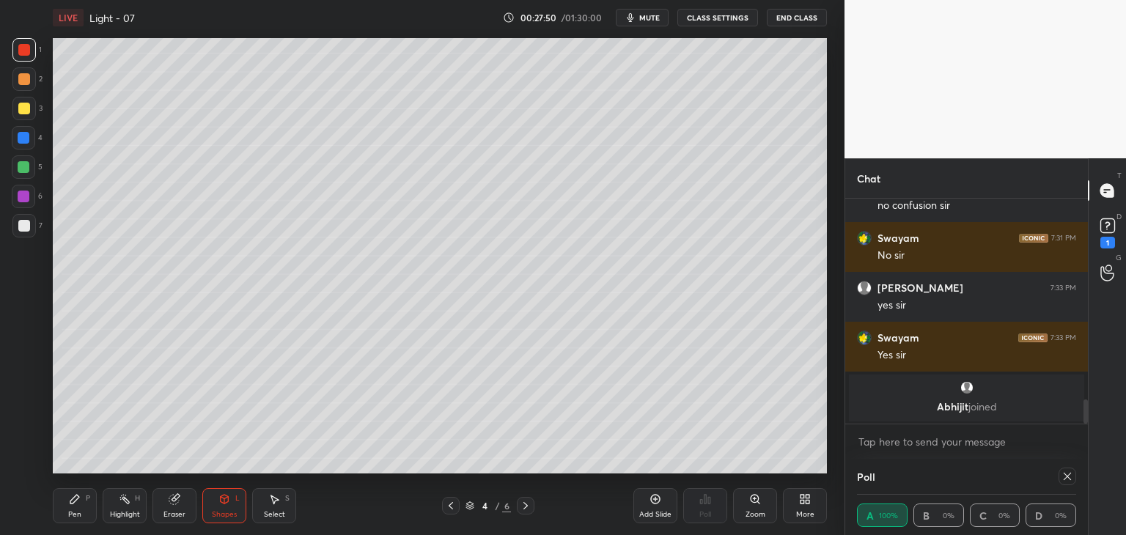
click at [63, 505] on div "Pen P" at bounding box center [75, 505] width 44 height 35
click at [122, 493] on div "Highlight H" at bounding box center [125, 505] width 44 height 35
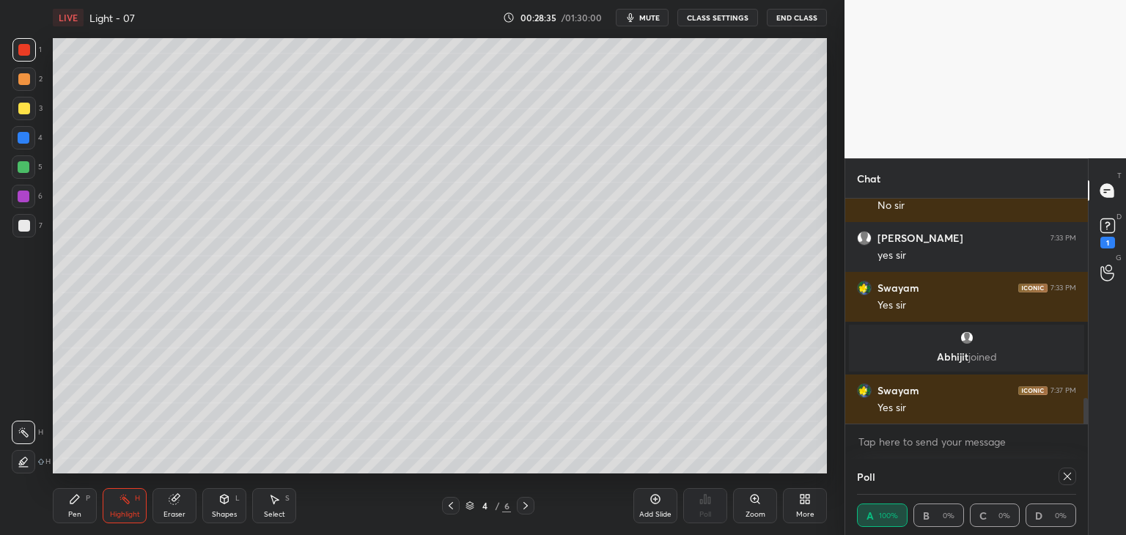
scroll to position [1819, 0]
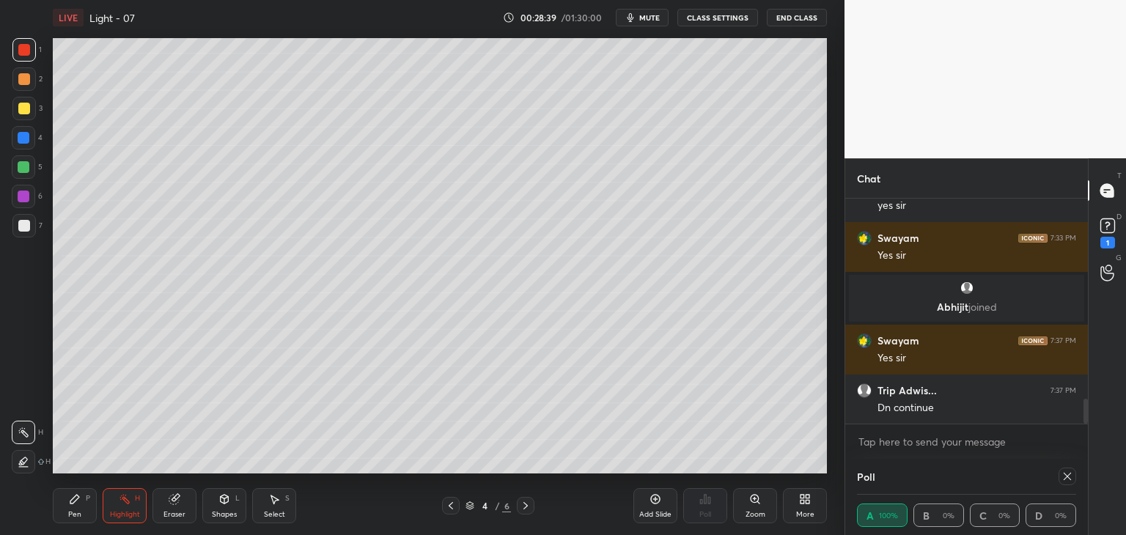
click at [227, 504] on icon at bounding box center [225, 499] width 12 height 12
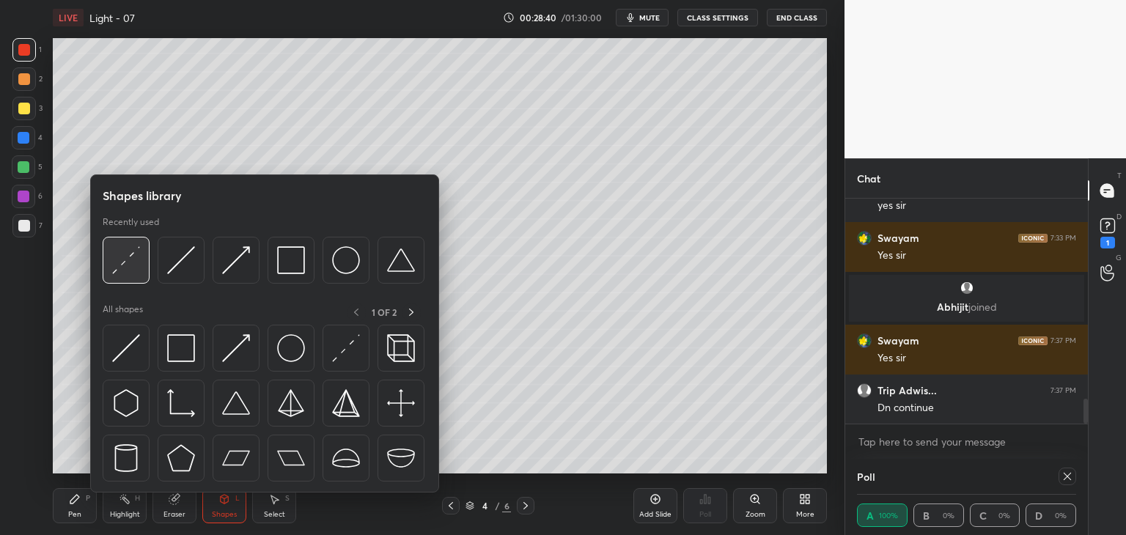
click at [114, 263] on img at bounding box center [126, 260] width 28 height 28
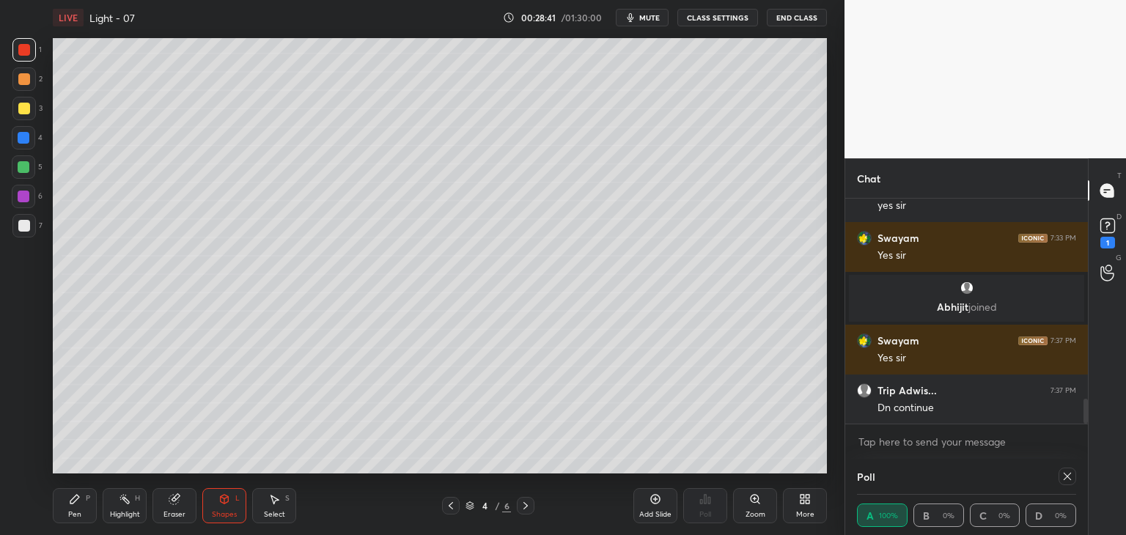
click at [22, 218] on div at bounding box center [23, 225] width 23 height 23
click at [25, 78] on div at bounding box center [24, 79] width 12 height 12
click at [67, 508] on div "Pen P" at bounding box center [75, 505] width 44 height 35
click at [131, 493] on div "Highlight H" at bounding box center [125, 505] width 44 height 35
click at [128, 479] on div "Pen P Highlight H Eraser Shapes L Select S 4 / 6 Add Slide Poll Zoom More" at bounding box center [440, 506] width 774 height 59
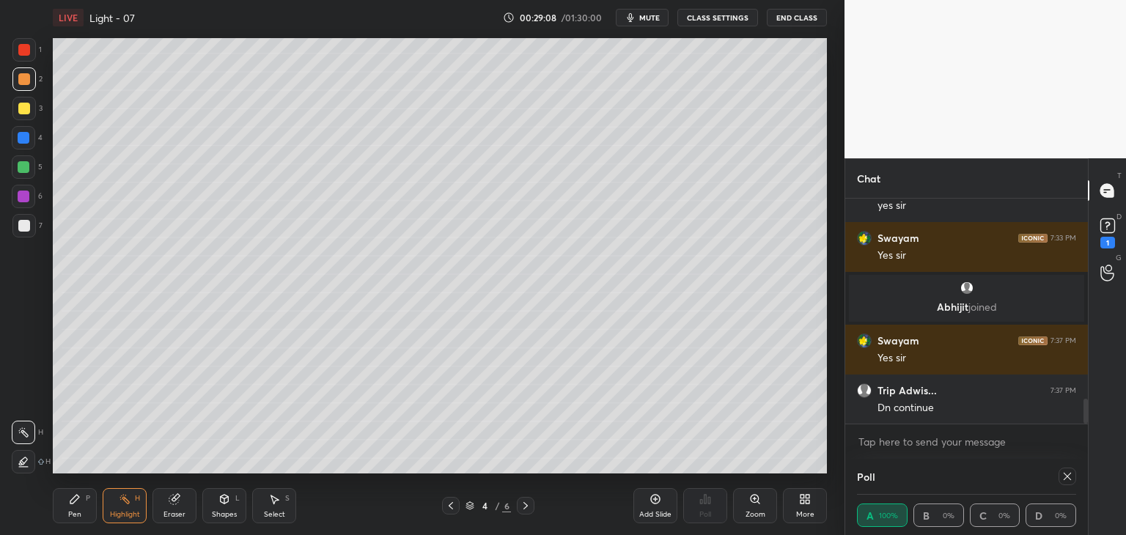
click at [224, 507] on div "Shapes L" at bounding box center [224, 505] width 44 height 35
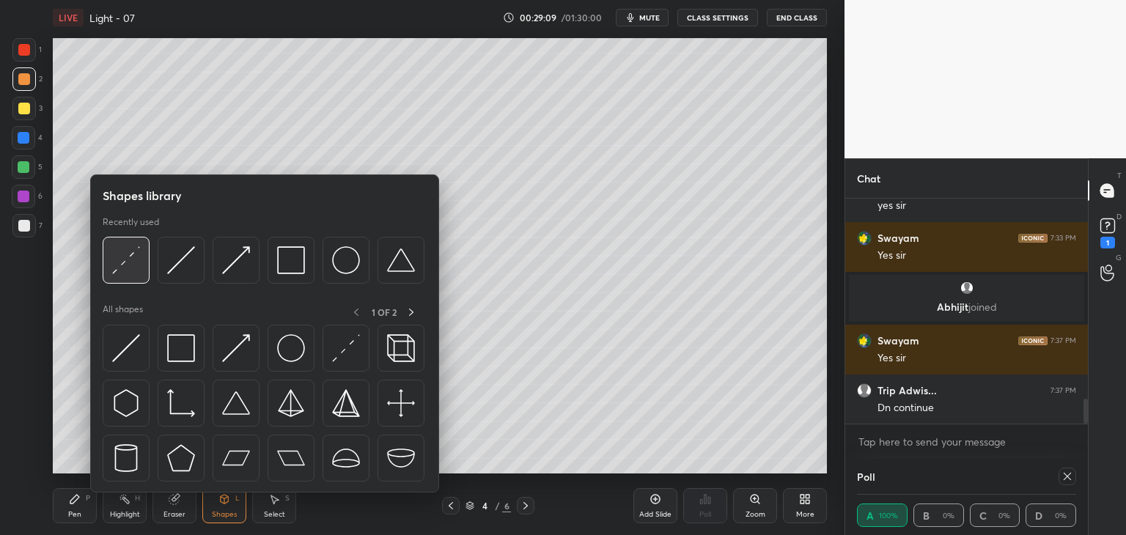
click at [106, 262] on div at bounding box center [126, 260] width 47 height 47
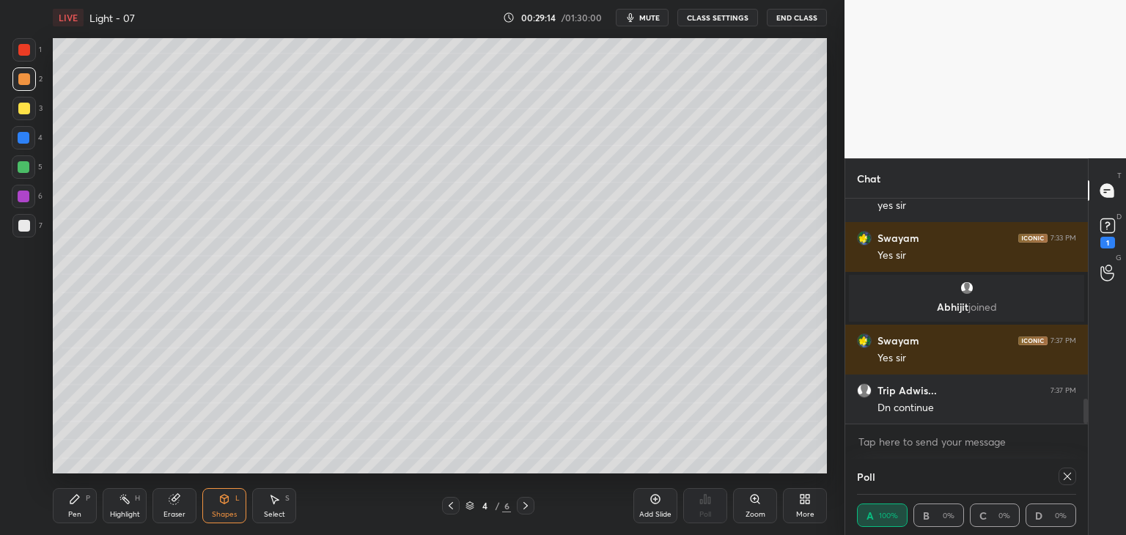
click at [70, 511] on div "Pen" at bounding box center [74, 514] width 13 height 7
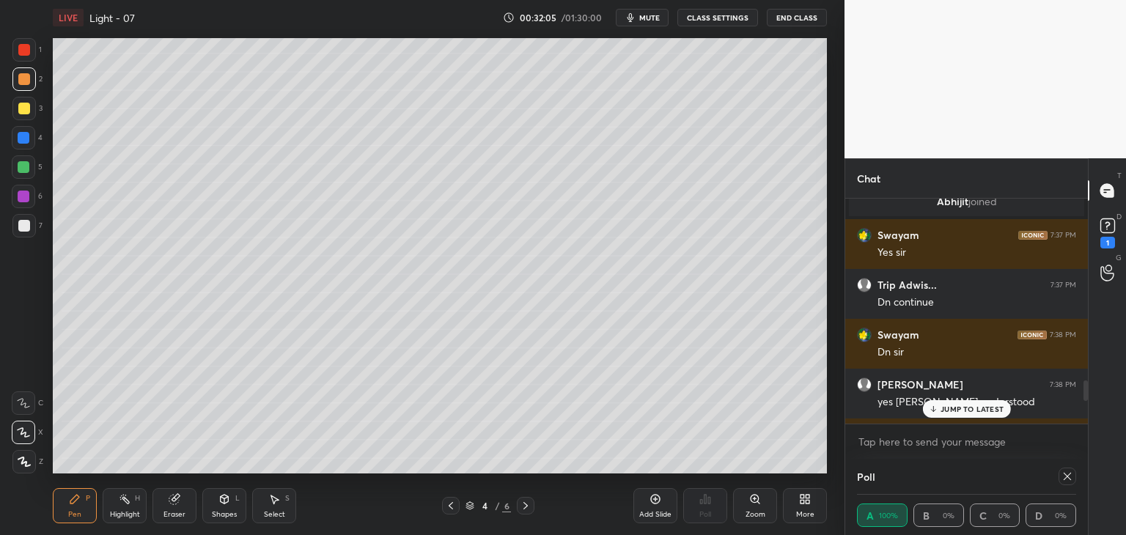
scroll to position [5, 4]
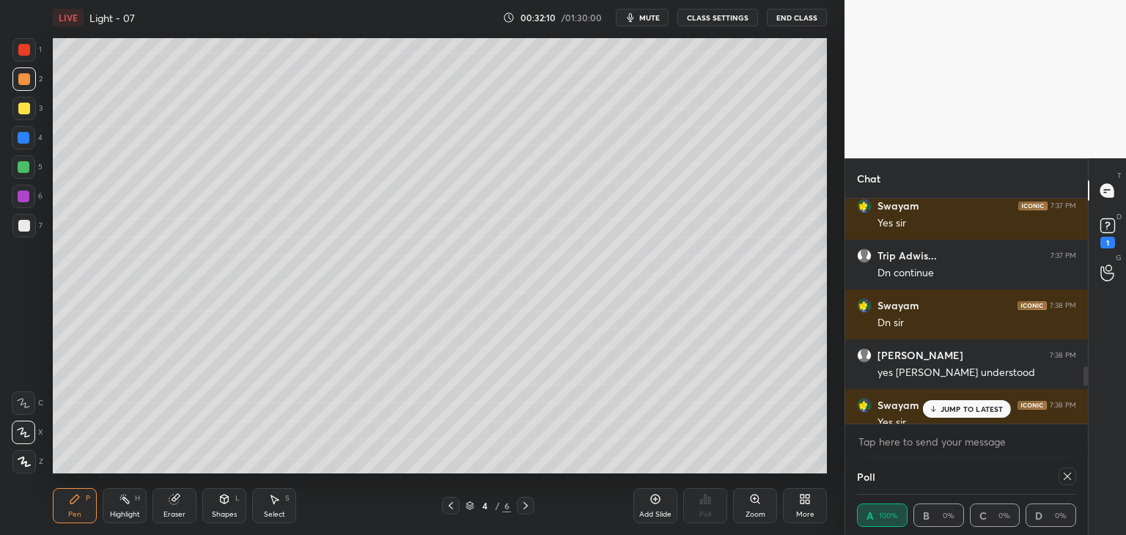
click at [936, 413] on icon at bounding box center [933, 409] width 10 height 9
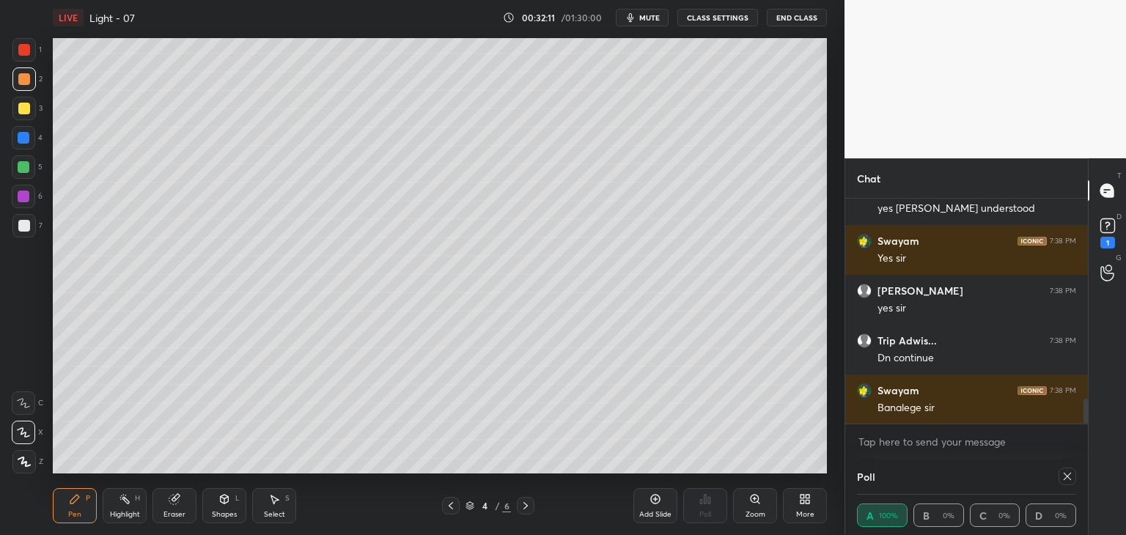
click at [660, 506] on div "Add Slide" at bounding box center [656, 505] width 44 height 35
click at [227, 521] on div "Shapes L" at bounding box center [224, 505] width 44 height 35
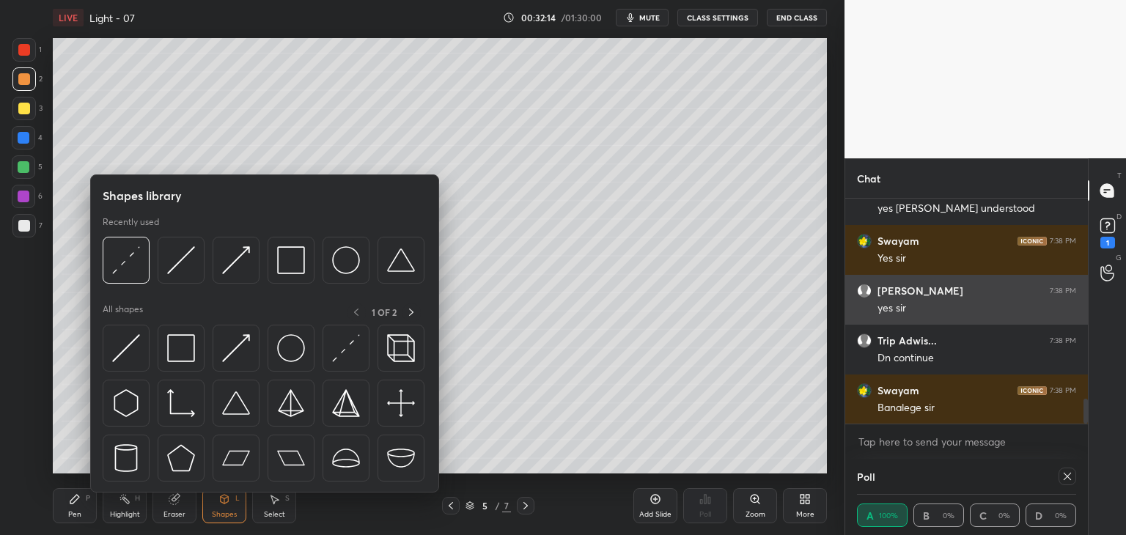
click at [176, 264] on img at bounding box center [181, 260] width 28 height 28
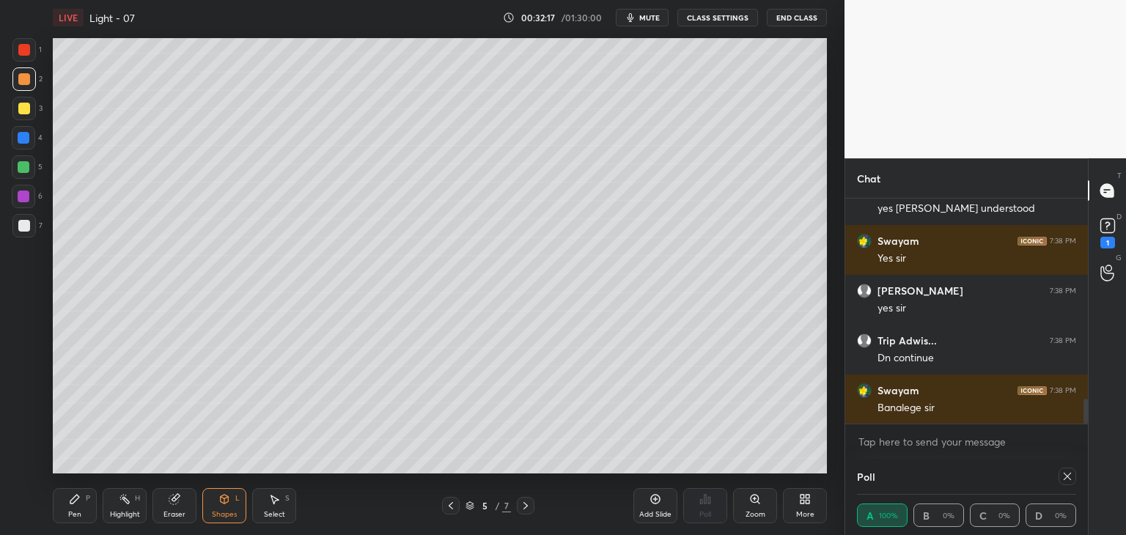
click at [23, 165] on div at bounding box center [24, 167] width 12 height 12
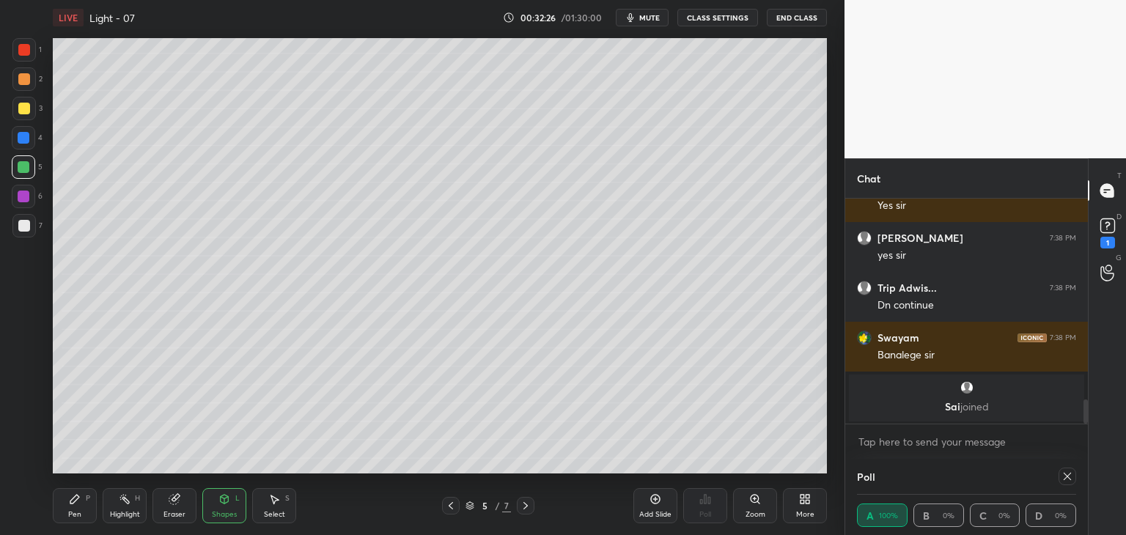
click at [65, 502] on div "Pen P" at bounding box center [75, 505] width 44 height 35
click at [226, 505] on div "Shapes L" at bounding box center [224, 505] width 44 height 35
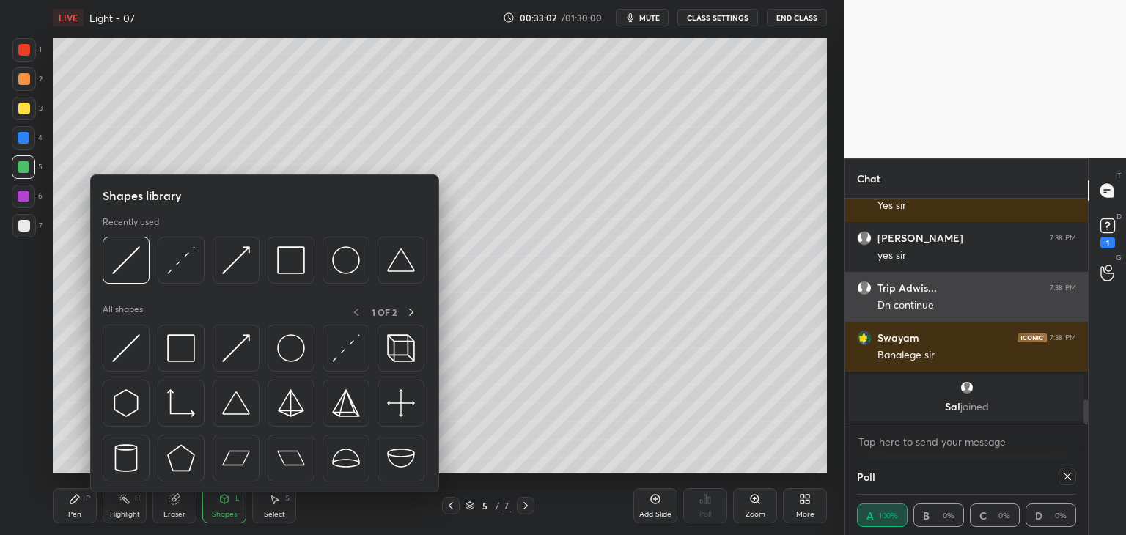
click at [167, 260] on img at bounding box center [181, 260] width 28 height 28
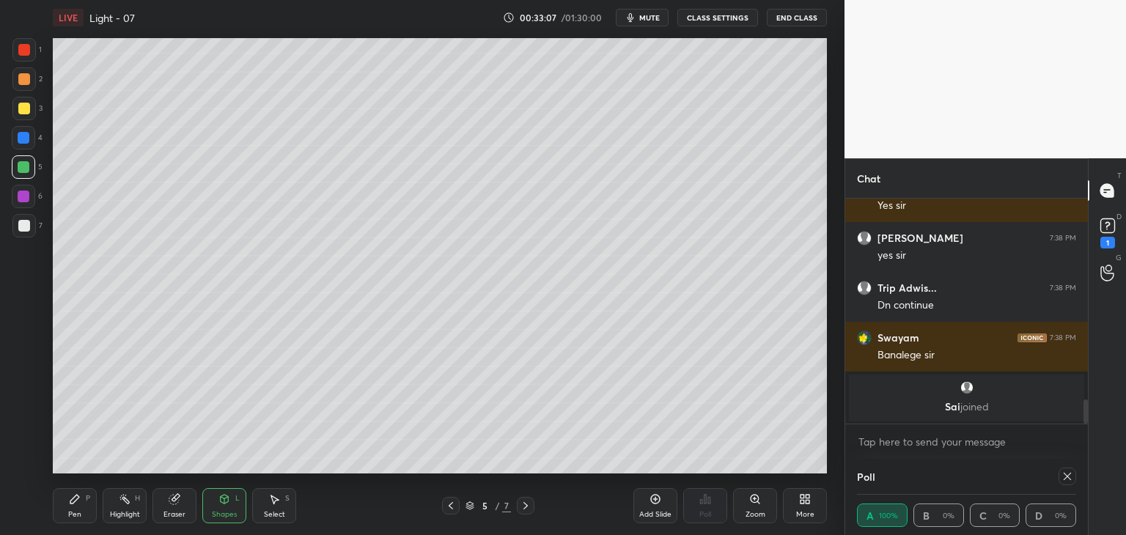
click at [85, 485] on div "Pen P Highlight H Eraser Shapes L Select S 5 / 7 Add Slide Poll Zoom More" at bounding box center [440, 506] width 774 height 59
click at [93, 497] on div "Pen P" at bounding box center [75, 505] width 44 height 35
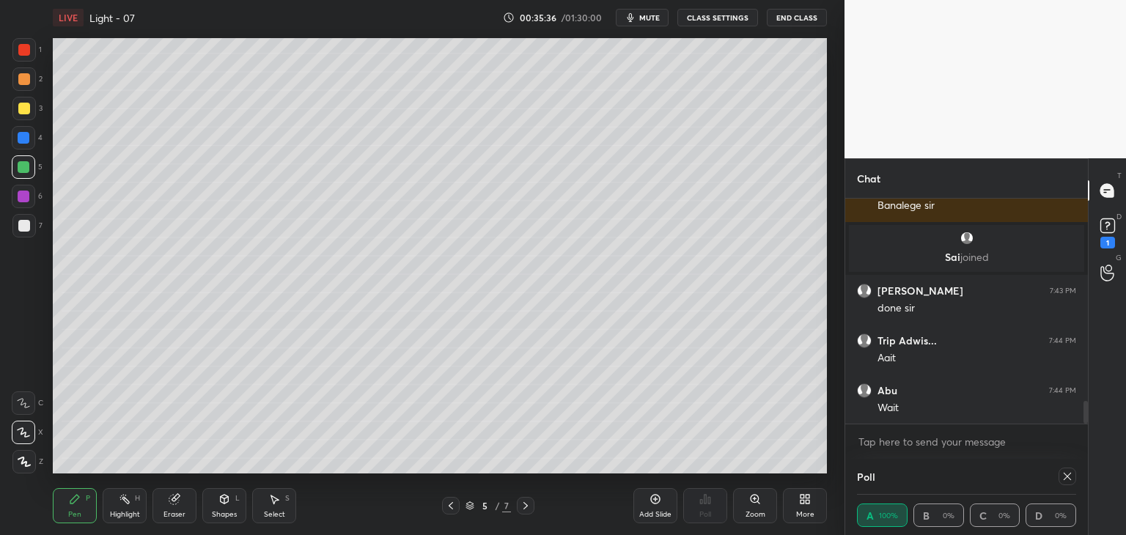
scroll to position [2049, 0]
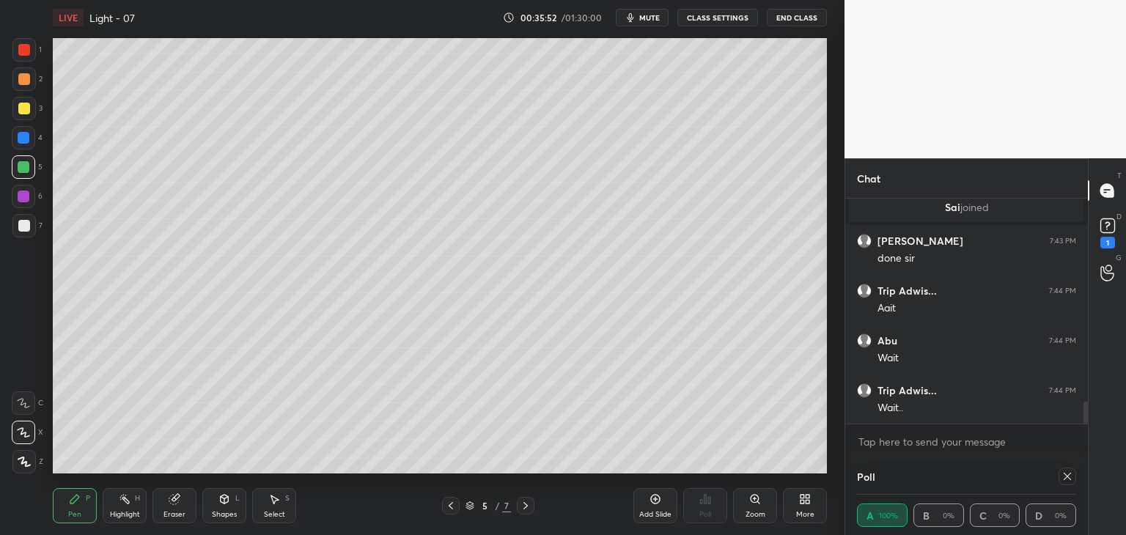
click at [219, 504] on icon at bounding box center [225, 499] width 12 height 12
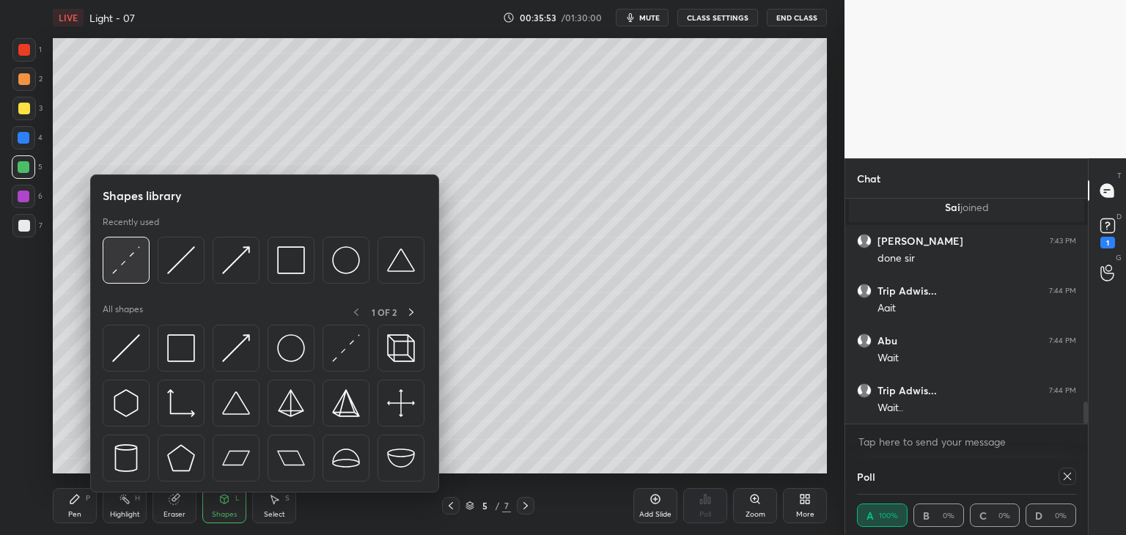
click at [131, 257] on img at bounding box center [126, 260] width 28 height 28
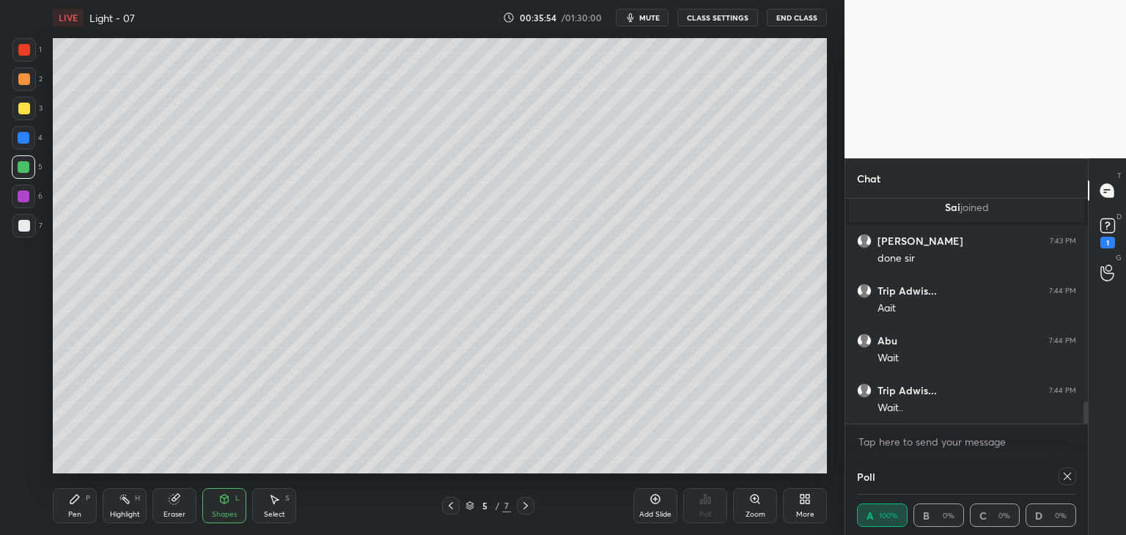
click at [29, 225] on div at bounding box center [24, 226] width 12 height 12
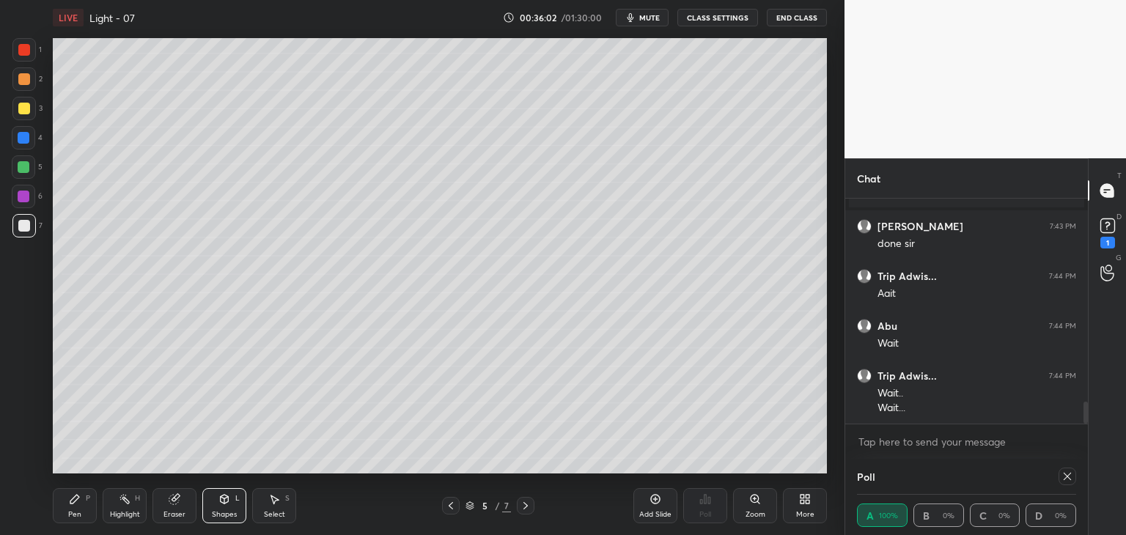
click at [227, 508] on div "Shapes L" at bounding box center [224, 505] width 44 height 35
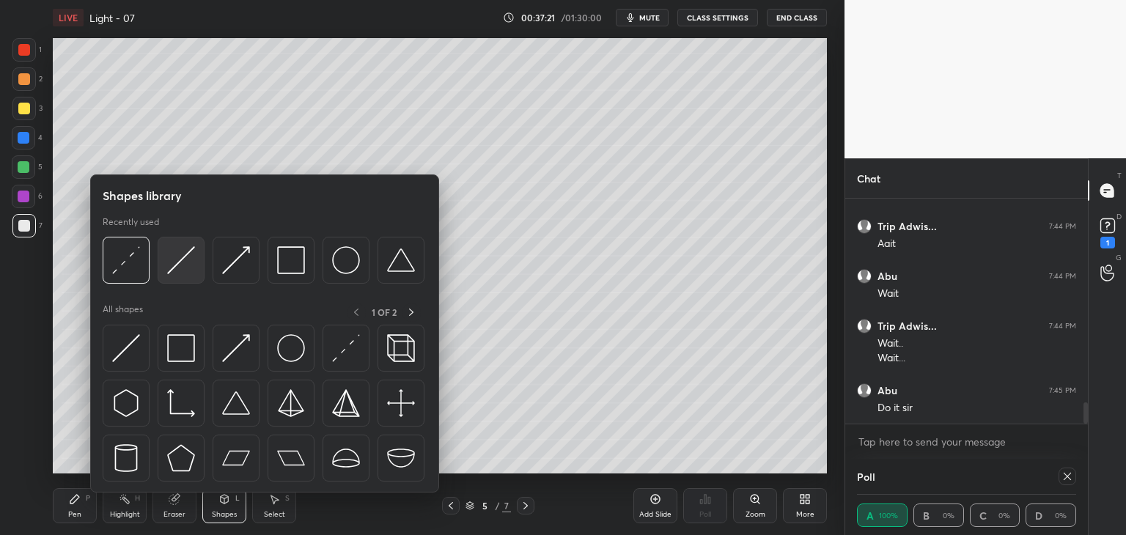
scroll to position [2163, 0]
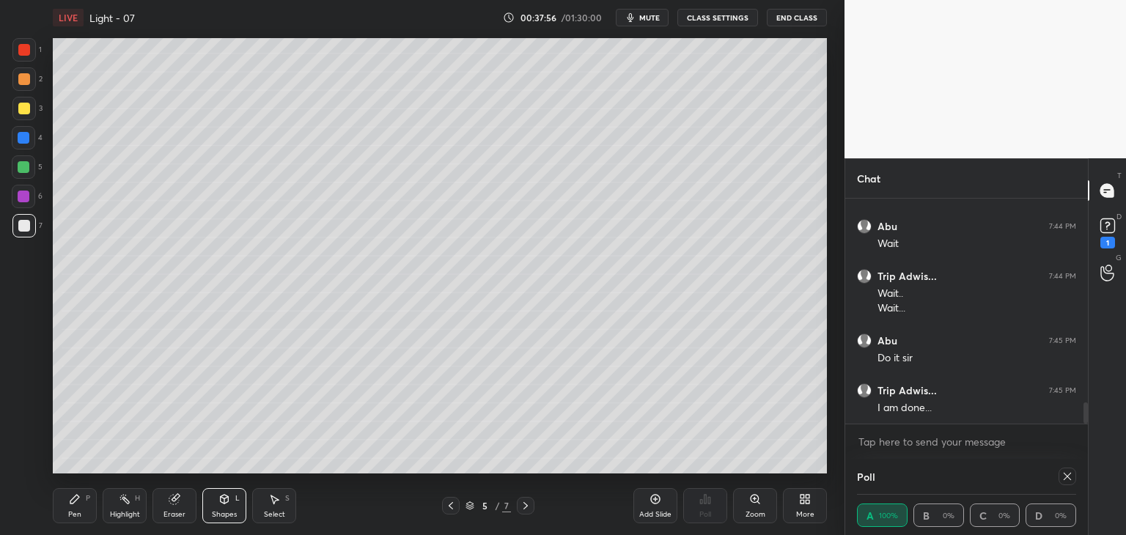
click at [75, 515] on div "Pen" at bounding box center [74, 514] width 13 height 7
click at [228, 502] on icon at bounding box center [225, 499] width 12 height 12
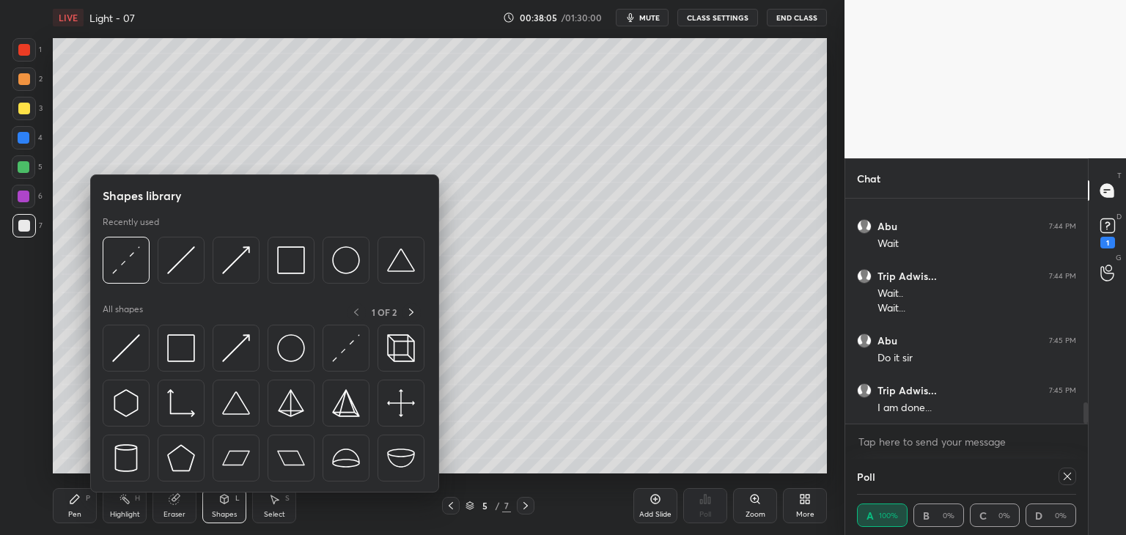
scroll to position [2213, 0]
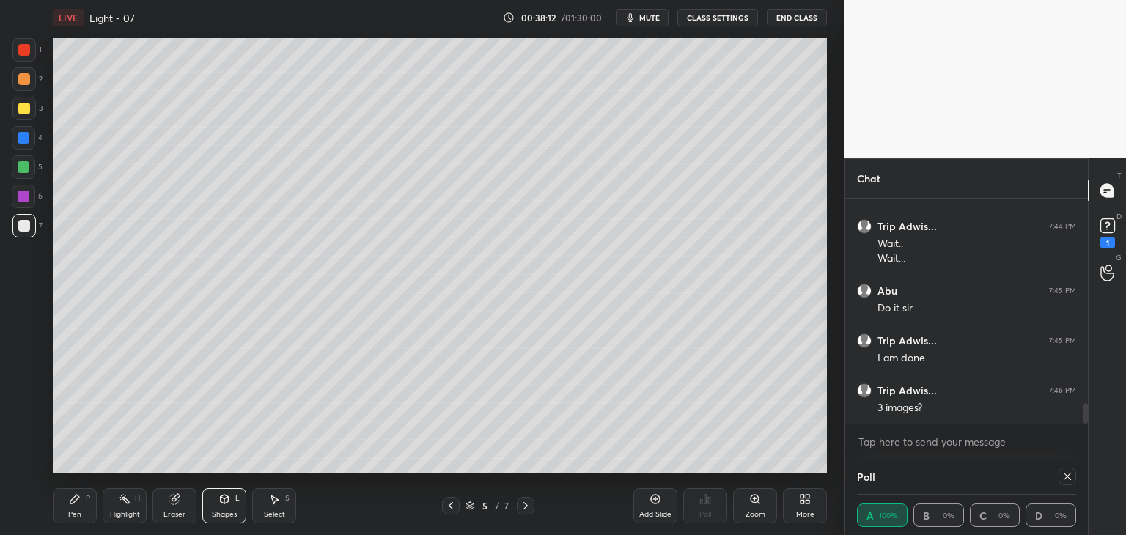
click at [223, 502] on icon at bounding box center [225, 499] width 8 height 9
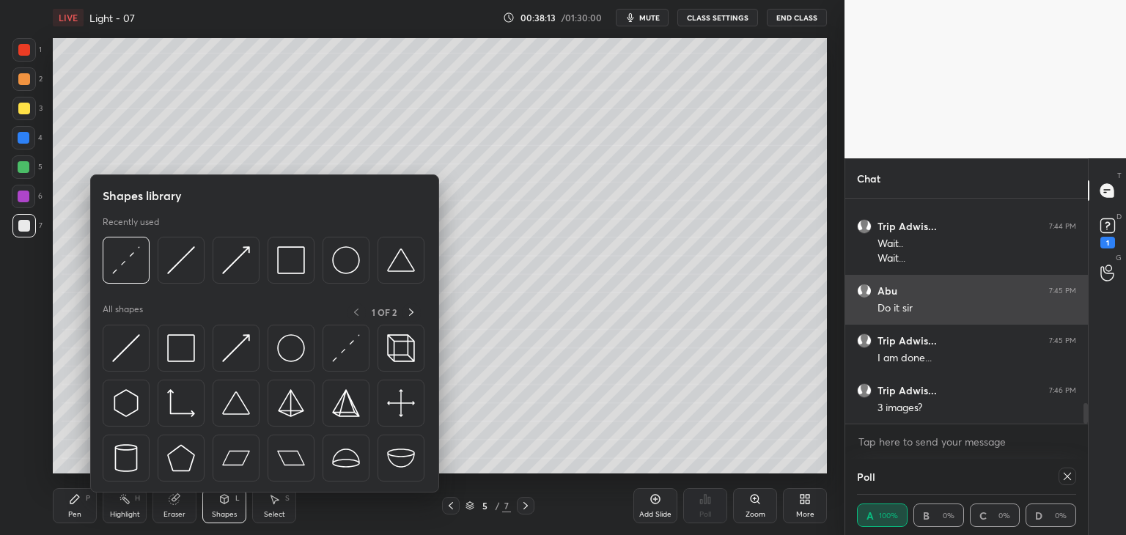
click at [118, 261] on img at bounding box center [126, 260] width 28 height 28
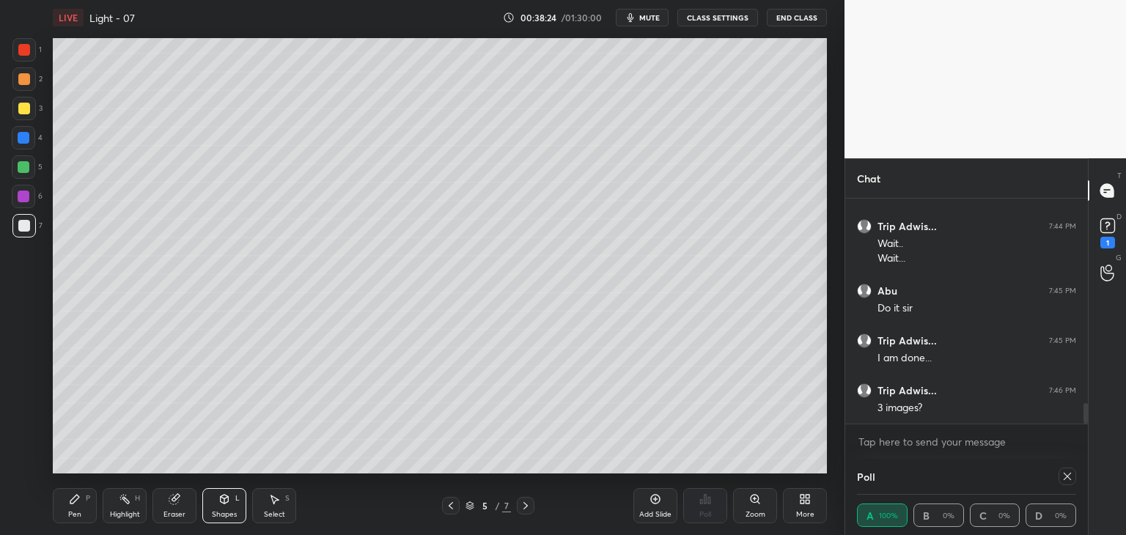
click at [56, 499] on div "Pen P" at bounding box center [75, 505] width 44 height 35
click at [117, 502] on div "Highlight H" at bounding box center [125, 505] width 44 height 35
click at [51, 515] on div "LIVE Light - 07 00:38:40 / 01:30:00 mute CLASS SETTINGS End Class Setting up yo…" at bounding box center [440, 267] width 786 height 535
click at [68, 520] on div "Pen P" at bounding box center [75, 505] width 44 height 35
click at [120, 477] on div "Pen P Highlight H Eraser Shapes L Select S 5 / 7 Add Slide Poll Zoom More" at bounding box center [440, 506] width 774 height 59
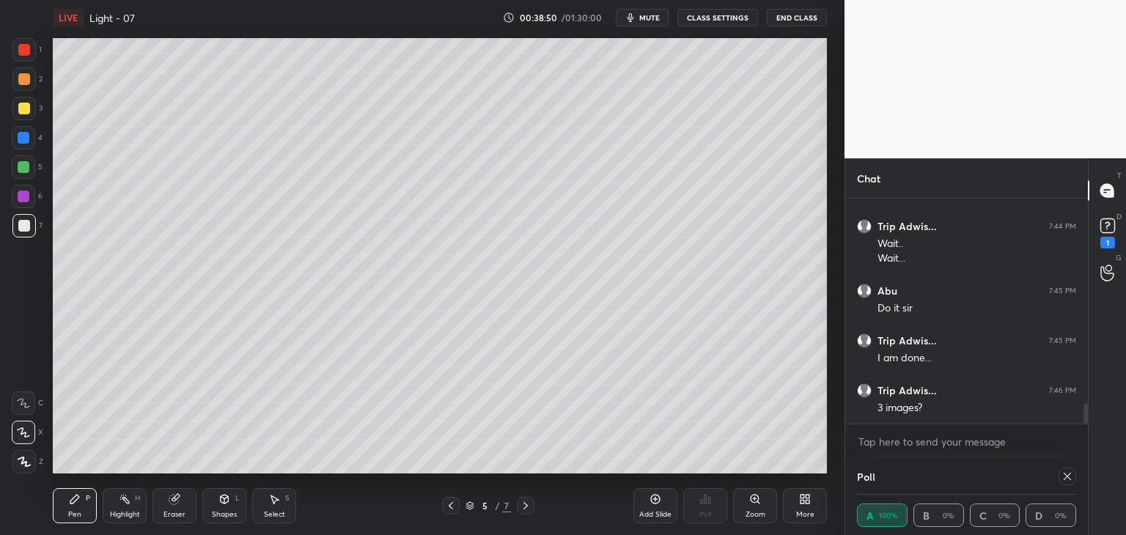
click at [122, 504] on icon at bounding box center [125, 499] width 12 height 12
click at [652, 518] on div "Add Slide" at bounding box center [655, 514] width 32 height 7
click at [225, 508] on div "Shapes L" at bounding box center [224, 505] width 44 height 35
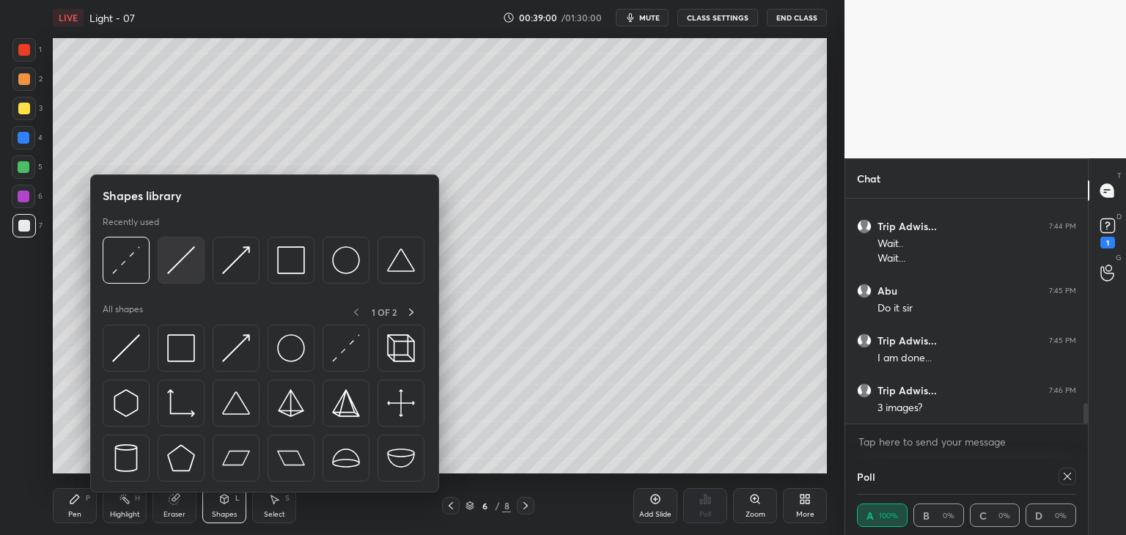
click at [179, 250] on img at bounding box center [181, 260] width 28 height 28
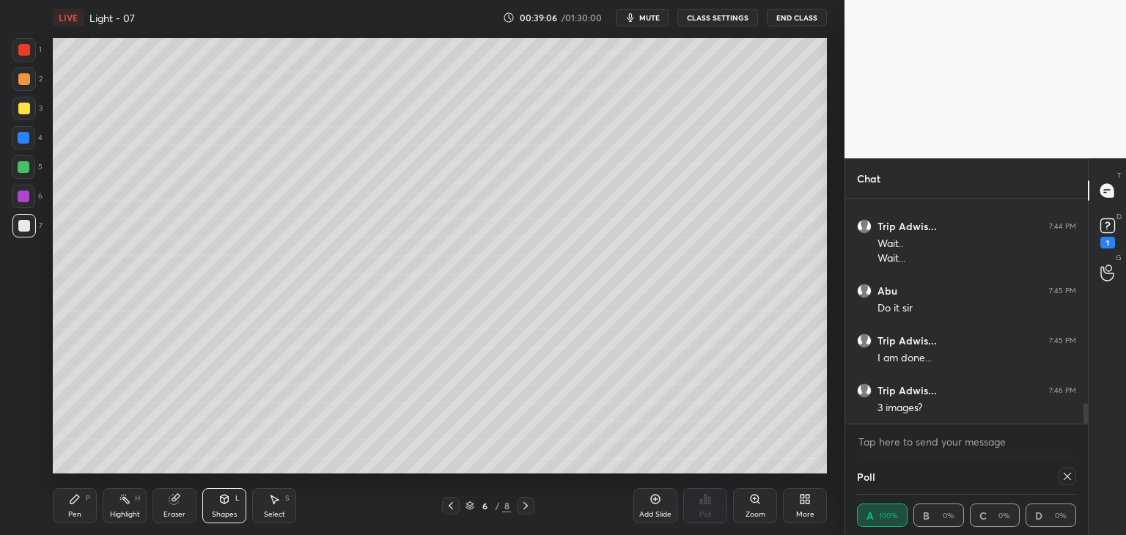
click at [59, 499] on div "Pen P" at bounding box center [75, 505] width 44 height 35
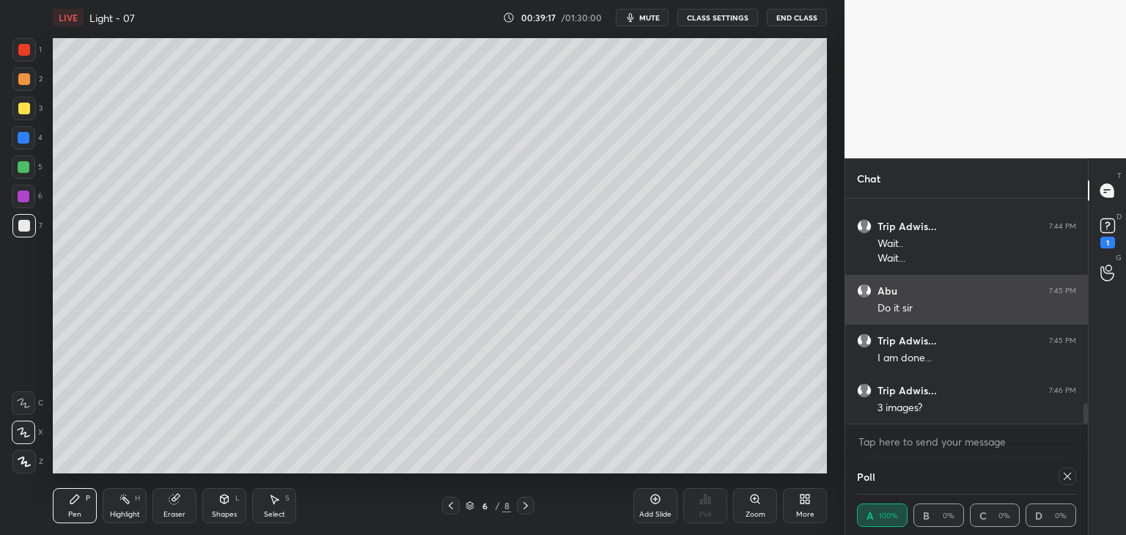
click at [219, 495] on icon at bounding box center [225, 499] width 12 height 12
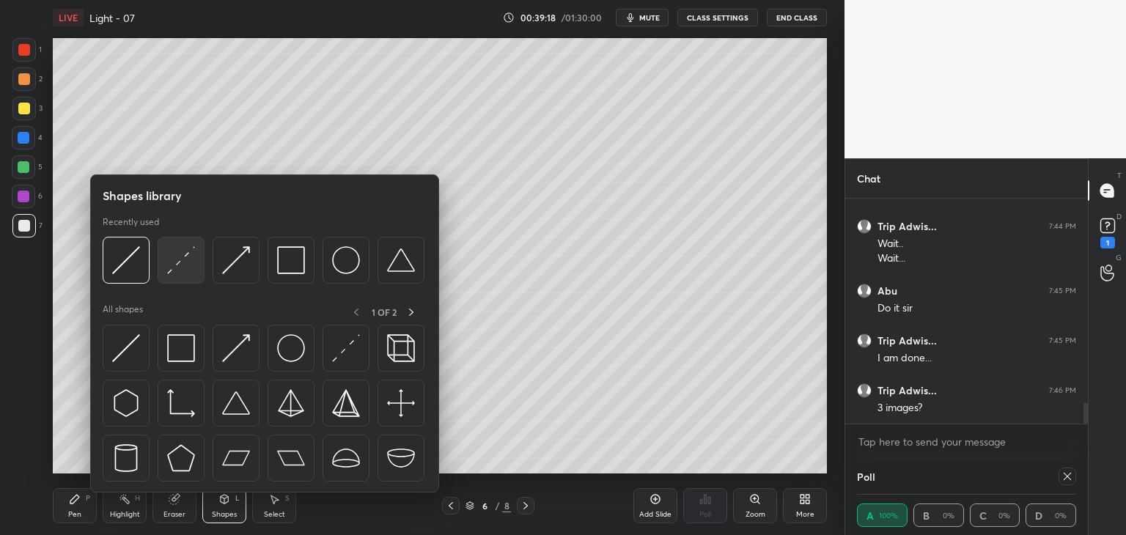
click at [191, 259] on img at bounding box center [181, 260] width 28 height 28
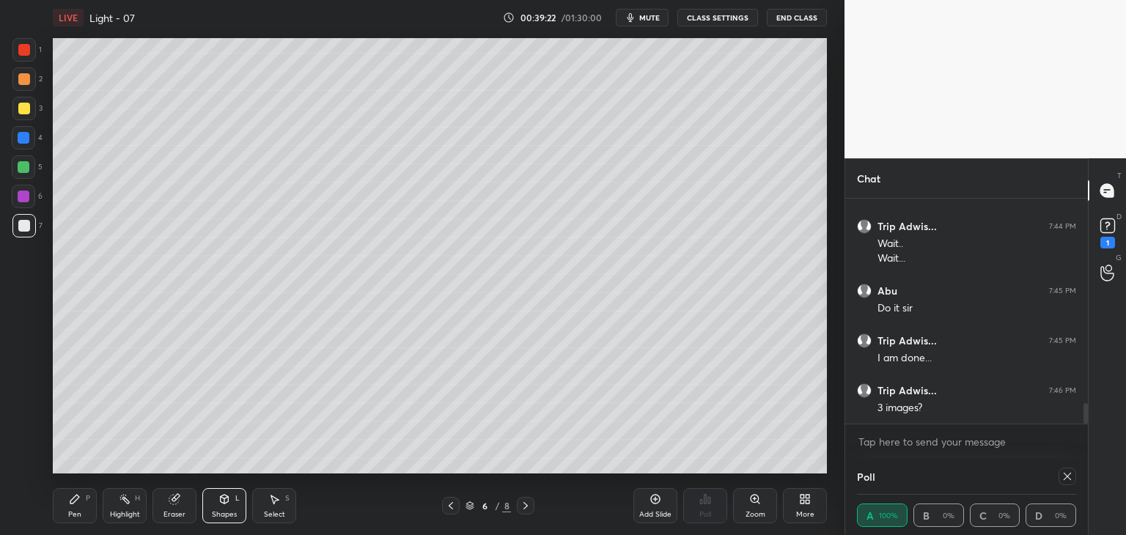
click at [73, 503] on icon at bounding box center [74, 499] width 9 height 9
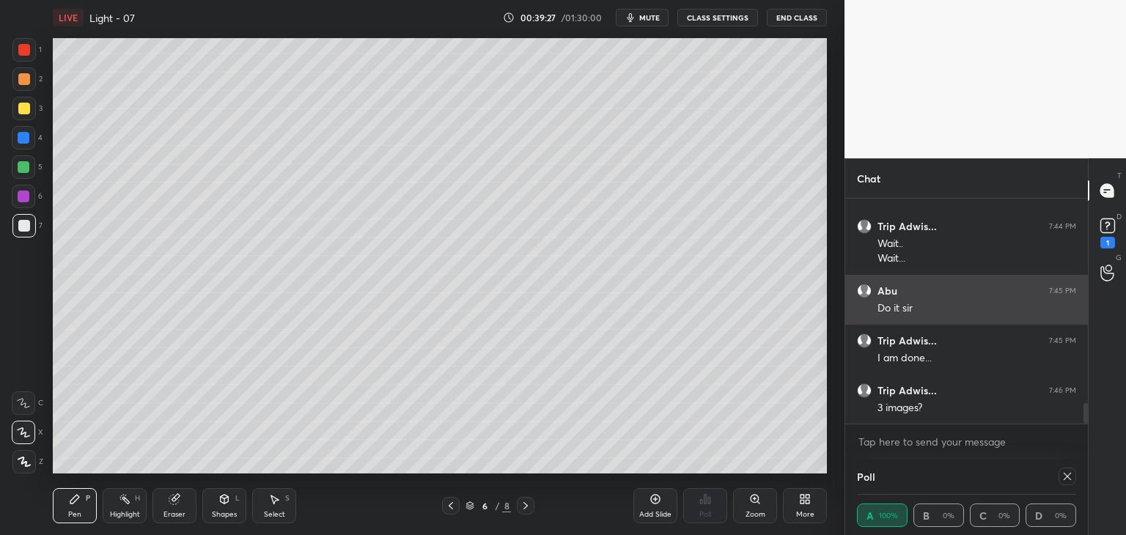
scroll to position [2263, 0]
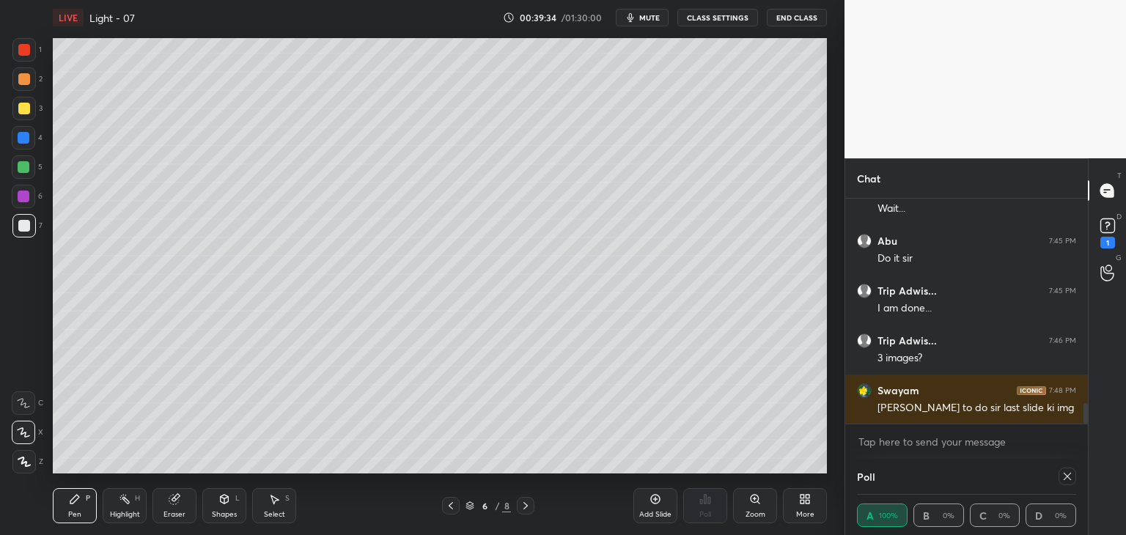
click at [214, 504] on div "Shapes L" at bounding box center [224, 505] width 44 height 35
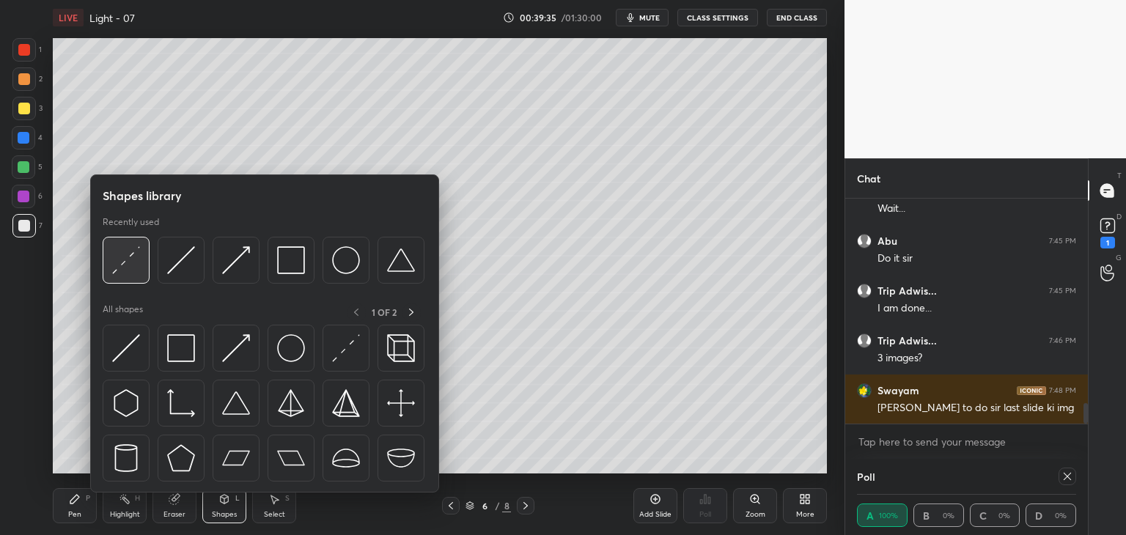
click at [123, 253] on img at bounding box center [126, 260] width 28 height 28
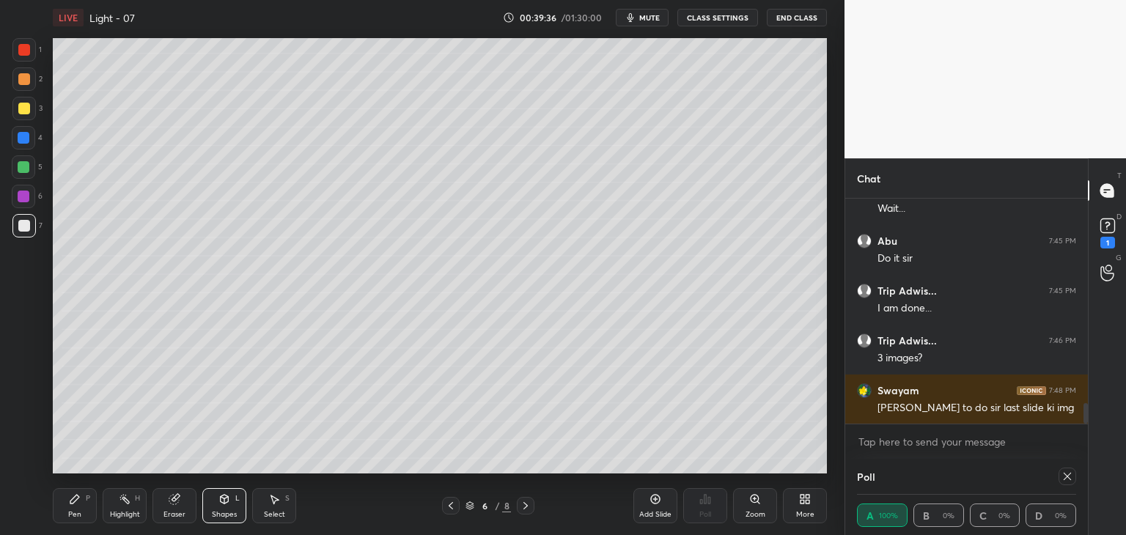
click at [26, 165] on div at bounding box center [24, 167] width 12 height 12
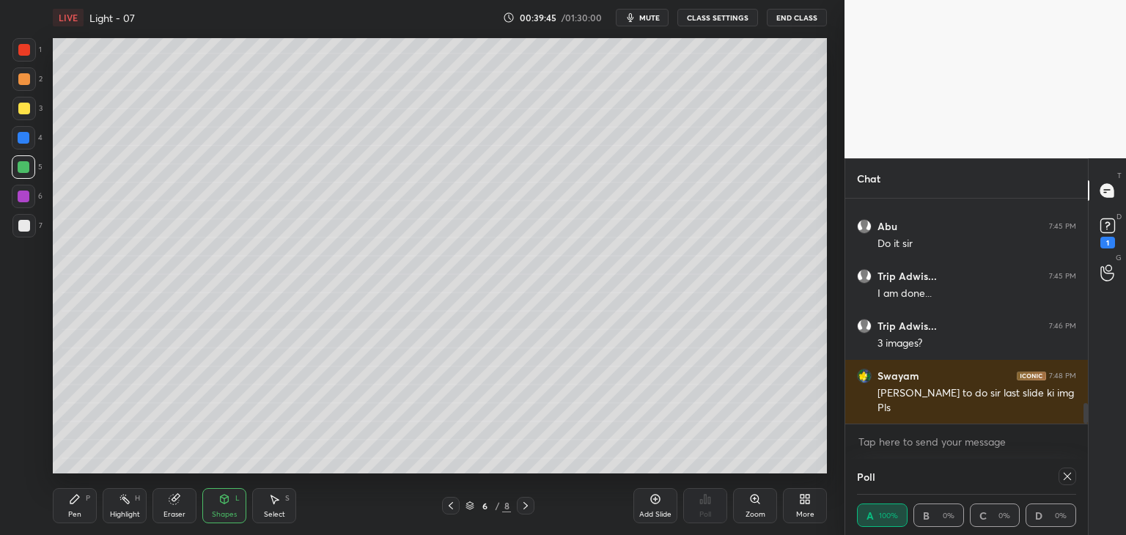
click at [445, 503] on icon at bounding box center [451, 506] width 12 height 12
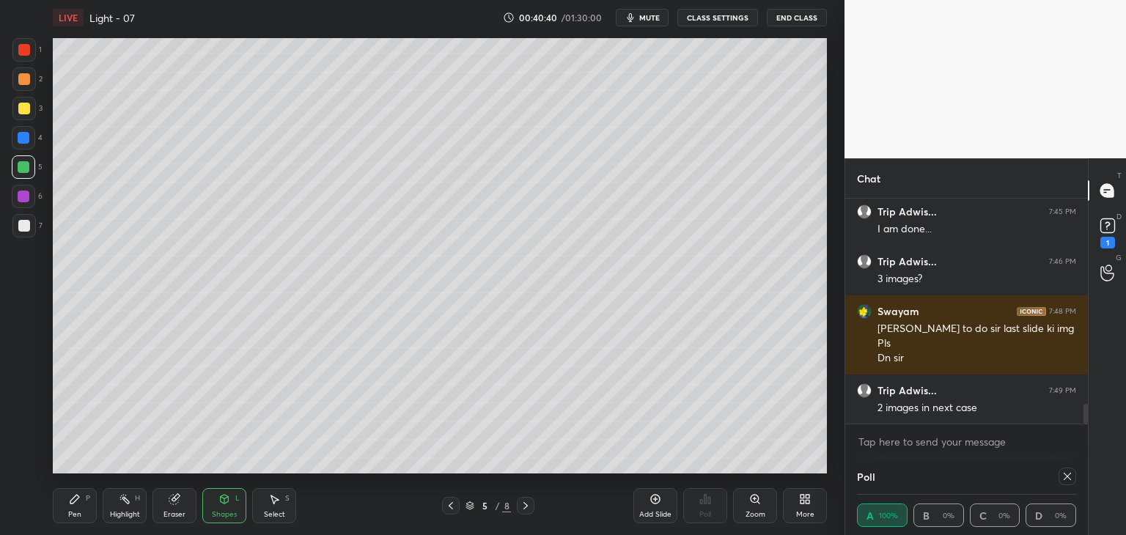
scroll to position [2357, 0]
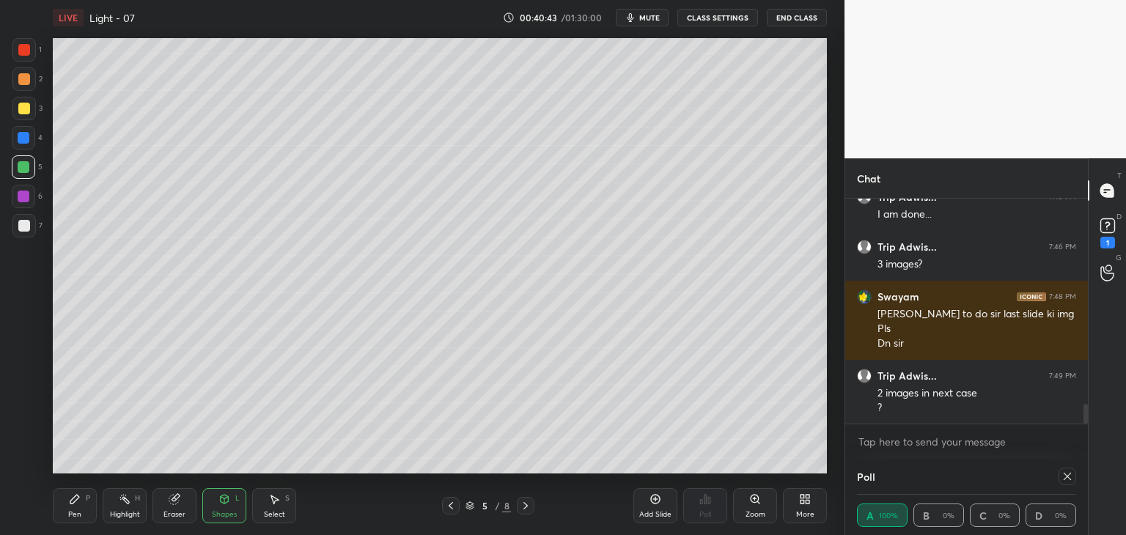
click at [525, 501] on icon at bounding box center [526, 506] width 12 height 12
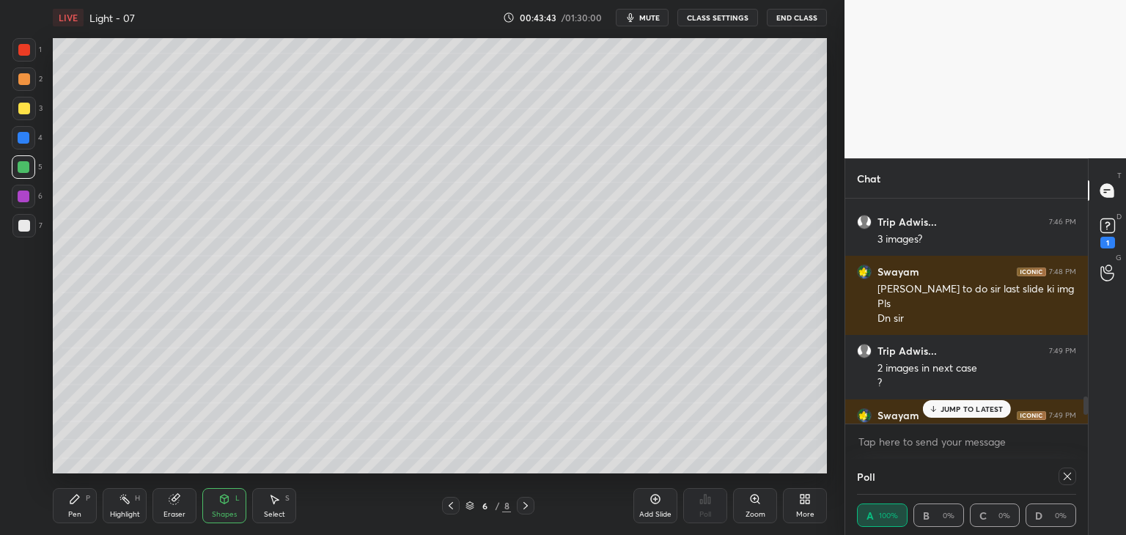
scroll to position [2385, 0]
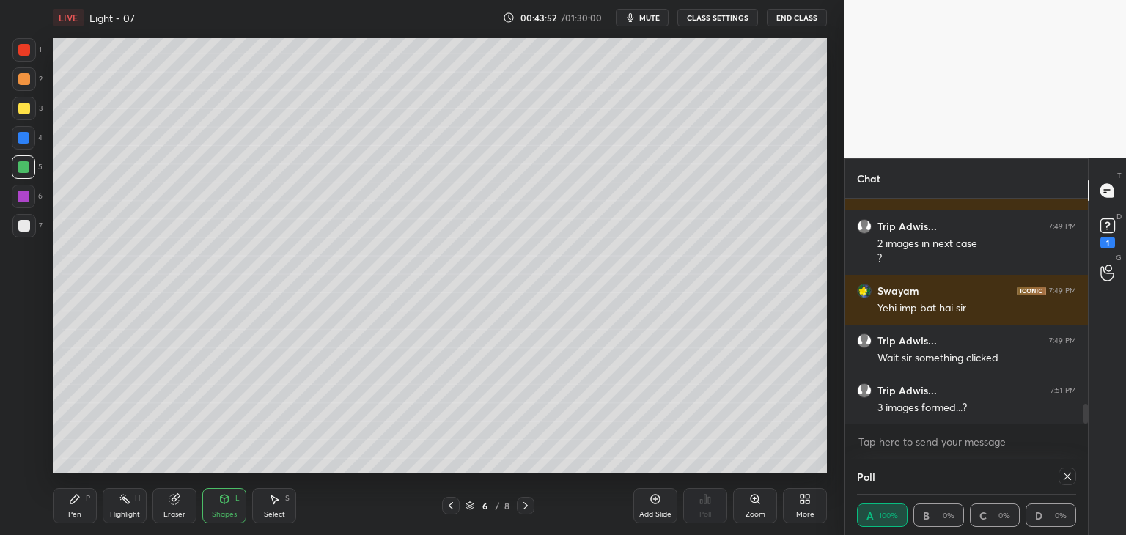
click at [73, 510] on div "Pen P" at bounding box center [75, 505] width 44 height 35
click at [128, 497] on icon at bounding box center [125, 499] width 12 height 12
click at [56, 510] on div "Pen P" at bounding box center [75, 505] width 44 height 35
click at [128, 511] on div "Highlight" at bounding box center [125, 514] width 30 height 7
click at [648, 17] on span "mute" at bounding box center [649, 17] width 21 height 10
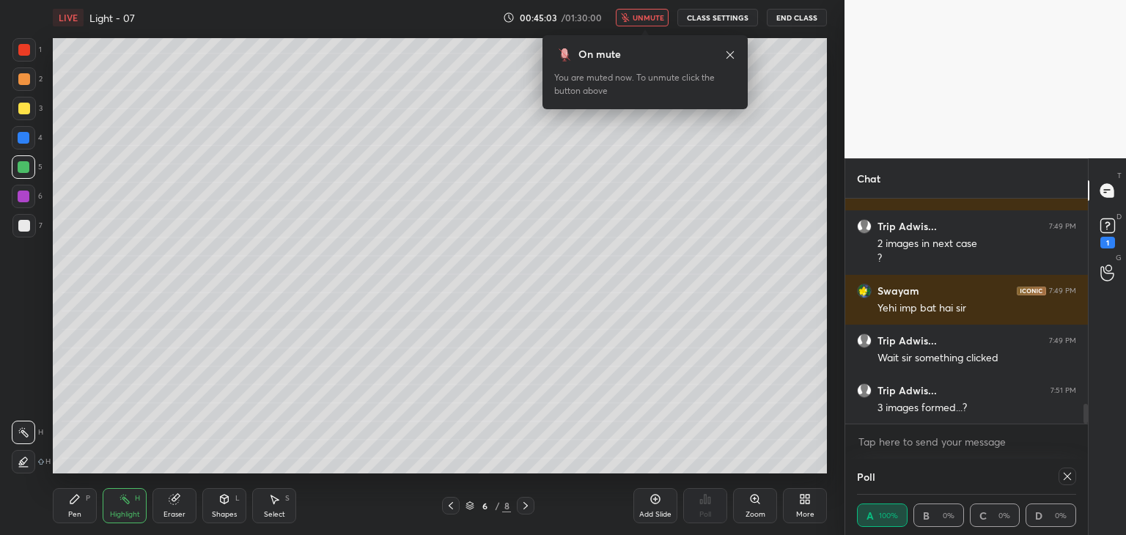
click at [646, 15] on span "unmute" at bounding box center [649, 17] width 32 height 10
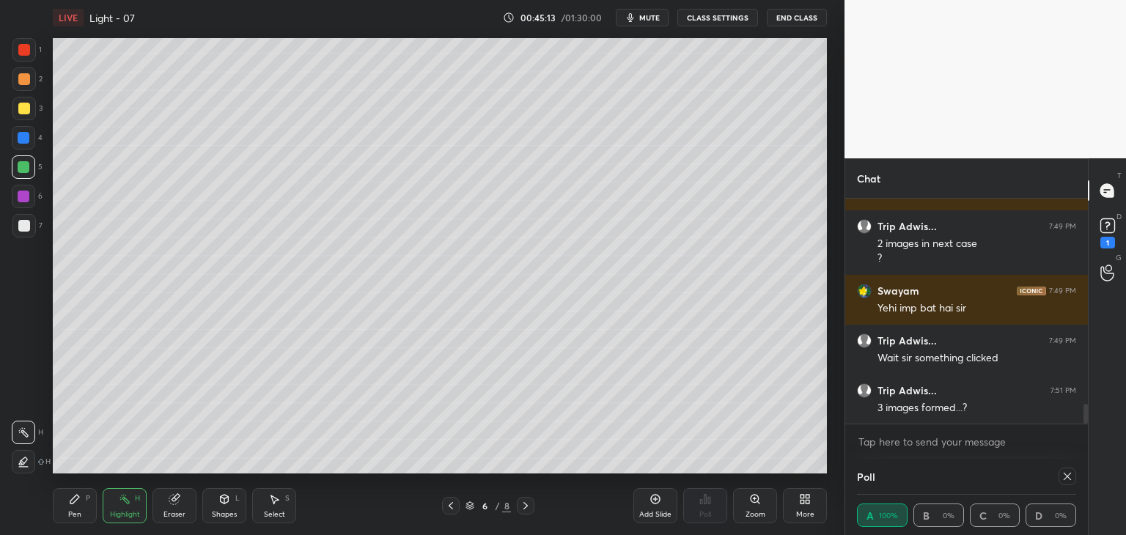
click at [445, 507] on icon at bounding box center [451, 506] width 12 height 12
click at [450, 502] on icon at bounding box center [451, 506] width 12 height 12
click at [526, 504] on icon at bounding box center [526, 505] width 4 height 7
click at [521, 504] on icon at bounding box center [526, 506] width 12 height 12
click at [518, 505] on div at bounding box center [526, 506] width 18 height 18
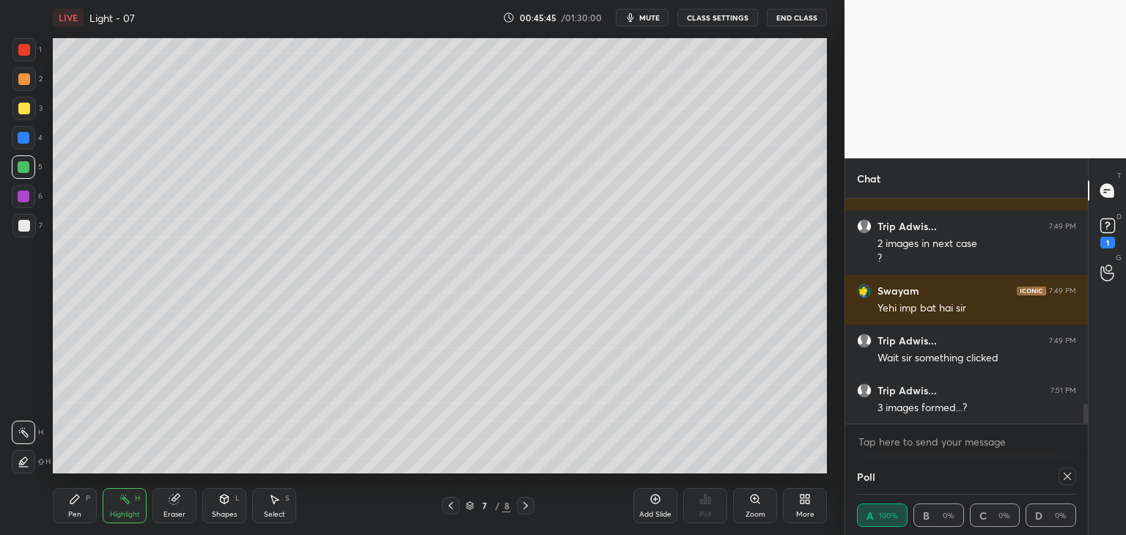
click at [449, 504] on icon at bounding box center [451, 506] width 12 height 12
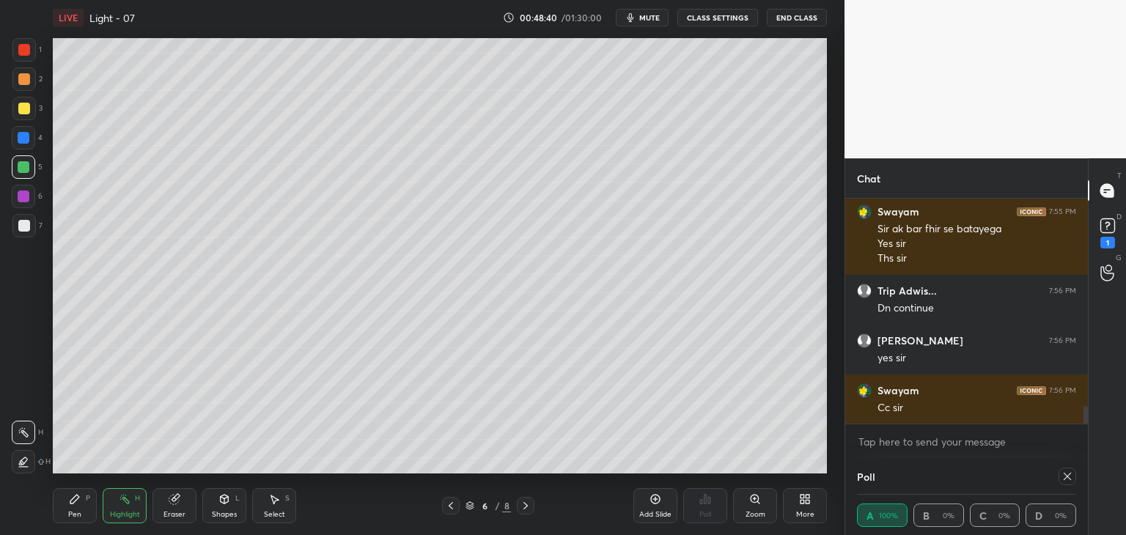
scroll to position [2713, 0]
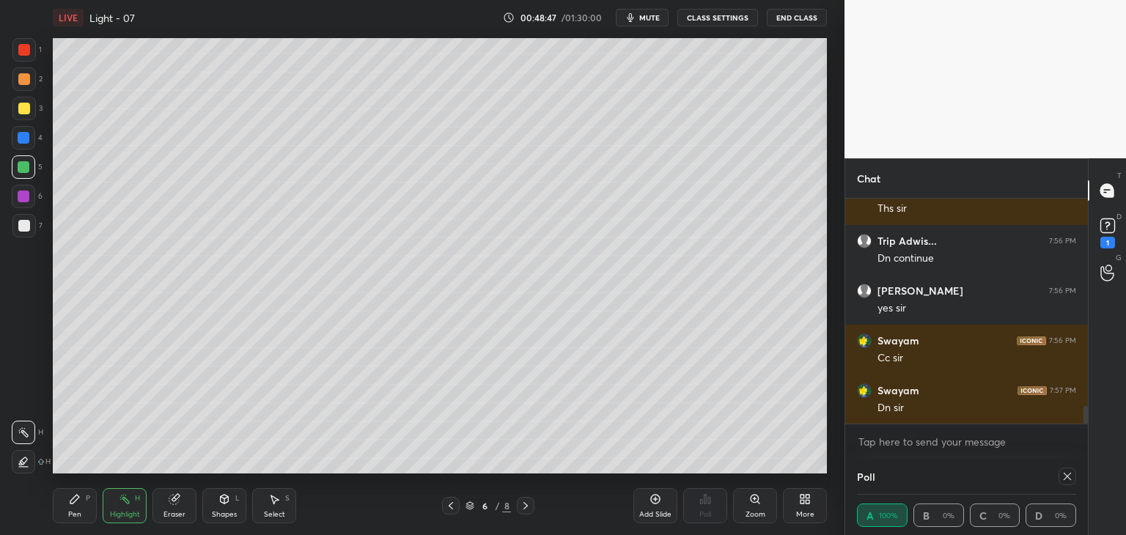
click at [449, 501] on icon at bounding box center [451, 506] width 12 height 12
click at [446, 504] on icon at bounding box center [451, 506] width 12 height 12
click at [529, 504] on icon at bounding box center [526, 506] width 12 height 12
click at [531, 504] on icon at bounding box center [526, 506] width 12 height 12
click at [525, 510] on icon at bounding box center [526, 506] width 12 height 12
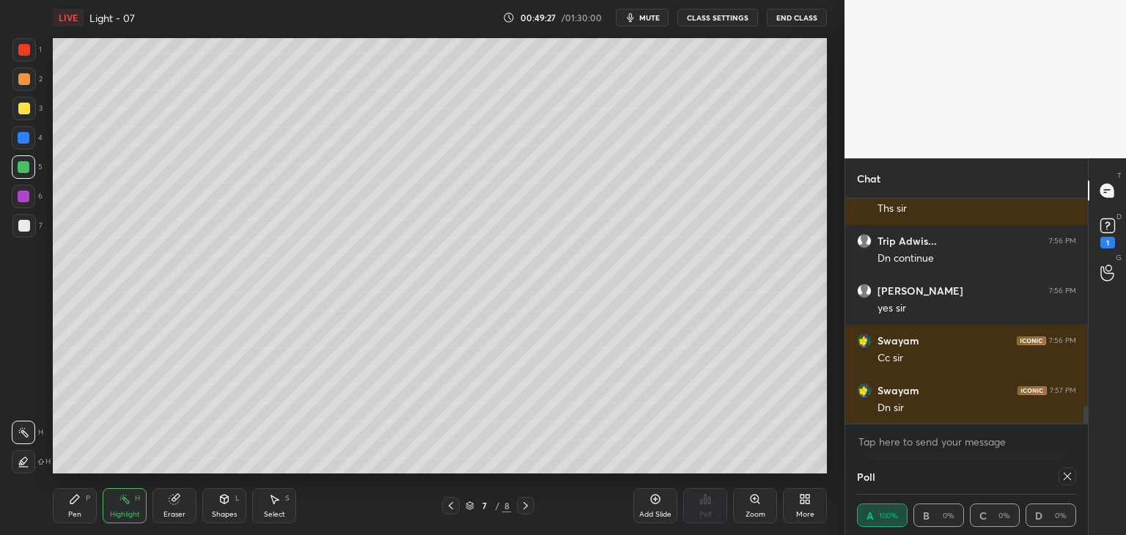
click at [217, 517] on div "Shapes" at bounding box center [224, 514] width 25 height 7
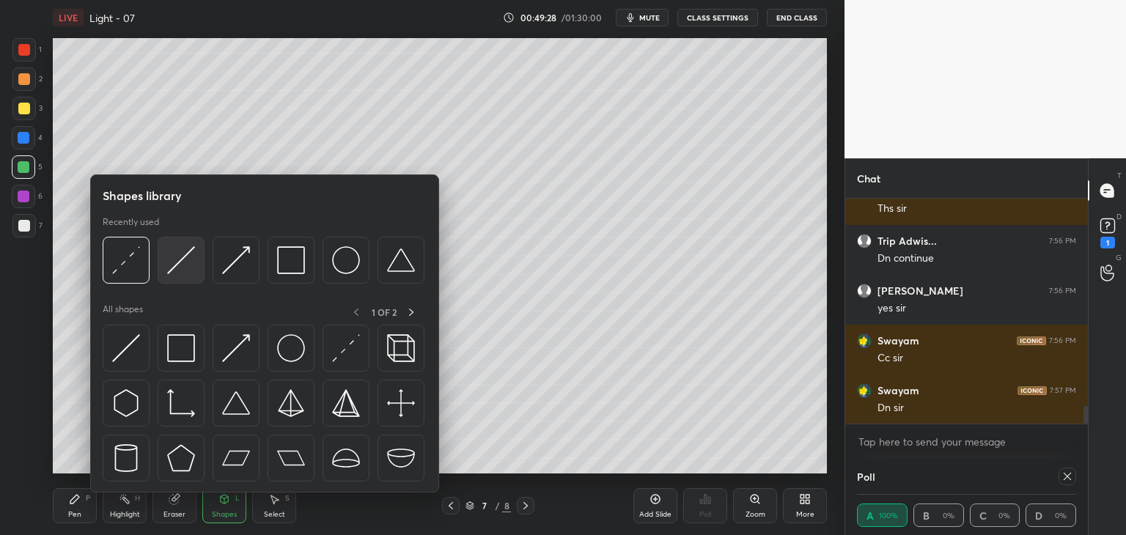
click at [175, 263] on img at bounding box center [181, 260] width 28 height 28
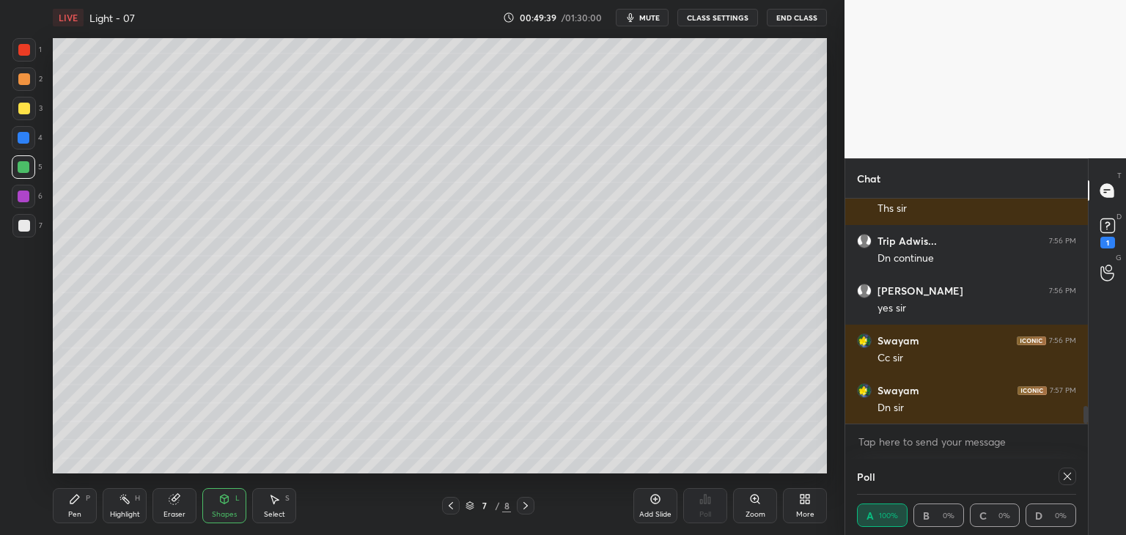
click at [67, 504] on div "Pen P" at bounding box center [75, 505] width 44 height 35
click at [227, 504] on icon at bounding box center [225, 499] width 12 height 12
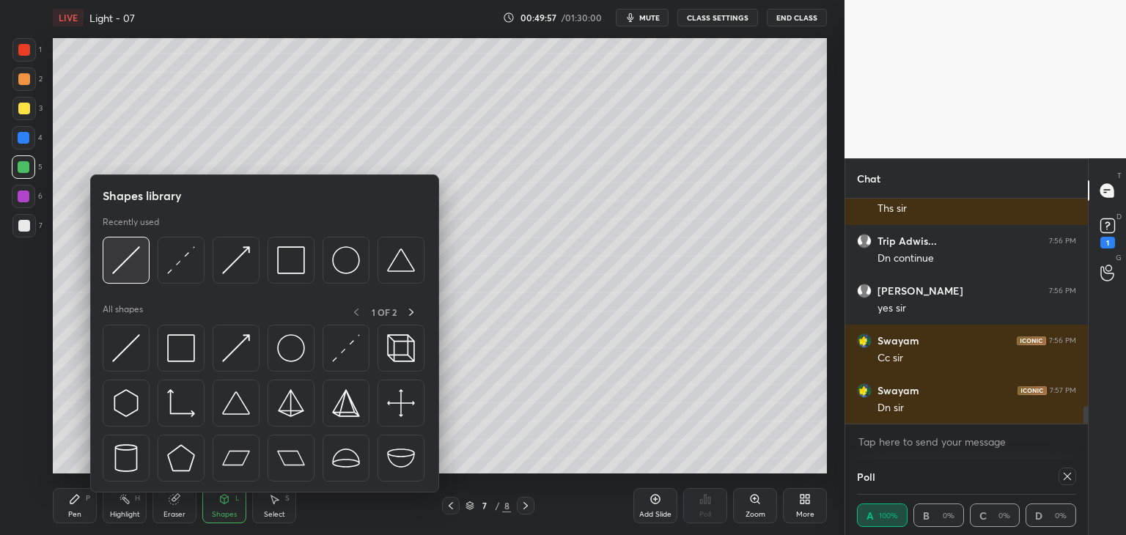
click at [110, 271] on div at bounding box center [126, 260] width 47 height 47
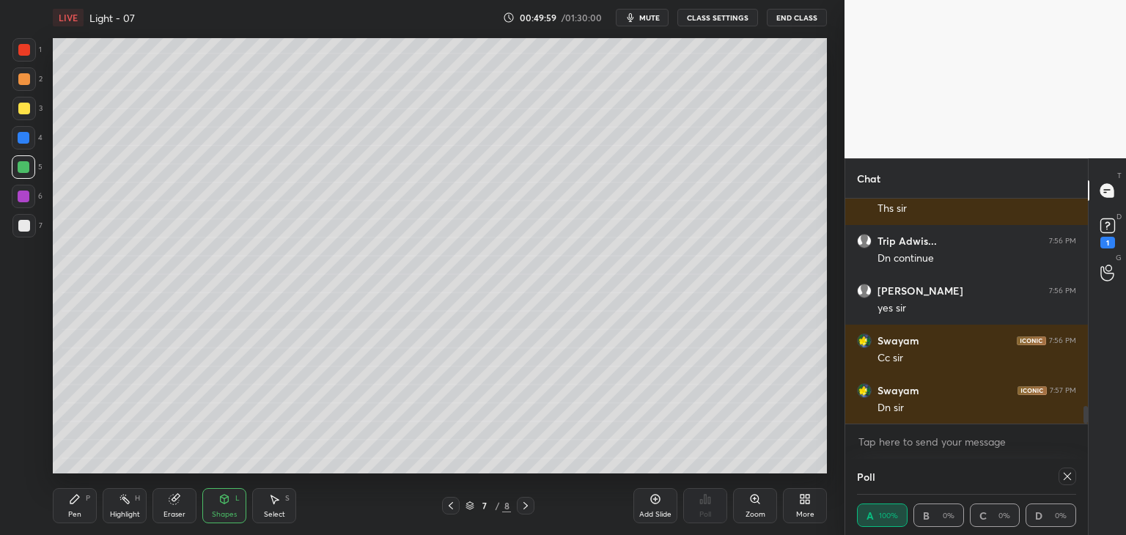
click at [232, 513] on div "Shapes" at bounding box center [224, 514] width 25 height 7
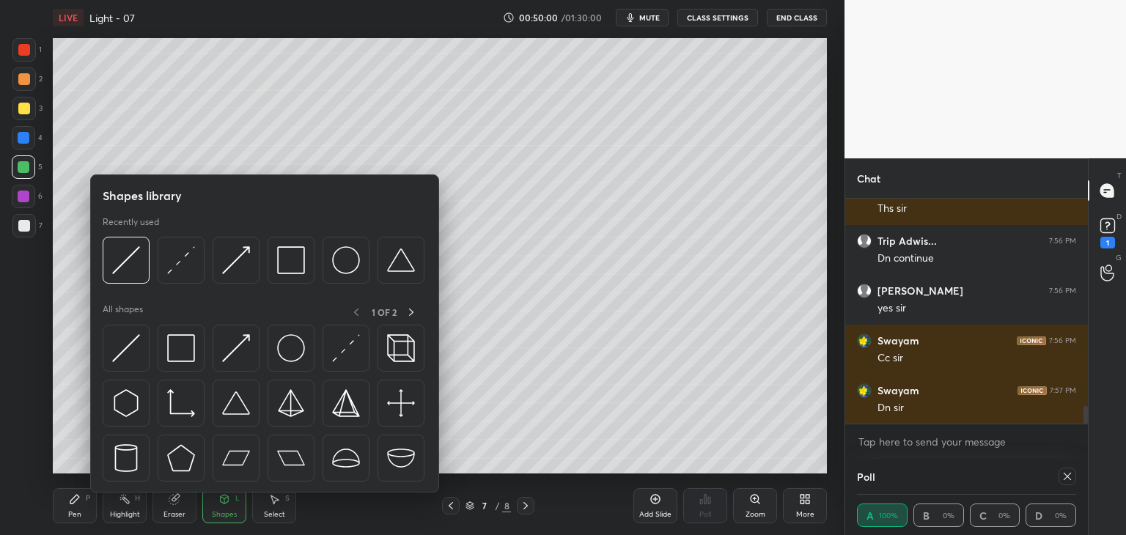
click at [179, 265] on img at bounding box center [181, 260] width 28 height 28
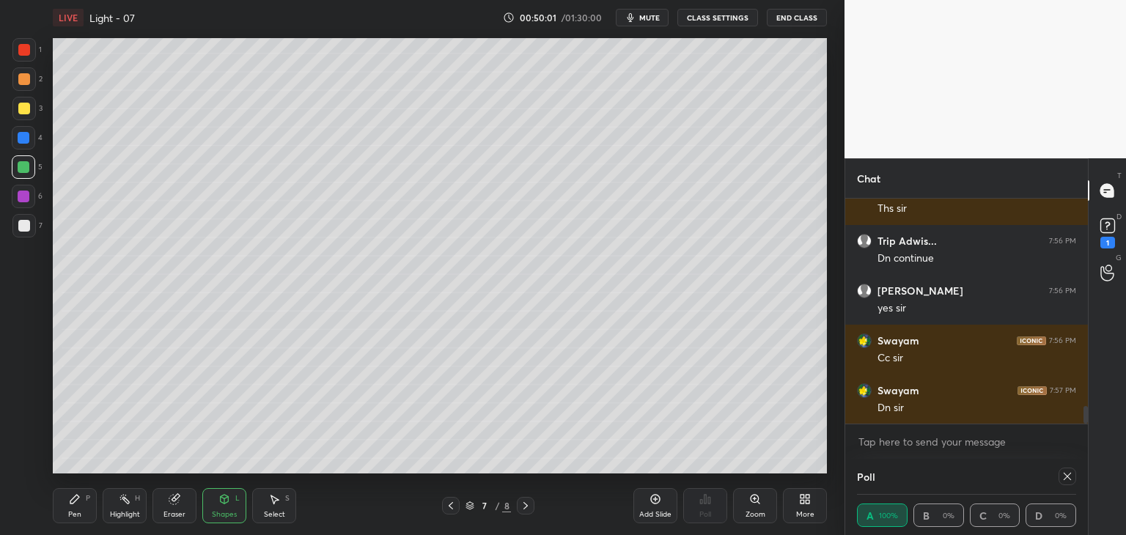
click at [32, 192] on div at bounding box center [23, 196] width 23 height 23
click at [79, 508] on div "Pen P" at bounding box center [75, 505] width 44 height 35
click at [217, 504] on div "Shapes L" at bounding box center [224, 505] width 44 height 35
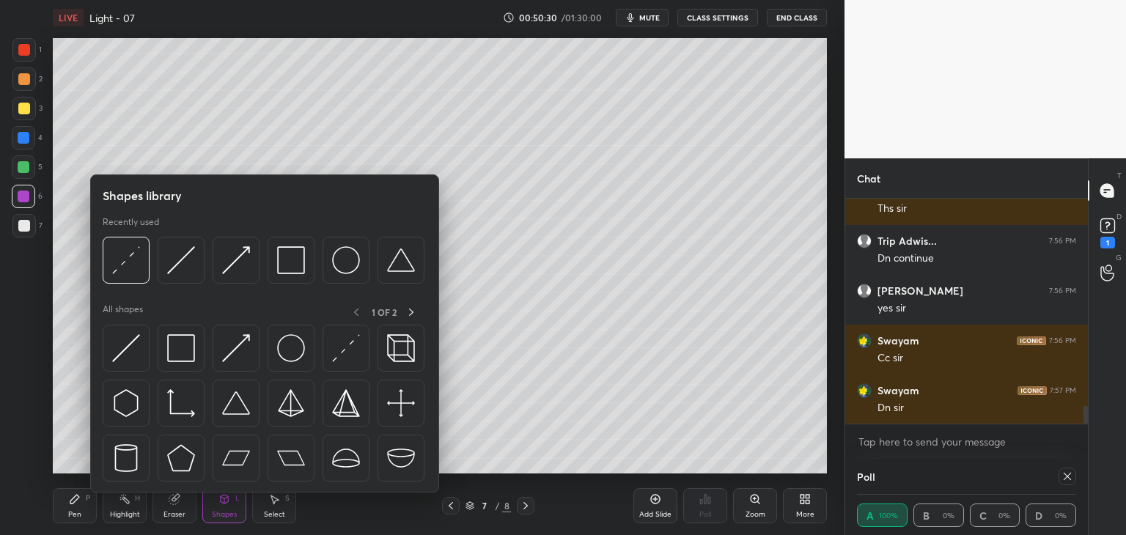
click at [335, 256] on img at bounding box center [346, 260] width 28 height 28
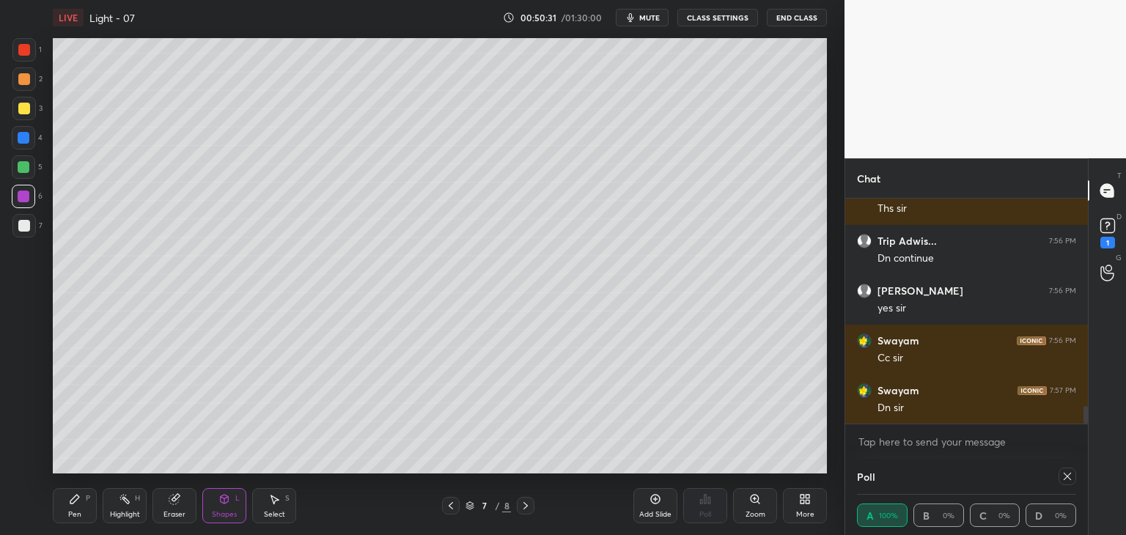
click at [21, 112] on div at bounding box center [24, 109] width 12 height 12
click at [86, 496] on div "P" at bounding box center [88, 498] width 4 height 7
click at [173, 504] on icon at bounding box center [174, 500] width 10 height 10
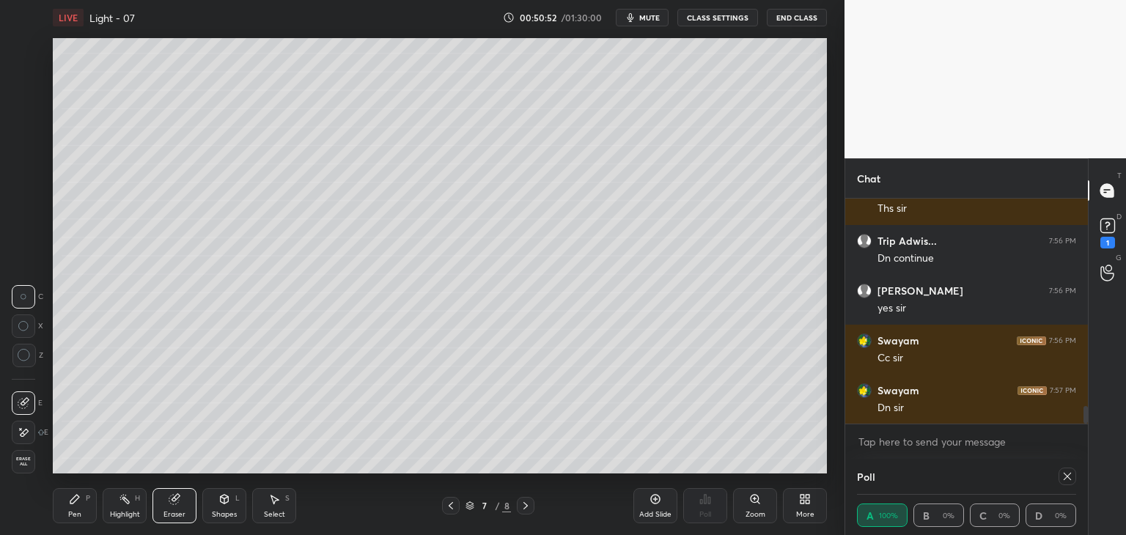
click at [73, 508] on div "Pen P" at bounding box center [75, 505] width 44 height 35
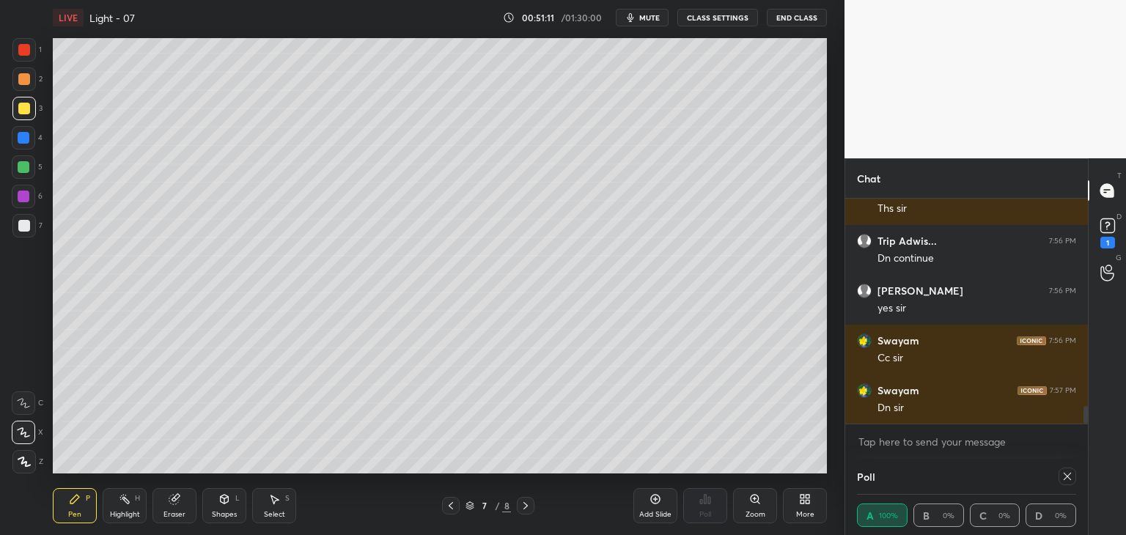
click at [119, 520] on div "Highlight H" at bounding box center [125, 505] width 44 height 35
click at [72, 505] on div "Pen P" at bounding box center [75, 505] width 44 height 35
click at [18, 225] on div at bounding box center [24, 226] width 12 height 12
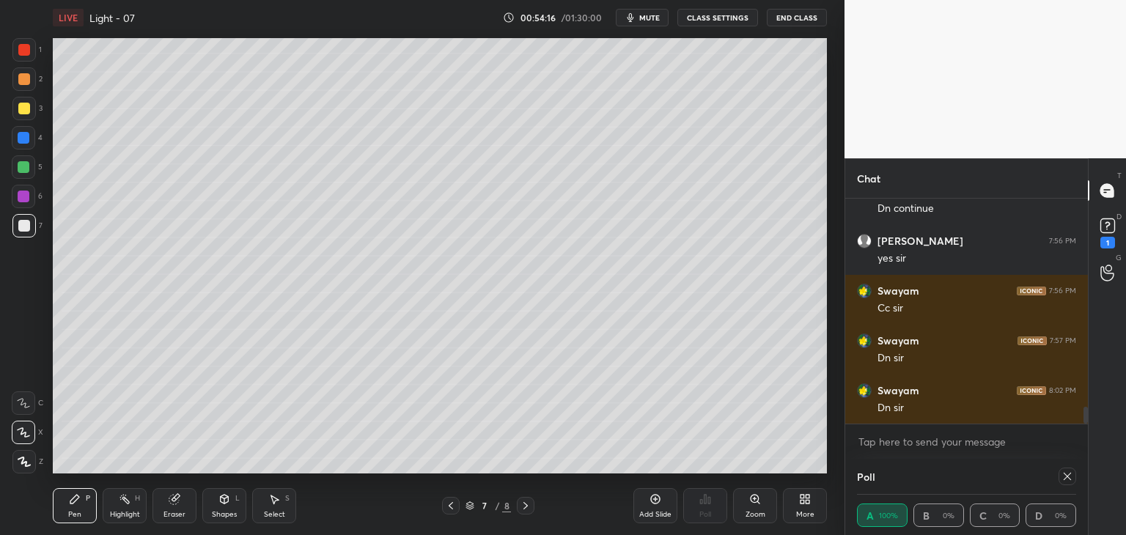
scroll to position [2813, 0]
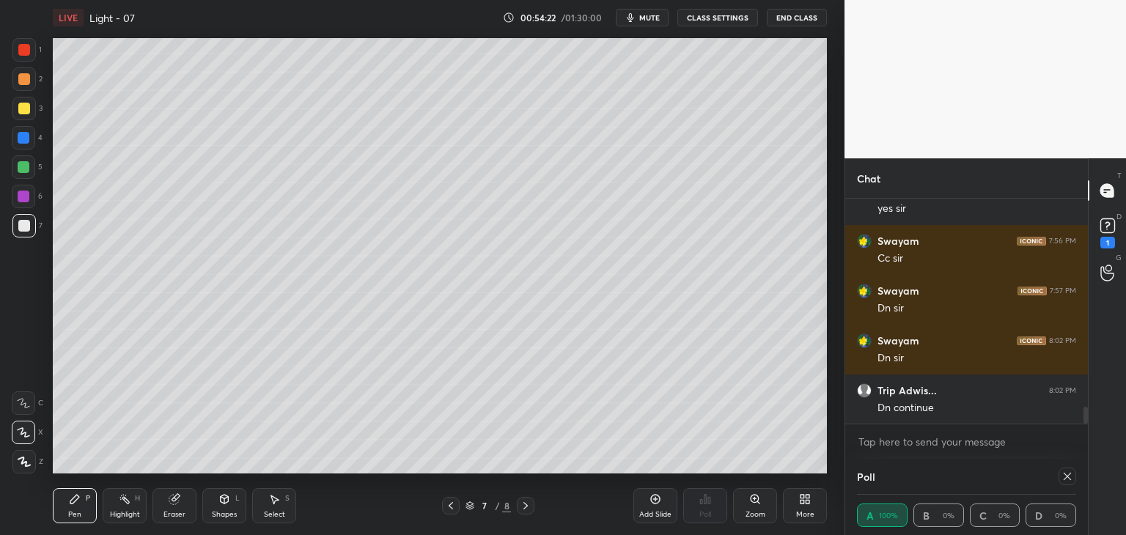
click at [651, 504] on icon at bounding box center [656, 499] width 12 height 12
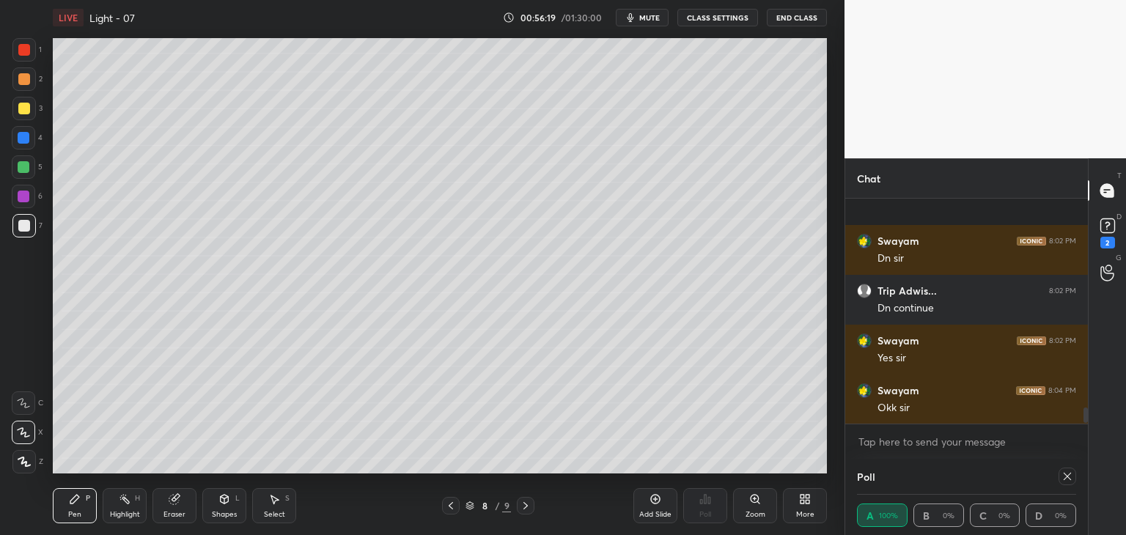
scroll to position [3026, 0]
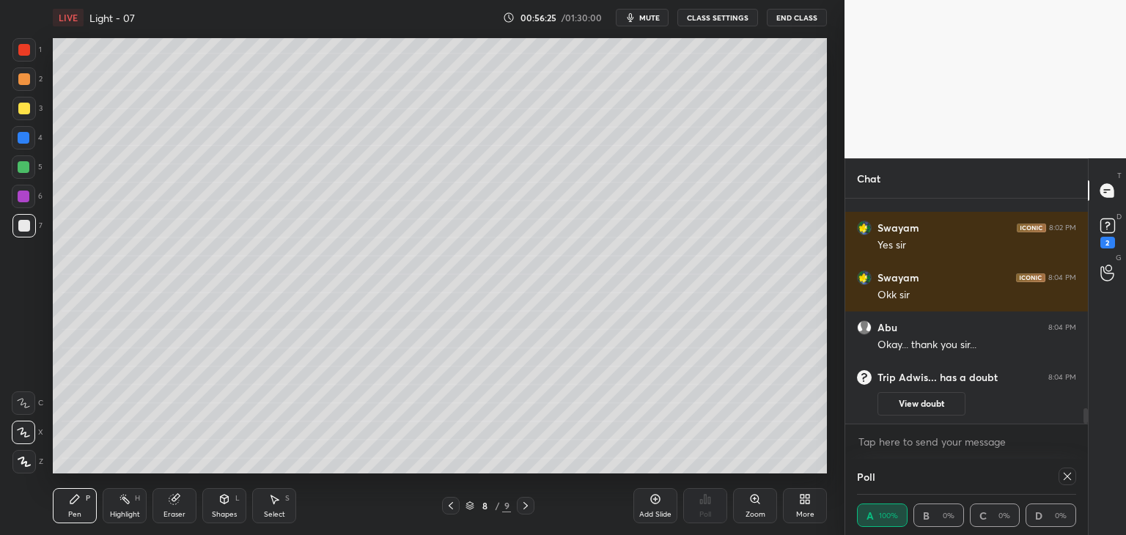
click at [909, 403] on button "View doubt" at bounding box center [922, 403] width 88 height 23
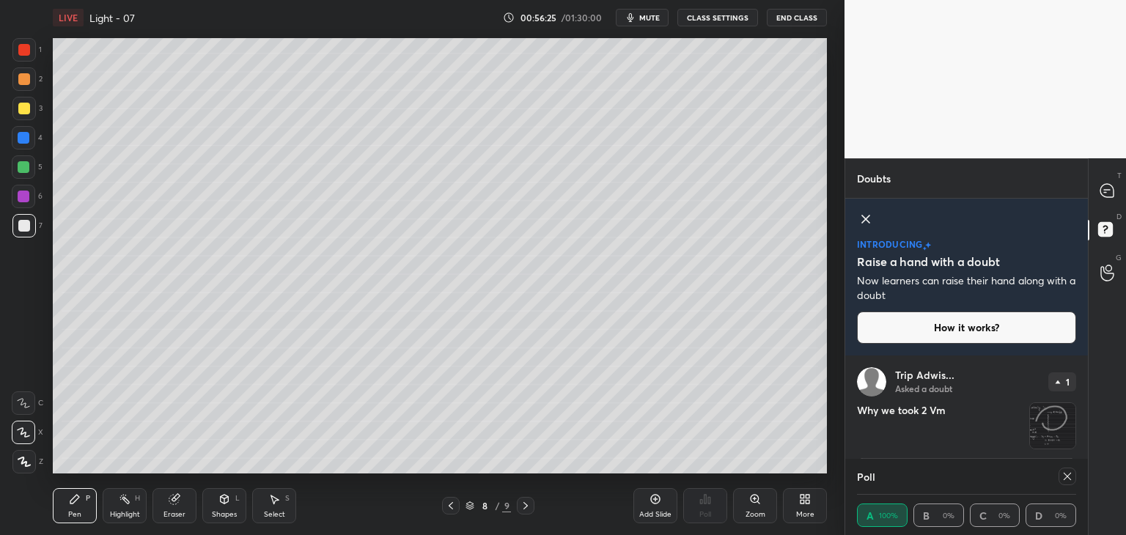
scroll to position [44, 0]
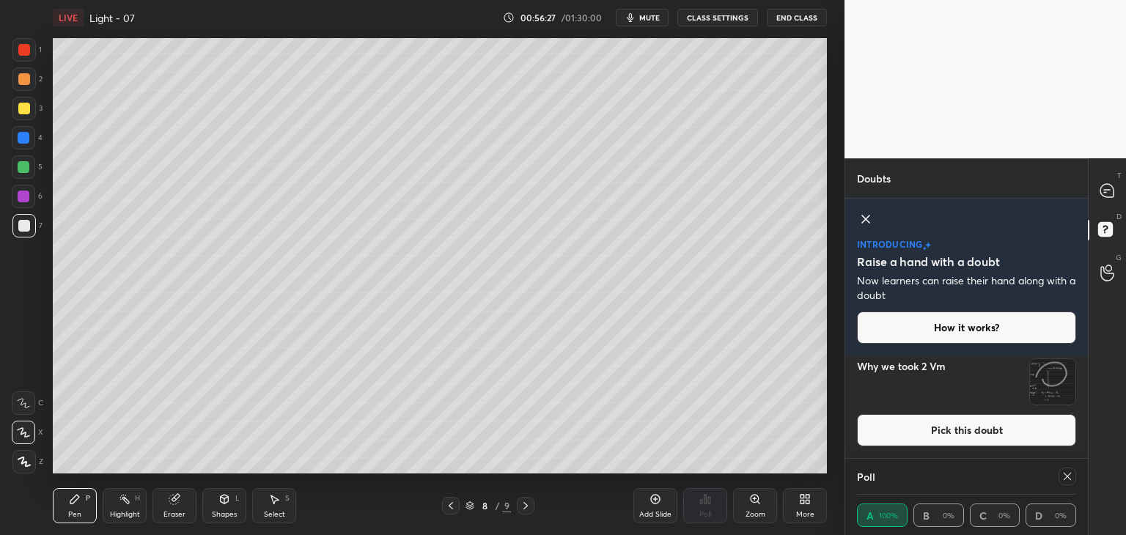
click at [954, 430] on button "Pick this doubt" at bounding box center [966, 430] width 219 height 32
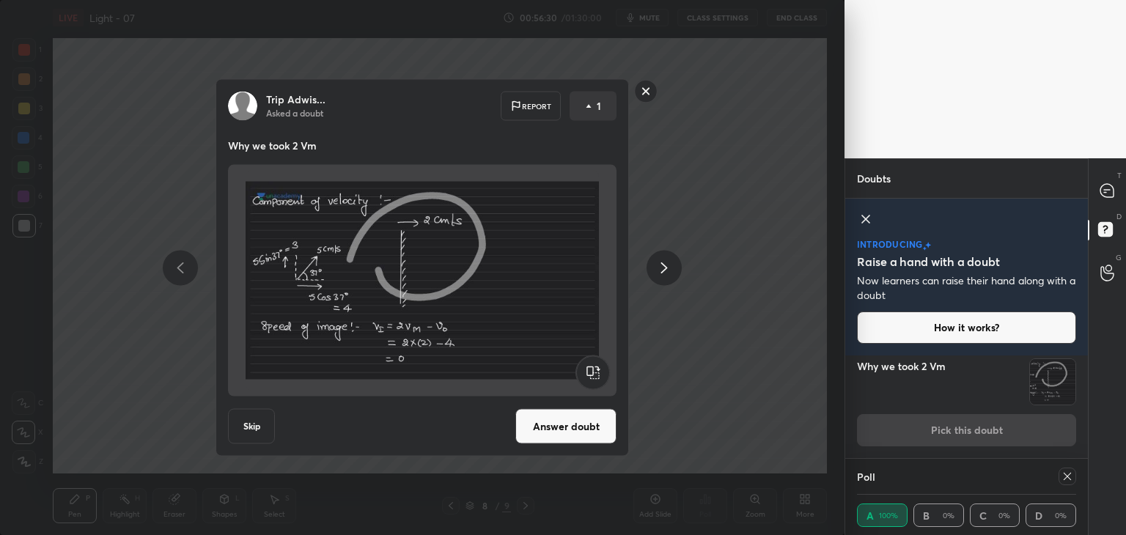
click at [581, 435] on button "Answer doubt" at bounding box center [565, 426] width 101 height 35
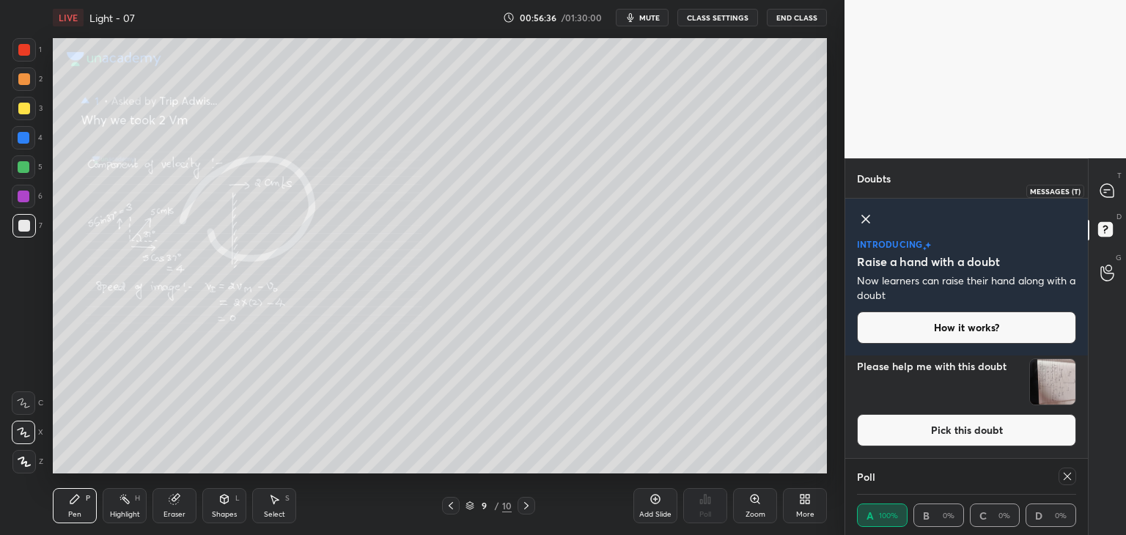
click at [1104, 187] on icon at bounding box center [1107, 190] width 13 height 13
type textarea "x"
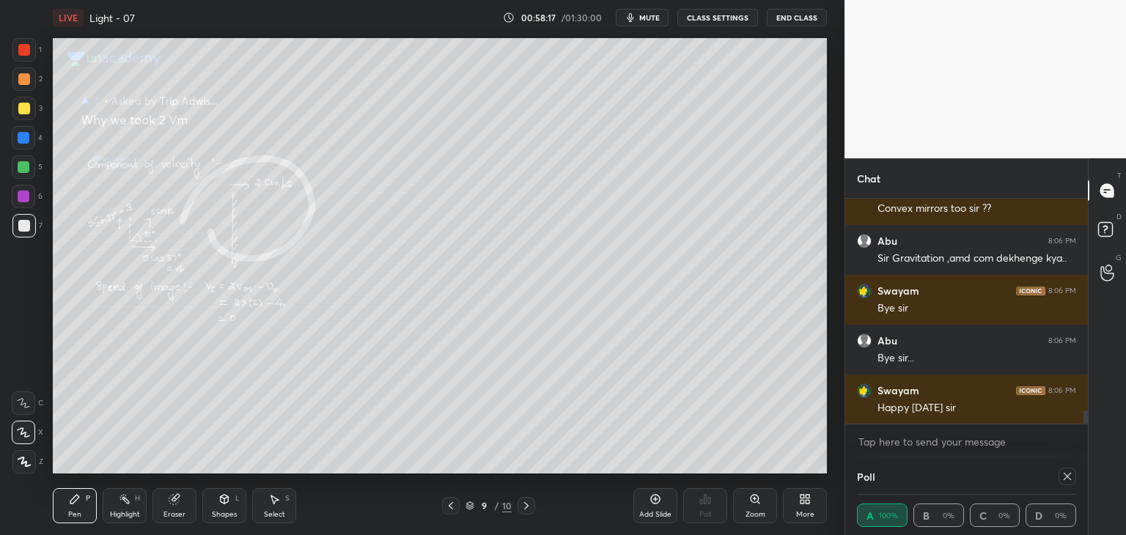
scroll to position [3675, 0]
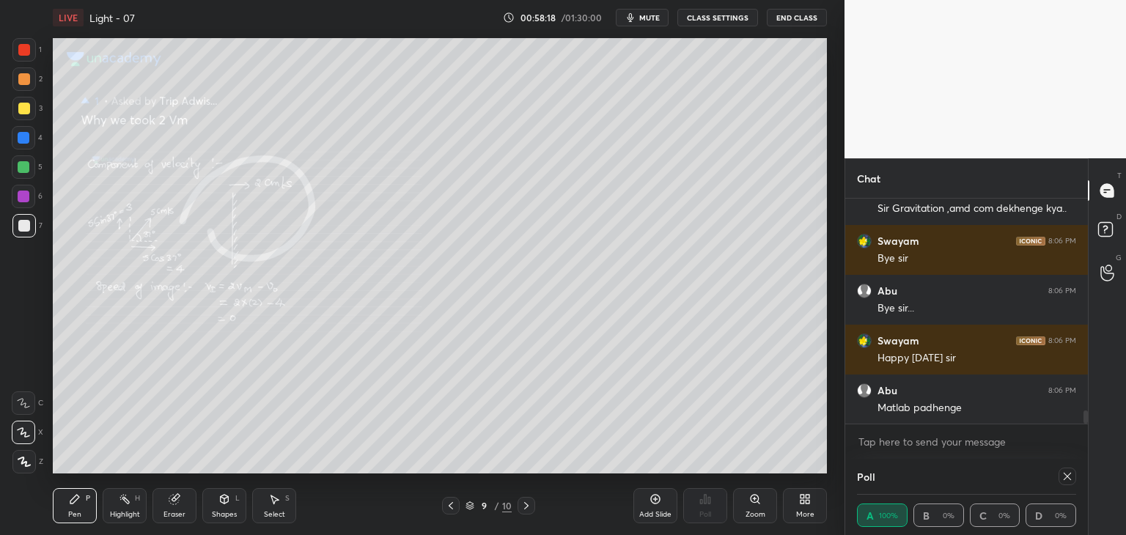
click at [790, 17] on button "End Class" at bounding box center [797, 18] width 60 height 18
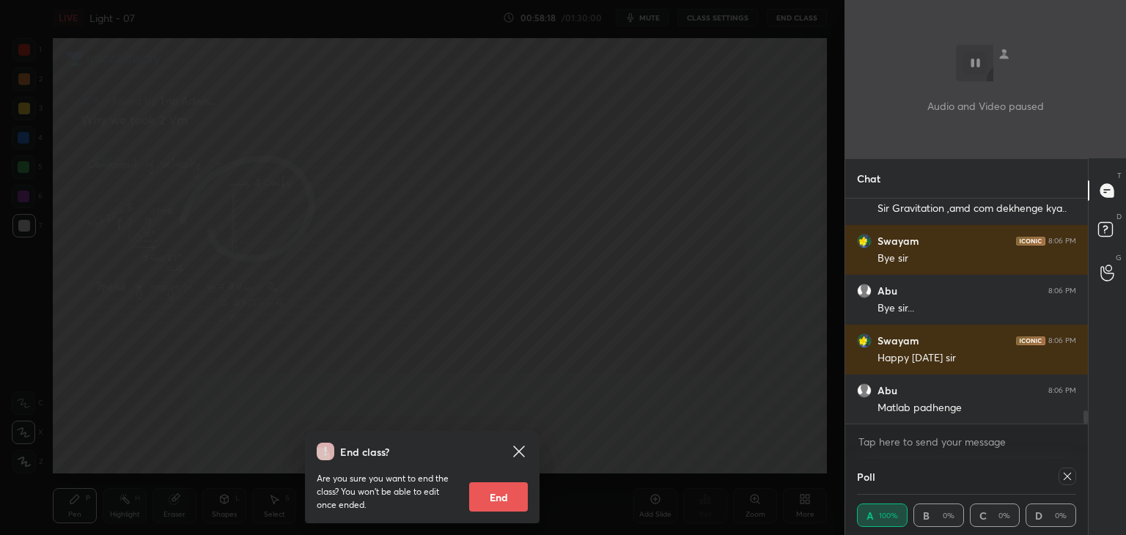
scroll to position [3725, 0]
